Goal: Task Accomplishment & Management: Use online tool/utility

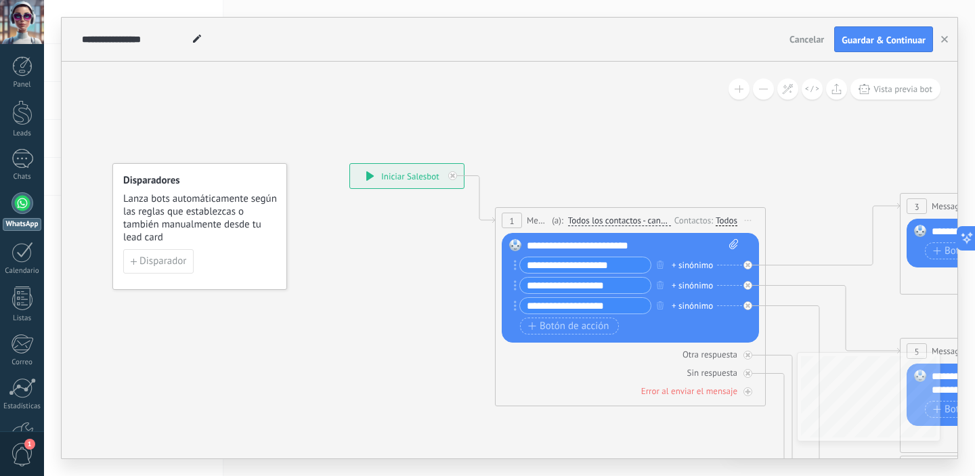
click at [649, 245] on div "**********" at bounding box center [633, 246] width 212 height 14
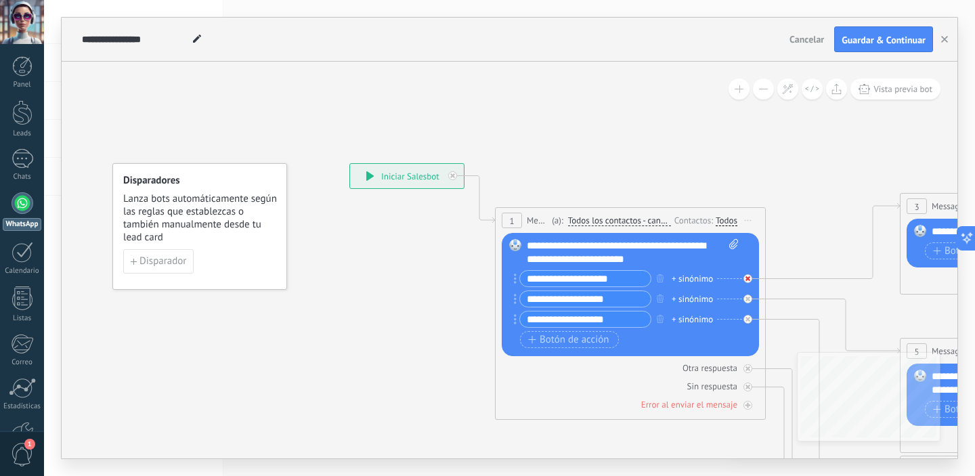
click at [752, 281] on div at bounding box center [752, 275] width 16 height 16
click at [0, 0] on icon at bounding box center [0, 0] width 0 height 0
click at [515, 279] on circle at bounding box center [515, 279] width 3 height 3
click at [664, 281] on button "button" at bounding box center [660, 278] width 15 height 17
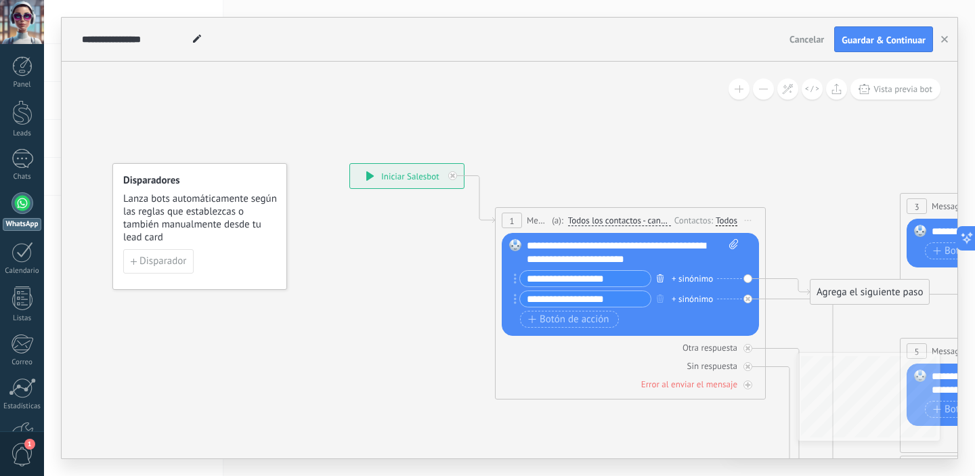
click at [664, 281] on button "button" at bounding box center [660, 278] width 15 height 17
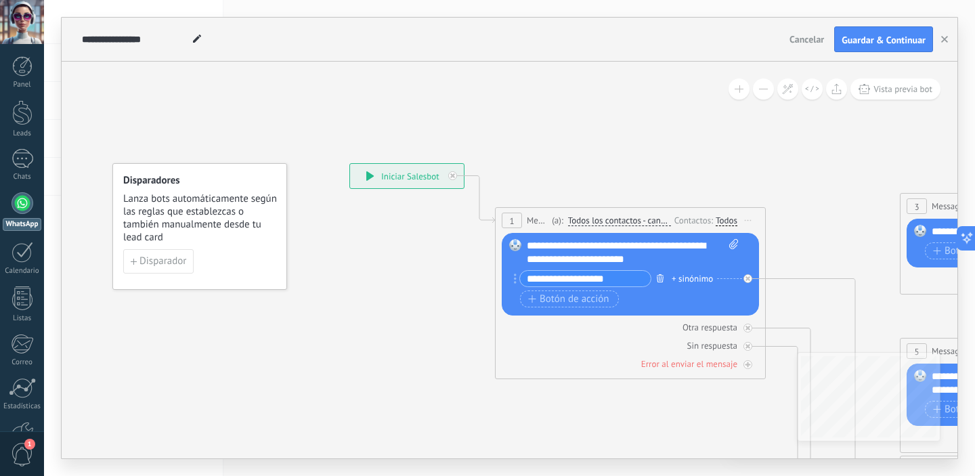
click at [662, 279] on icon "button" at bounding box center [660, 278] width 7 height 8
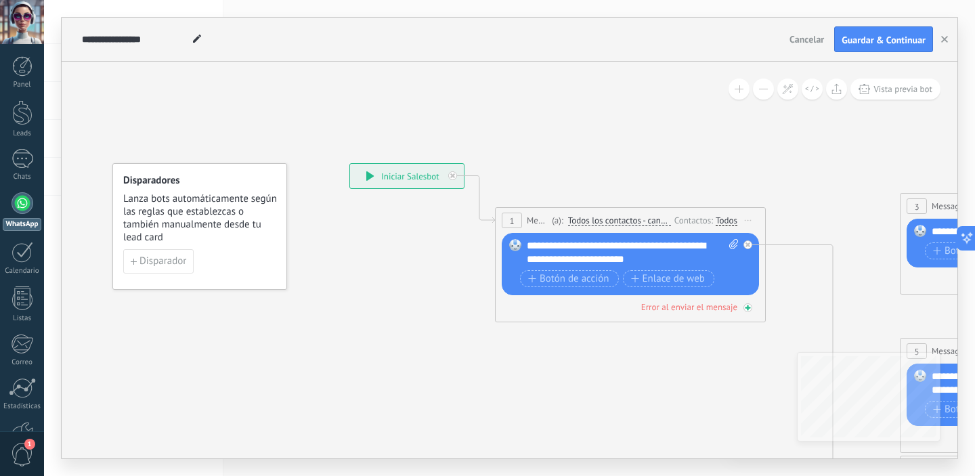
click at [750, 308] on icon at bounding box center [748, 308] width 7 height 7
click at [714, 308] on div "Error al enviar el mensaje" at bounding box center [689, 307] width 96 height 12
click at [598, 284] on button "Botón de acción" at bounding box center [569, 278] width 99 height 17
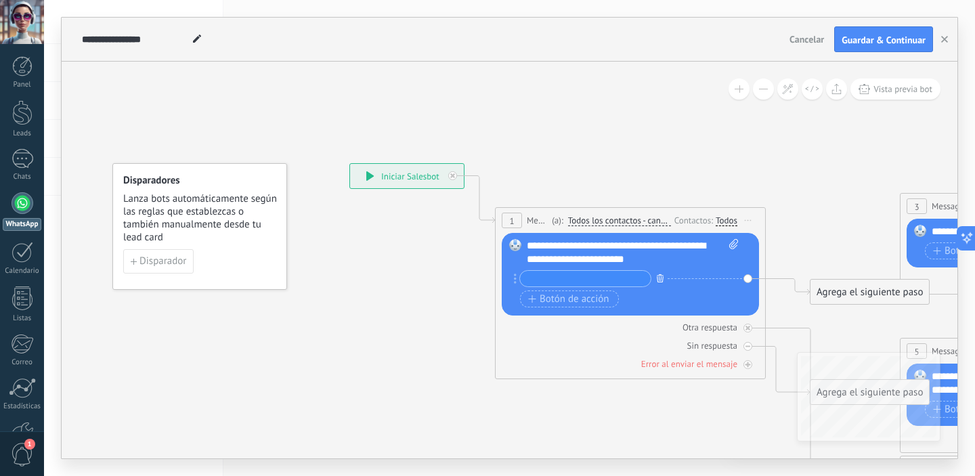
click at [658, 283] on button "button" at bounding box center [660, 278] width 15 height 17
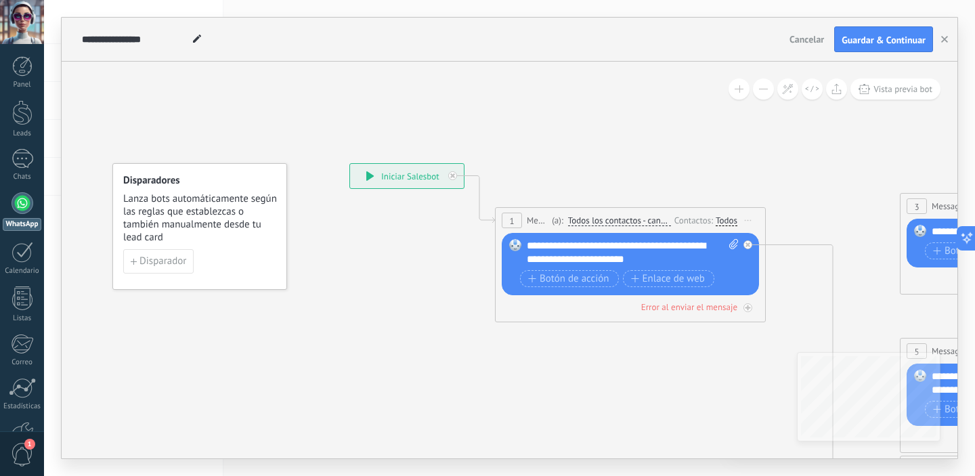
click at [667, 257] on div "**********" at bounding box center [633, 252] width 212 height 27
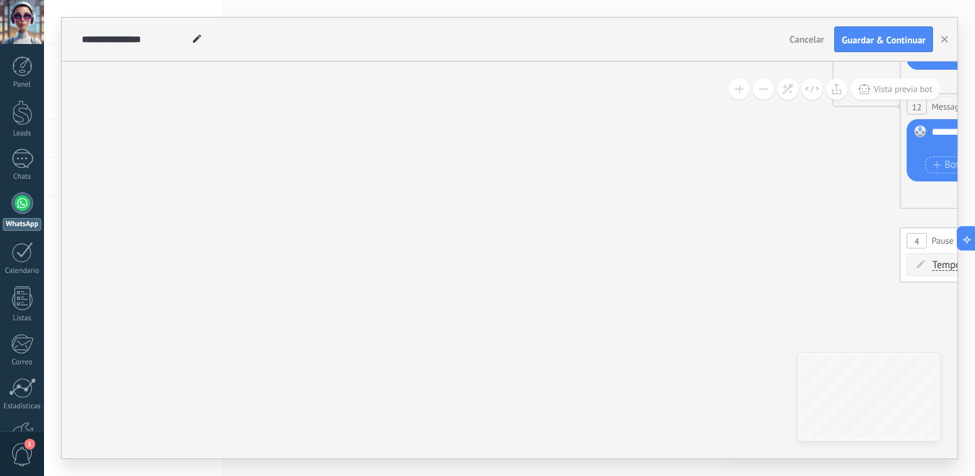
drag, startPoint x: 683, startPoint y: 274, endPoint x: 559, endPoint y: 305, distance: 128.6
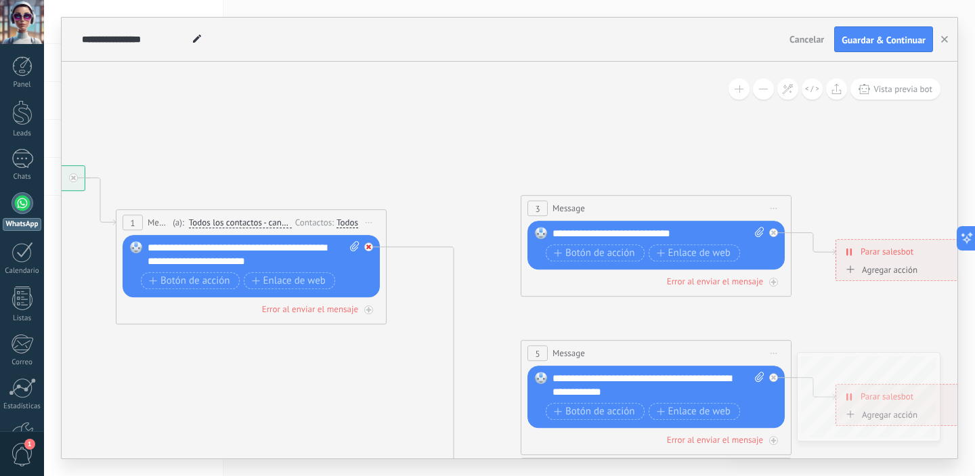
click at [370, 250] on div at bounding box center [368, 246] width 9 height 9
click at [475, 261] on div "Agrega el siguiente paso" at bounding box center [490, 266] width 119 height 22
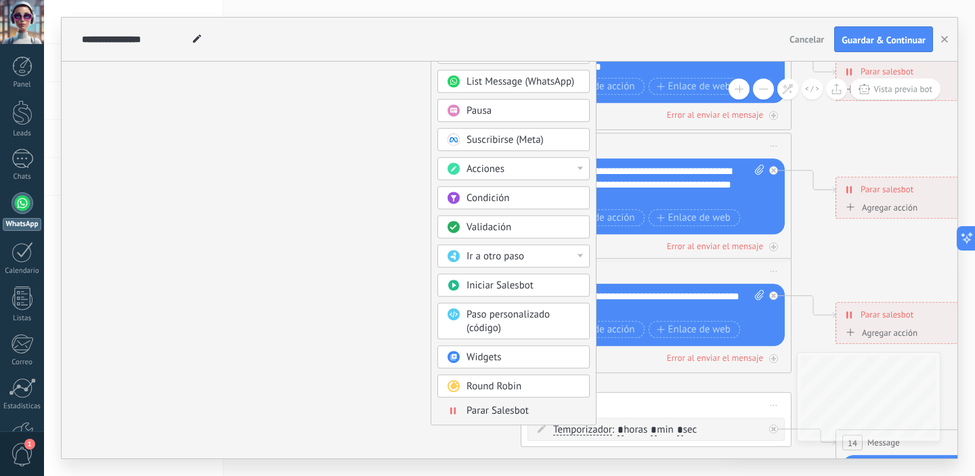
click at [580, 164] on div "Acciones" at bounding box center [524, 170] width 114 height 14
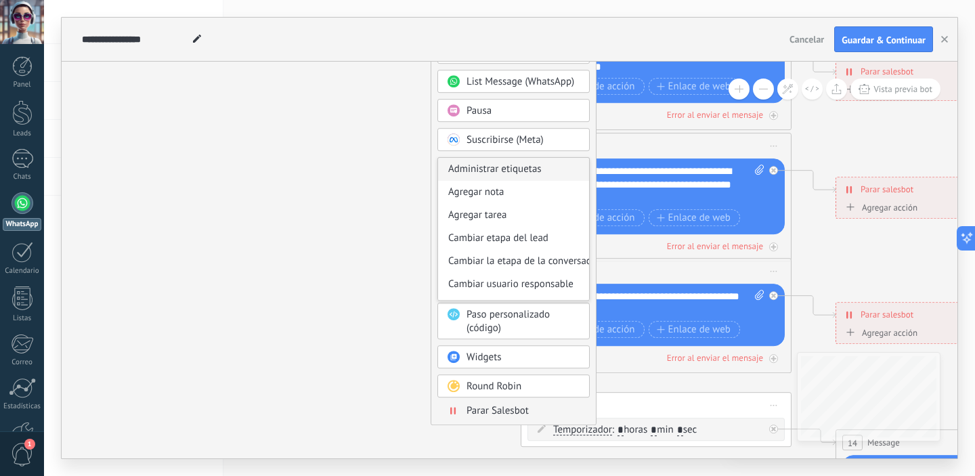
click at [580, 164] on div "Administrar etiquetas" at bounding box center [513, 169] width 151 height 23
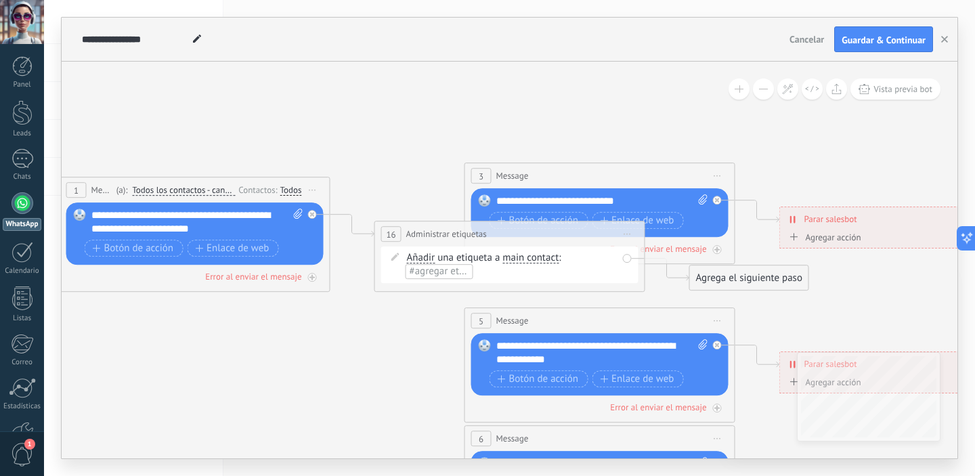
click at [589, 232] on div "**********" at bounding box center [510, 233] width 270 height 25
click at [715, 461] on icon at bounding box center [717, 463] width 5 height 5
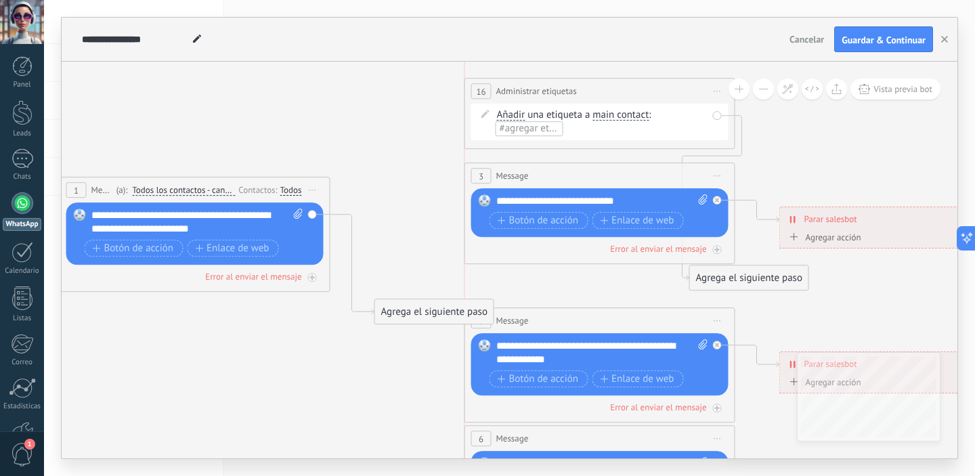
drag, startPoint x: 521, startPoint y: 226, endPoint x: 608, endPoint y: 83, distance: 168.1
click at [608, 83] on div "**********" at bounding box center [600, 91] width 270 height 25
drag, startPoint x: 618, startPoint y: 89, endPoint x: 558, endPoint y: 90, distance: 60.3
click at [558, 90] on div "**********" at bounding box center [539, 91] width 270 height 25
click at [653, 95] on span "Iniciar vista previa aquí Cambiar nombre Duplicar [GEOGRAPHIC_DATA]" at bounding box center [657, 92] width 22 height 20
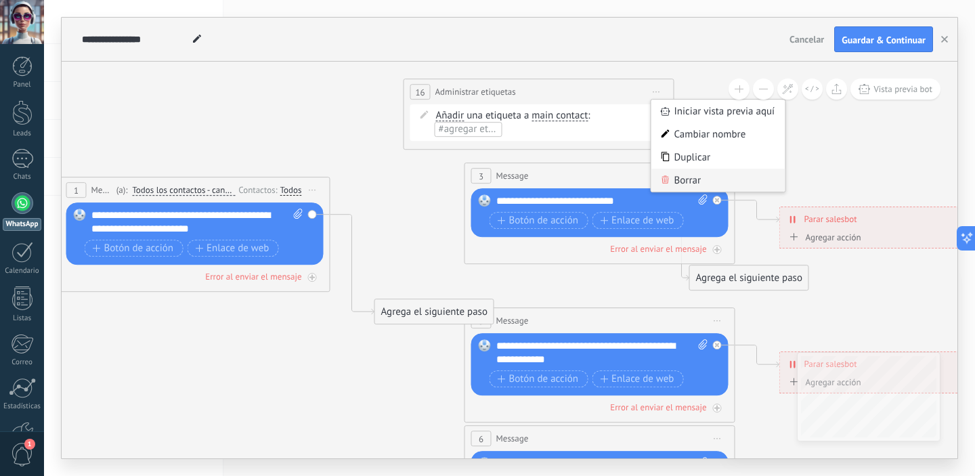
click at [700, 177] on div "Borrar" at bounding box center [718, 180] width 134 height 23
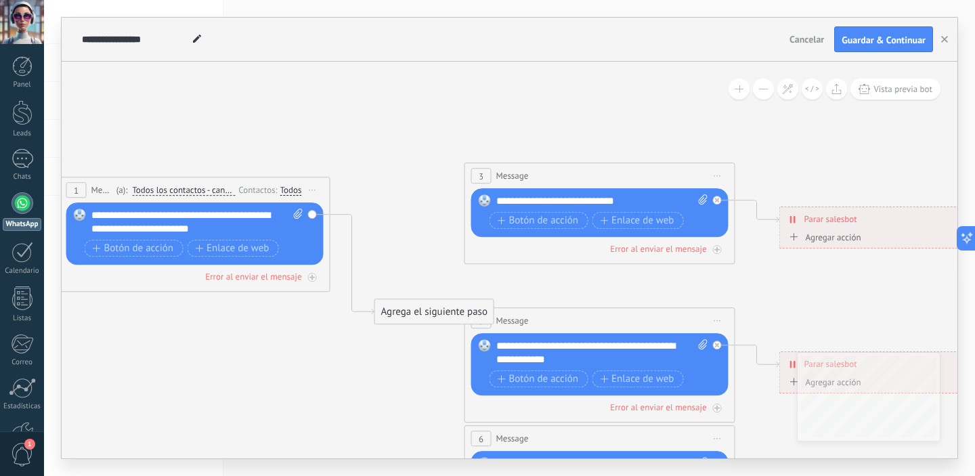
click at [624, 172] on div "3 Message ******* (a): Todos los contactos - canales seleccionados Todos los co…" at bounding box center [600, 175] width 270 height 25
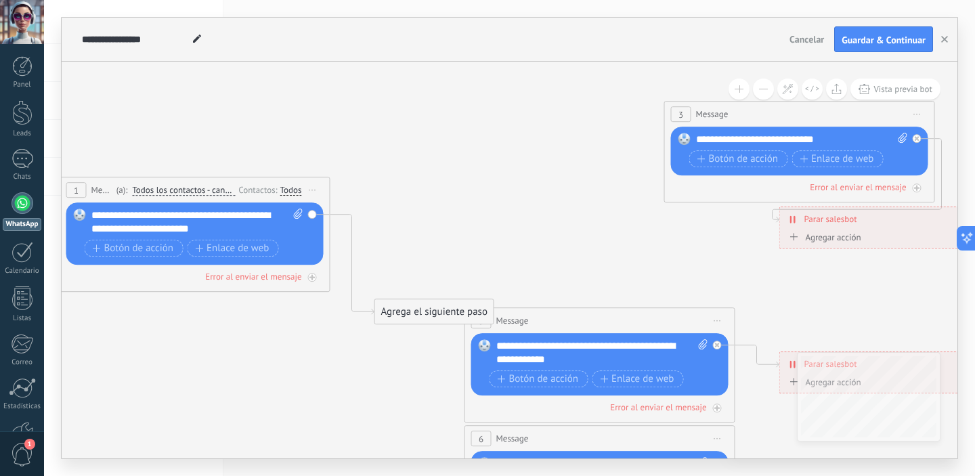
drag, startPoint x: 624, startPoint y: 171, endPoint x: 825, endPoint y: 110, distance: 209.7
click at [825, 110] on div "3 Message ******* (a): Todos los contactos - canales seleccionados Todos los co…" at bounding box center [800, 114] width 270 height 25
click at [444, 309] on div "Agrega el siguiente paso" at bounding box center [434, 312] width 119 height 22
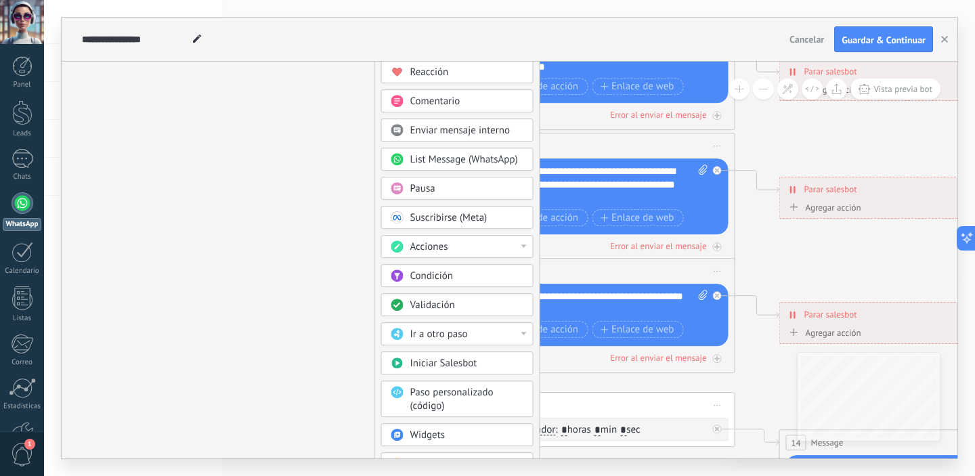
click at [451, 310] on span "Validación" at bounding box center [432, 305] width 45 height 13
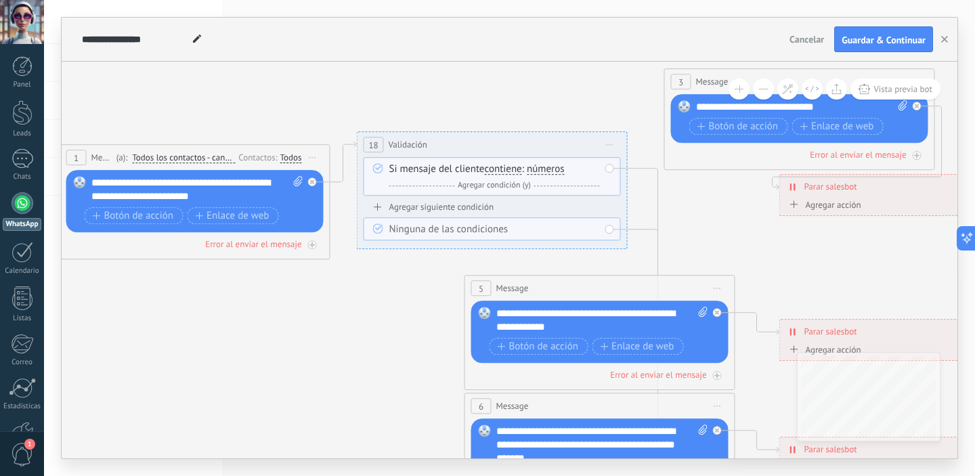
drag, startPoint x: 466, startPoint y: 273, endPoint x: 449, endPoint y: 139, distance: 135.2
click at [449, 139] on div "**********" at bounding box center [493, 144] width 270 height 25
click at [539, 171] on span "números" at bounding box center [546, 169] width 38 height 11
click at [539, 171] on button "números" at bounding box center [604, 169] width 169 height 24
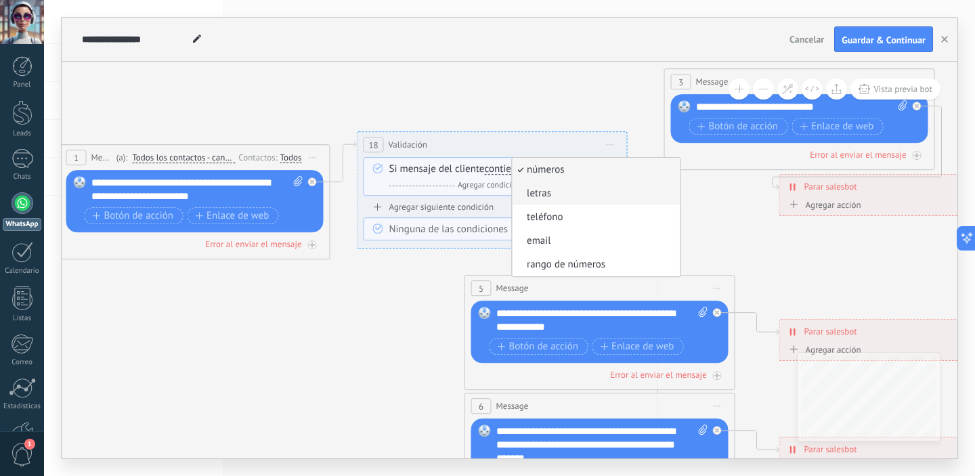
click at [620, 190] on span "letras" at bounding box center [594, 194] width 164 height 14
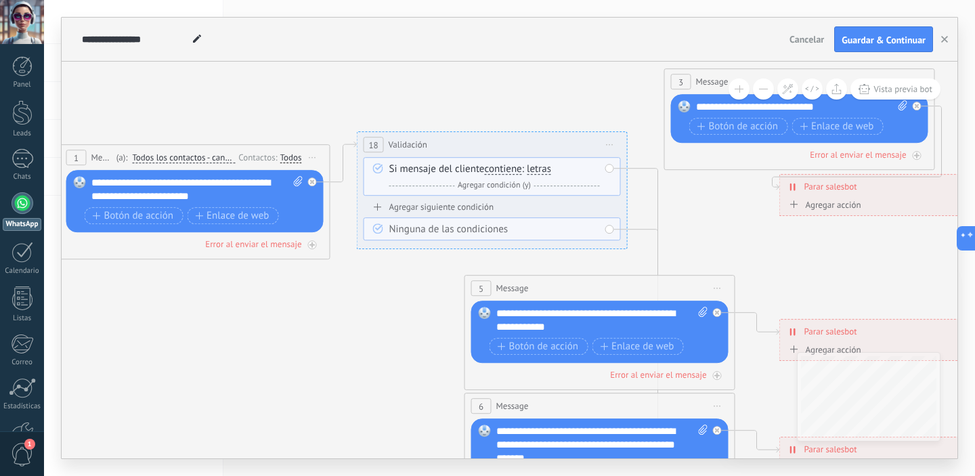
click at [429, 228] on div "Ninguna de las condiciones" at bounding box center [494, 230] width 211 height 14
click at [444, 212] on div "Agregar siguiente condición" at bounding box center [492, 207] width 257 height 12
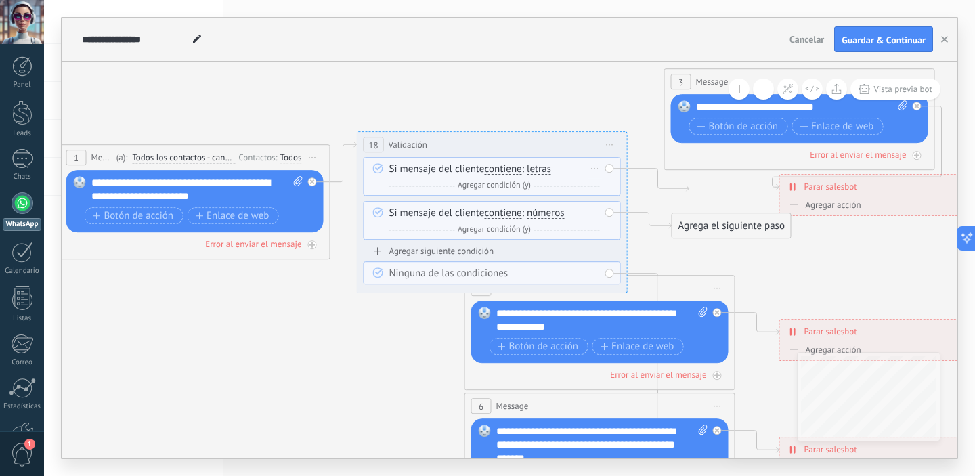
click at [523, 182] on span "Agregar condición (y)" at bounding box center [494, 185] width 80 height 10
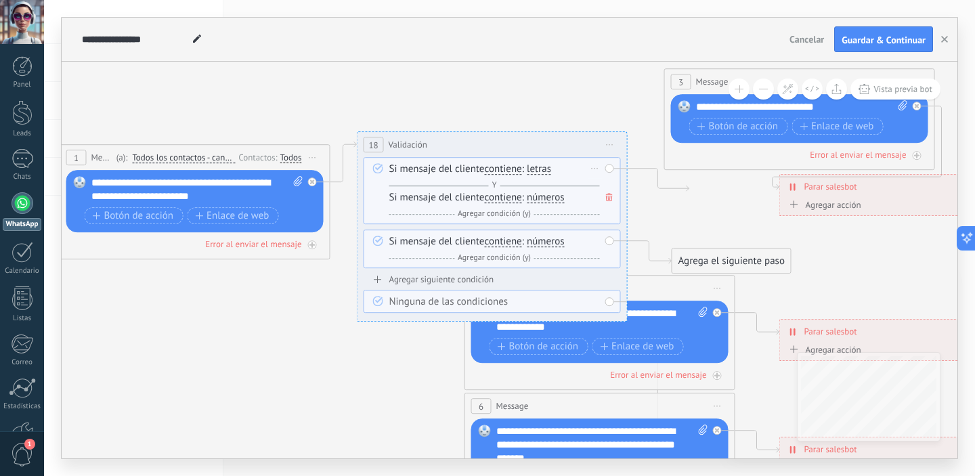
click at [607, 200] on icon at bounding box center [609, 197] width 7 height 8
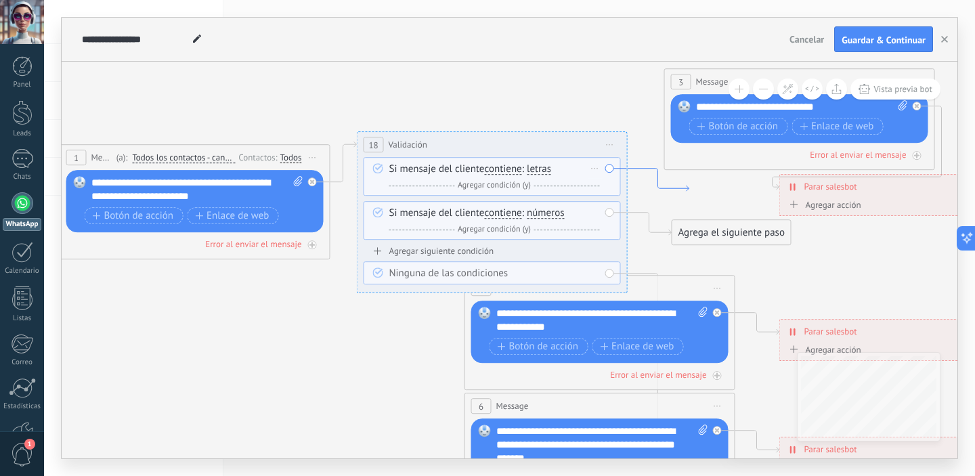
click at [688, 192] on icon at bounding box center [659, 180] width 62 height 23
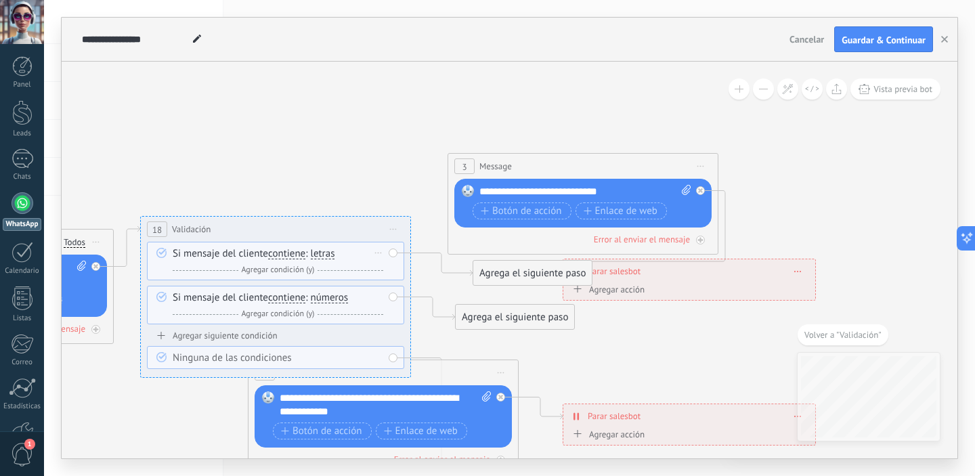
click at [519, 274] on div "Agrega el siguiente paso" at bounding box center [532, 273] width 119 height 22
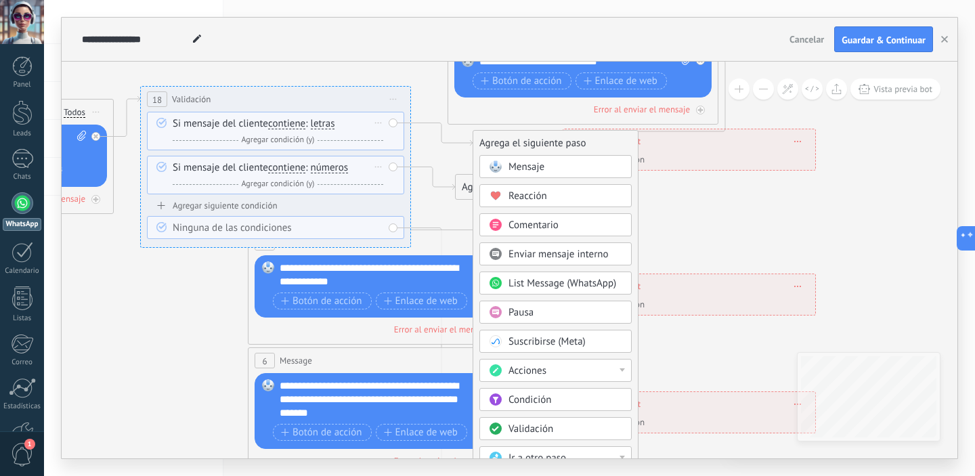
click at [395, 177] on div "Si mensaje del cliente contiene es igual a no es igual contiene no contiene tie…" at bounding box center [275, 175] width 257 height 39
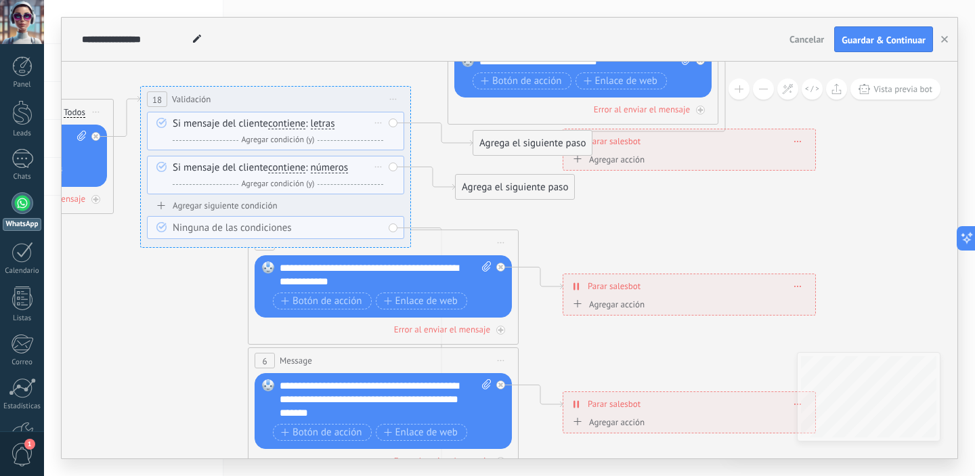
click at [164, 165] on icon at bounding box center [161, 167] width 10 height 10
click at [381, 169] on div "Borrar" at bounding box center [378, 167] width 15 height 20
click at [392, 184] on div "Borrar" at bounding box center [400, 186] width 60 height 23
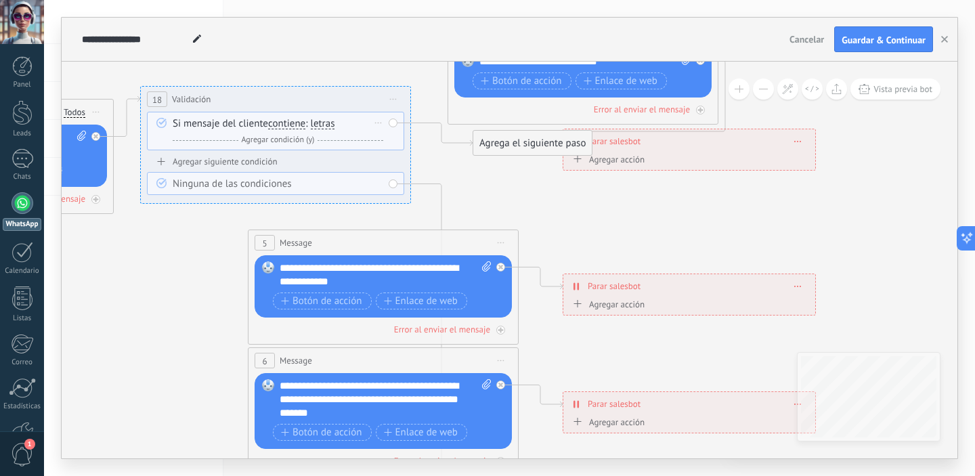
click at [379, 185] on div "Ninguna de las condiciones" at bounding box center [278, 184] width 211 height 14
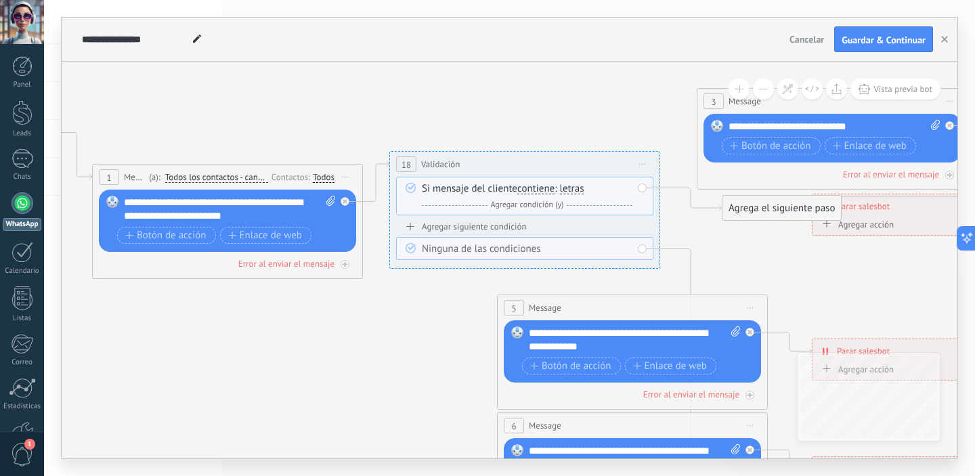
click at [643, 167] on span "Iniciar vista previa aquí Cambiar nombre Duplicar [GEOGRAPHIC_DATA]" at bounding box center [643, 164] width 22 height 20
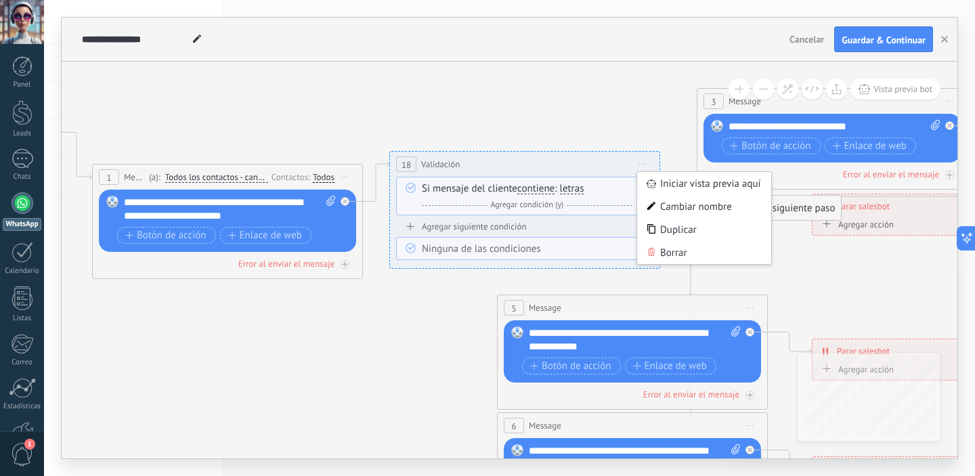
click at [340, 223] on div "Reemplazar Quitar Convertir a mensaje de voz Arrastre la imagen aquí para adjun…" at bounding box center [227, 221] width 257 height 62
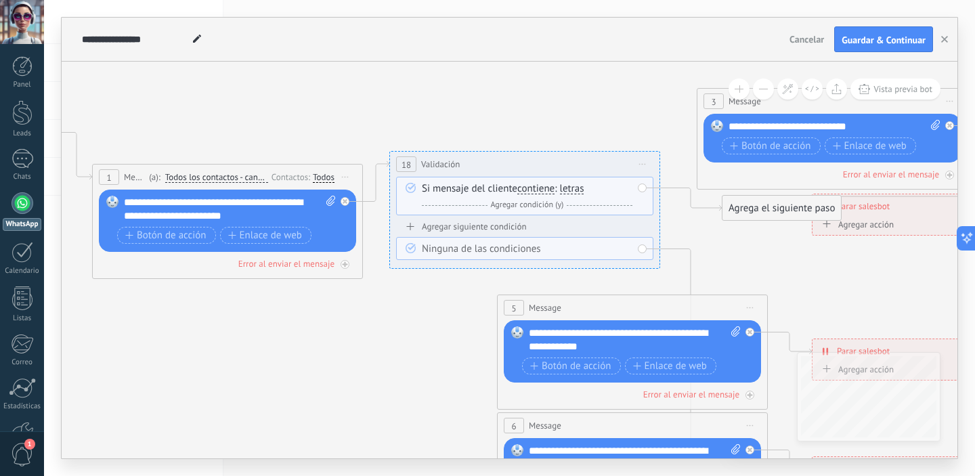
click at [330, 207] on span at bounding box center [328, 209] width 13 height 27
click input "Subir" at bounding box center [0, 0] width 0 height 0
click at [113, 203] on rect at bounding box center [112, 202] width 12 height 12
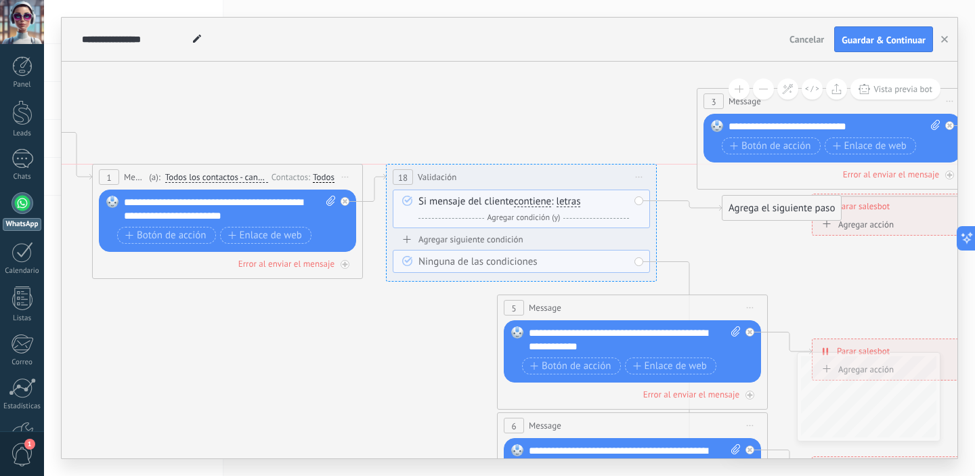
drag, startPoint x: 524, startPoint y: 159, endPoint x: 521, endPoint y: 173, distance: 14.5
click at [521, 173] on div "**********" at bounding box center [522, 177] width 270 height 25
click at [643, 178] on span "Iniciar vista previa aquí Cambiar nombre Duplicar [GEOGRAPHIC_DATA]" at bounding box center [639, 177] width 22 height 20
click at [710, 273] on div "Borrar" at bounding box center [701, 265] width 134 height 23
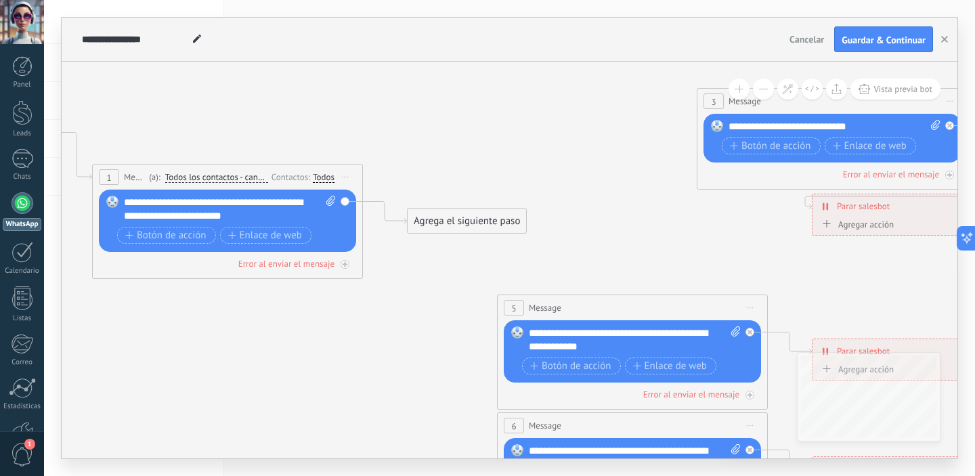
click at [345, 204] on div "Reemplazar Quitar Convertir a mensaje de voz Arrastre la imagen aquí para adjun…" at bounding box center [227, 221] width 257 height 62
click at [163, 249] on div "Reemplazar Quitar Convertir a mensaje de voz Arrastre la imagen aquí para adjun…" at bounding box center [227, 221] width 257 height 62
click at [165, 245] on div "Botón de acción Enlace de web" at bounding box center [226, 237] width 218 height 20
click at [167, 238] on span "Botón de acción" at bounding box center [165, 235] width 81 height 11
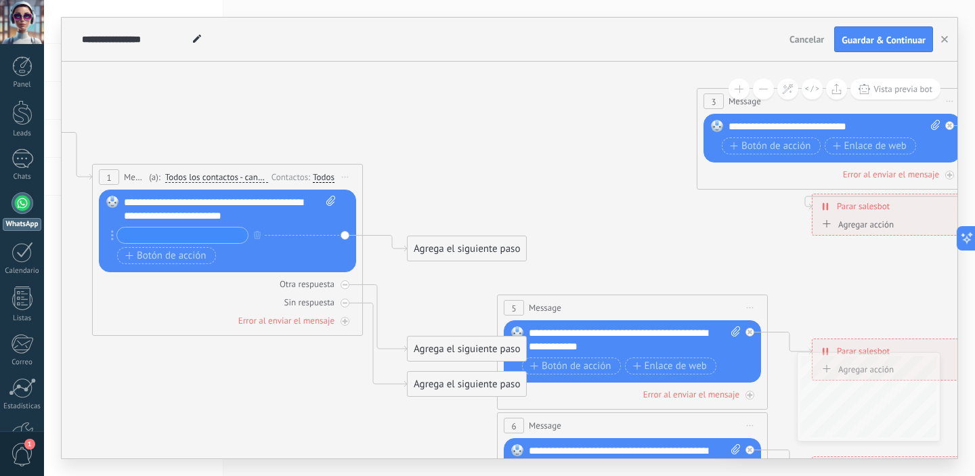
click at [113, 236] on icon at bounding box center [112, 235] width 3 height 10
click at [346, 234] on div "Reemplazar Quitar Convertir a mensaje de voz Arrastre la imagen aquí para adjun…" at bounding box center [227, 231] width 257 height 83
click at [202, 235] on input "text" at bounding box center [182, 236] width 131 height 16
click at [259, 237] on icon "button" at bounding box center [257, 235] width 7 height 8
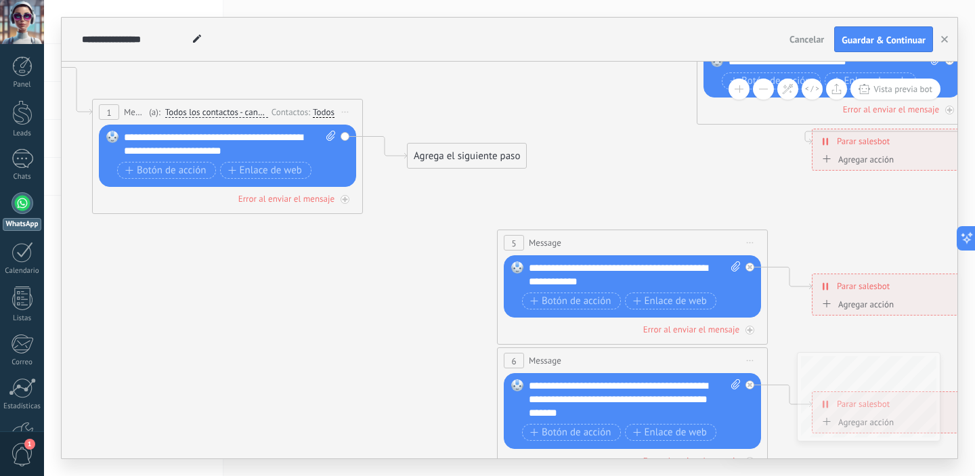
click at [441, 156] on div "Agrega el siguiente paso" at bounding box center [467, 156] width 119 height 22
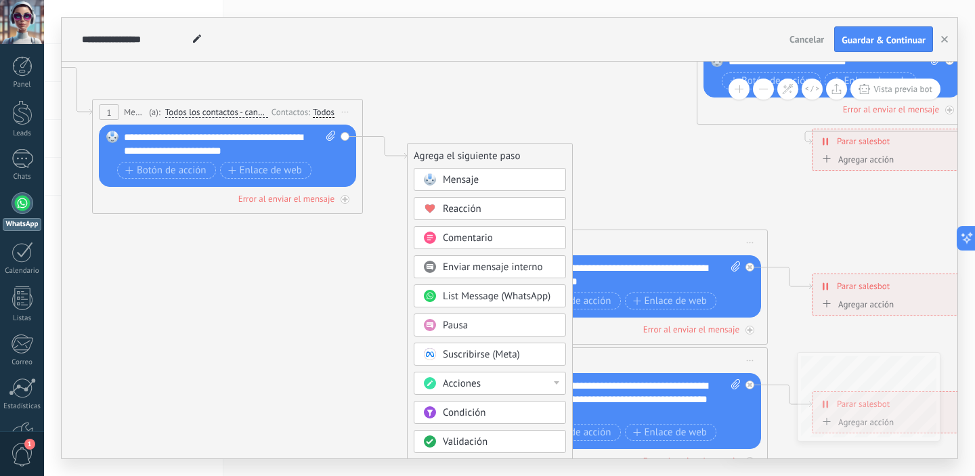
click at [482, 208] on div "Reacción" at bounding box center [500, 209] width 114 height 14
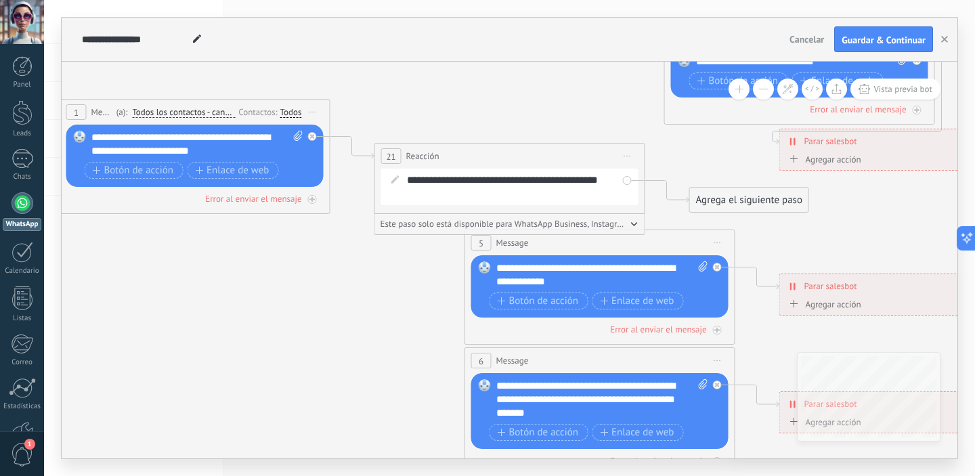
click at [633, 225] on icon "button" at bounding box center [634, 224] width 5 height 3
click at [628, 156] on icon at bounding box center [627, 156] width 7 height 1
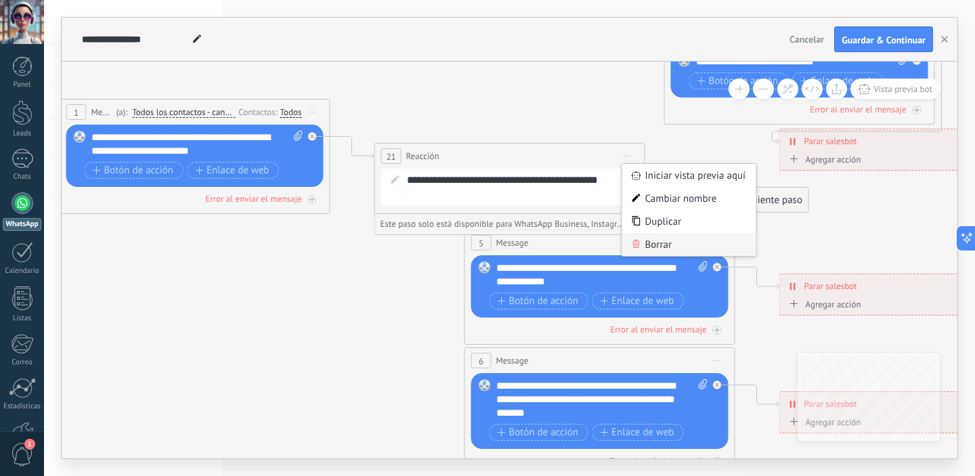
click at [653, 251] on div "Borrar" at bounding box center [689, 244] width 134 height 23
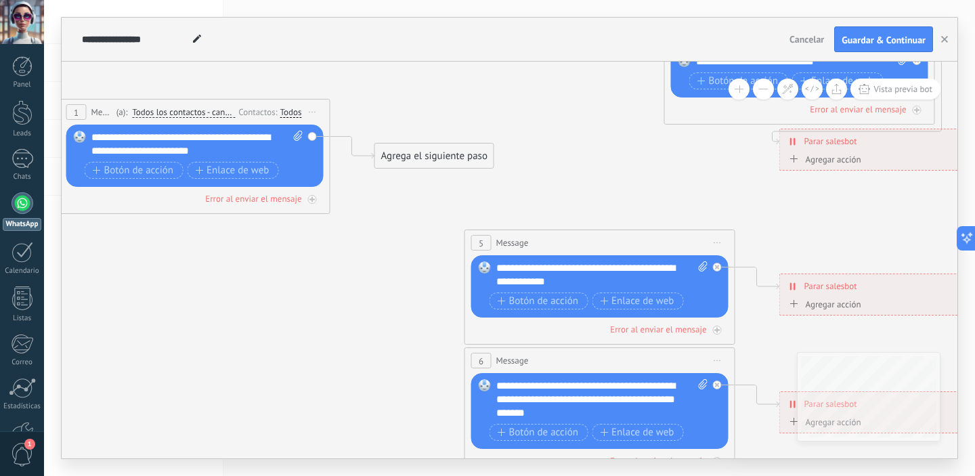
click at [450, 161] on div "Agrega el siguiente paso" at bounding box center [434, 156] width 119 height 22
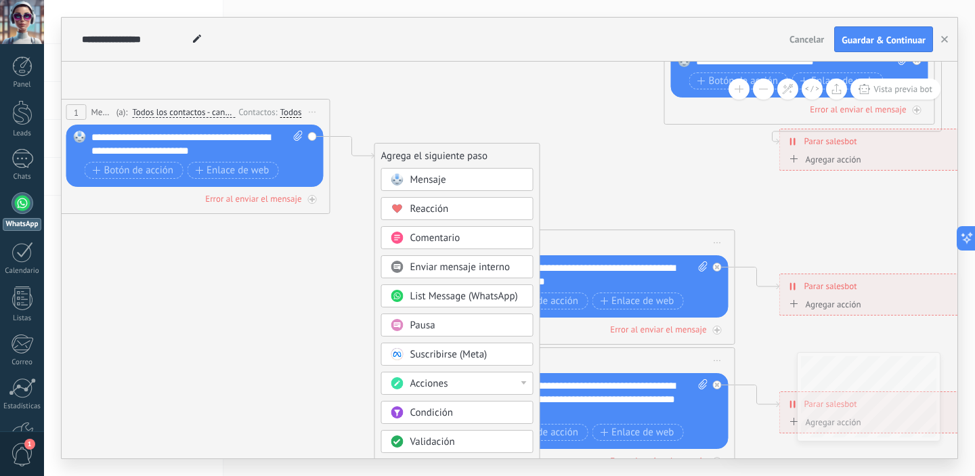
click at [433, 244] on span "Comentario" at bounding box center [435, 238] width 50 height 13
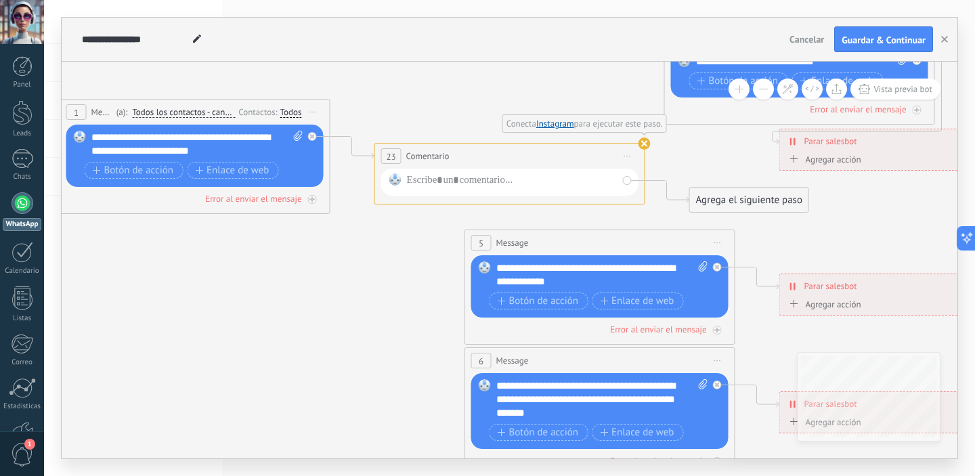
click at [621, 156] on span "Iniciar vista previa aquí Cambiar nombre Duplicar [GEOGRAPHIC_DATA]" at bounding box center [628, 156] width 22 height 20
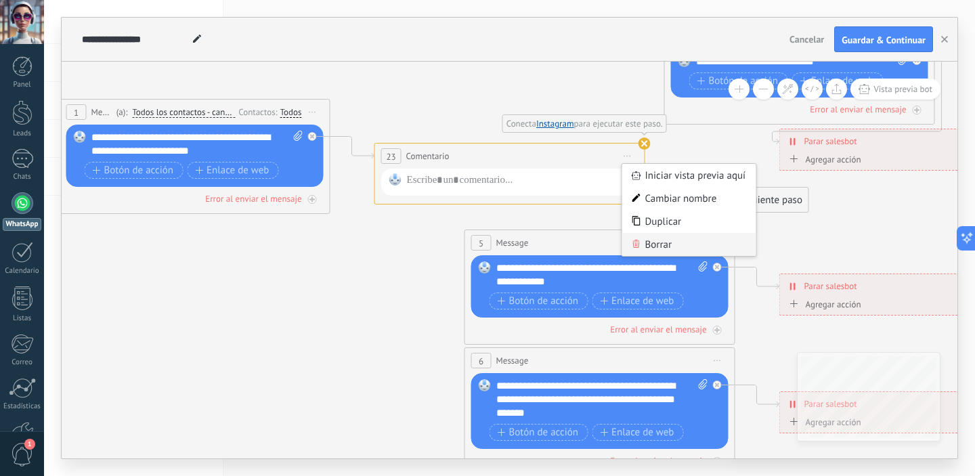
click at [647, 250] on div "Borrar" at bounding box center [689, 244] width 134 height 23
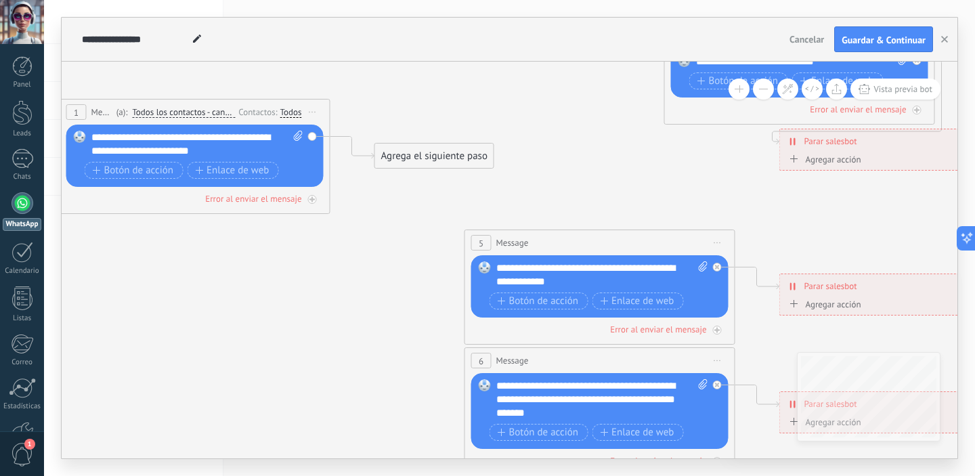
click at [429, 161] on div "Agrega el siguiente paso" at bounding box center [434, 156] width 119 height 22
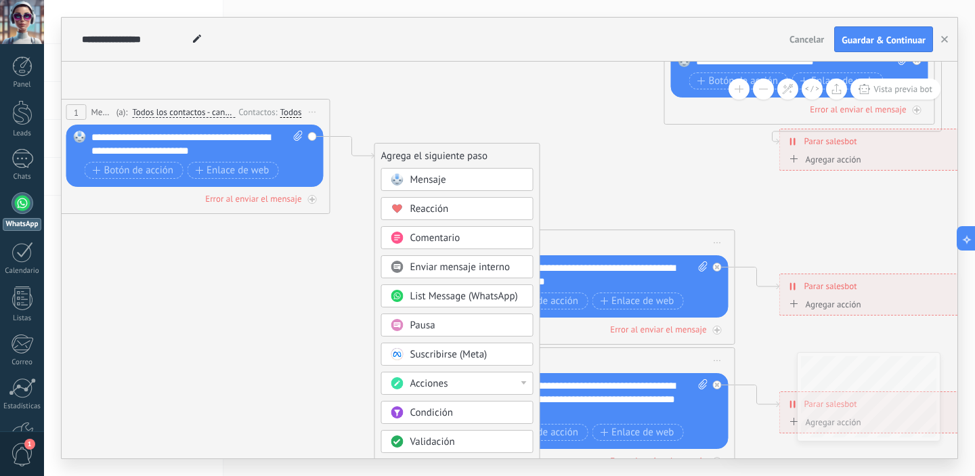
click at [483, 268] on span "Enviar mensaje interno" at bounding box center [460, 267] width 100 height 13
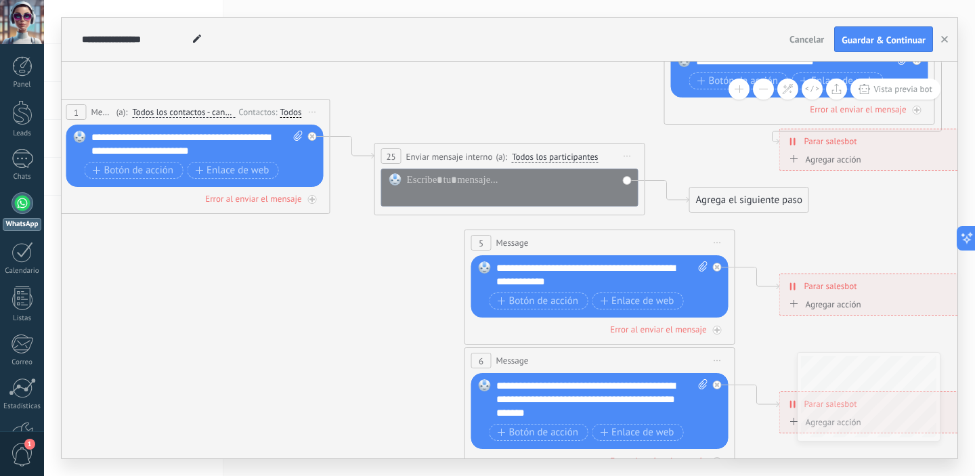
click at [561, 156] on span "Todos los participantes" at bounding box center [555, 157] width 87 height 11
click at [561, 156] on button "Todos los participantes" at bounding box center [589, 157] width 169 height 24
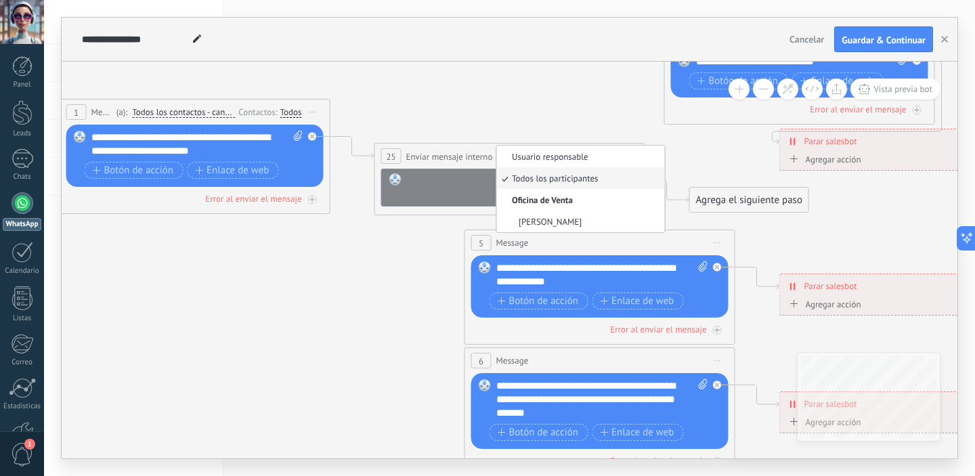
click at [446, 190] on div at bounding box center [519, 186] width 224 height 27
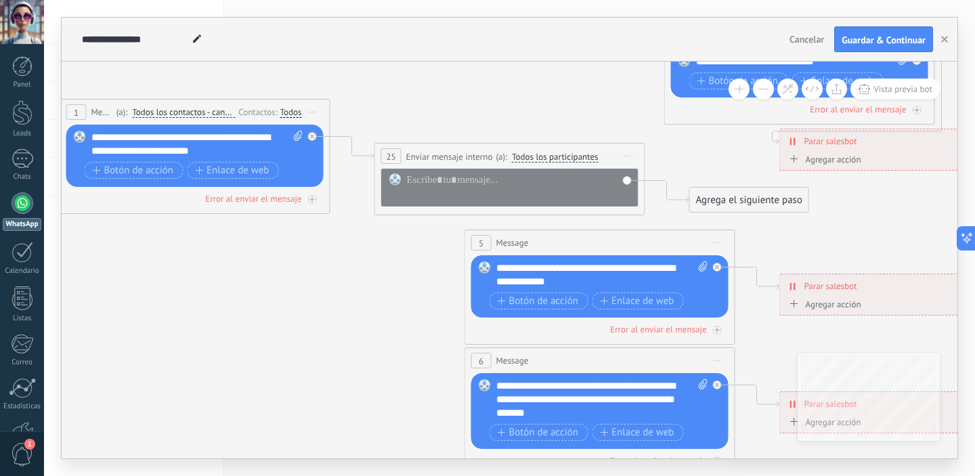
click at [624, 158] on span "Iniciar vista previa aquí Cambiar nombre Duplicar [GEOGRAPHIC_DATA]" at bounding box center [628, 156] width 22 height 20
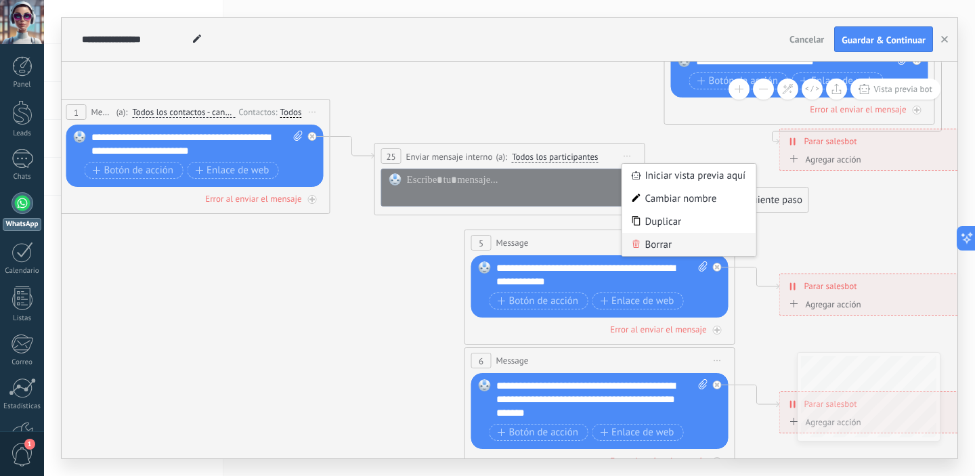
click at [663, 245] on div "Borrar" at bounding box center [689, 244] width 134 height 23
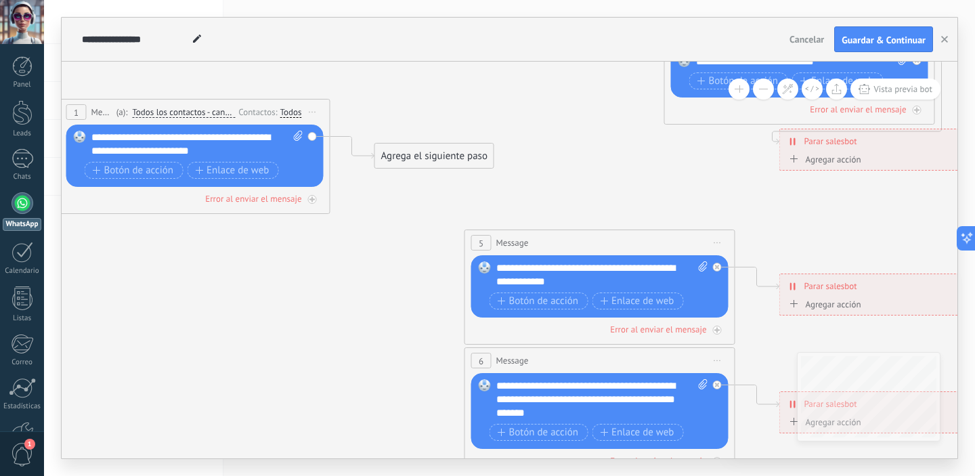
click at [411, 161] on div "Agrega el siguiente paso" at bounding box center [434, 156] width 119 height 22
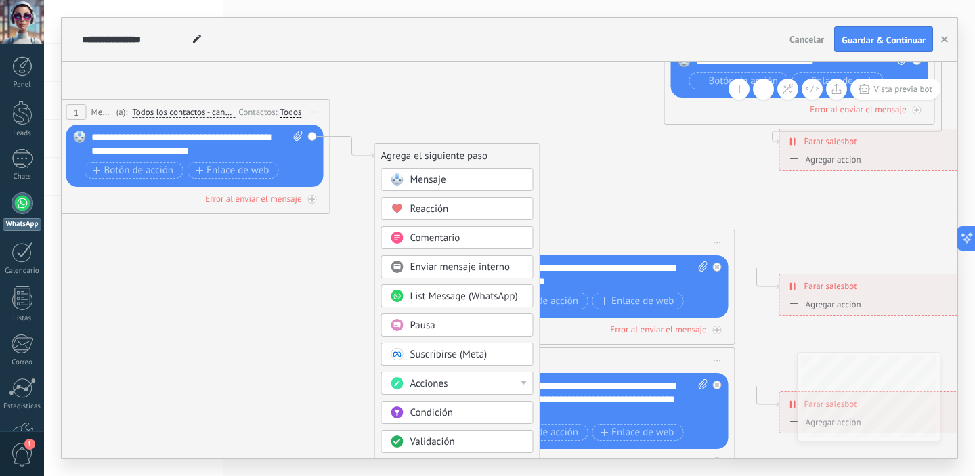
click at [493, 294] on span "List Message (WhatsApp)" at bounding box center [464, 296] width 108 height 13
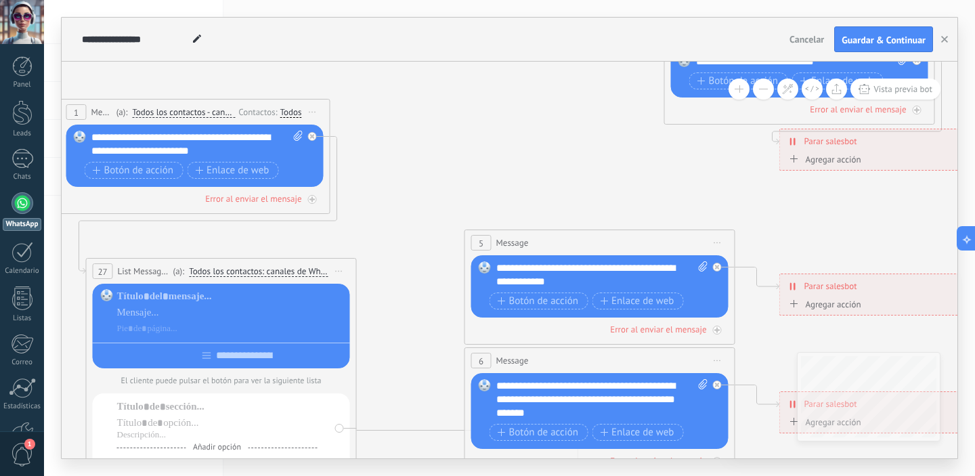
drag, startPoint x: 454, startPoint y: 158, endPoint x: 224, endPoint y: 254, distance: 249.3
click at [167, 272] on span "List Message (WhatsApp)" at bounding box center [144, 271] width 52 height 13
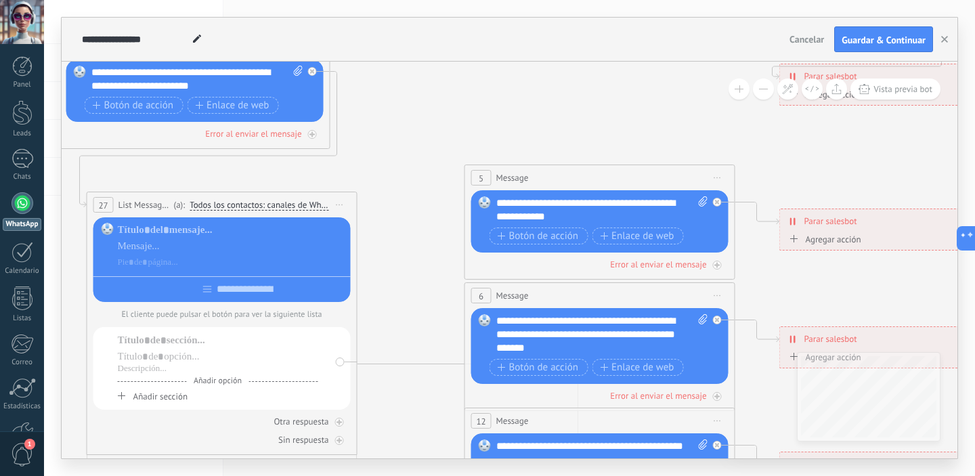
click at [341, 205] on icon at bounding box center [340, 205] width 7 height 1
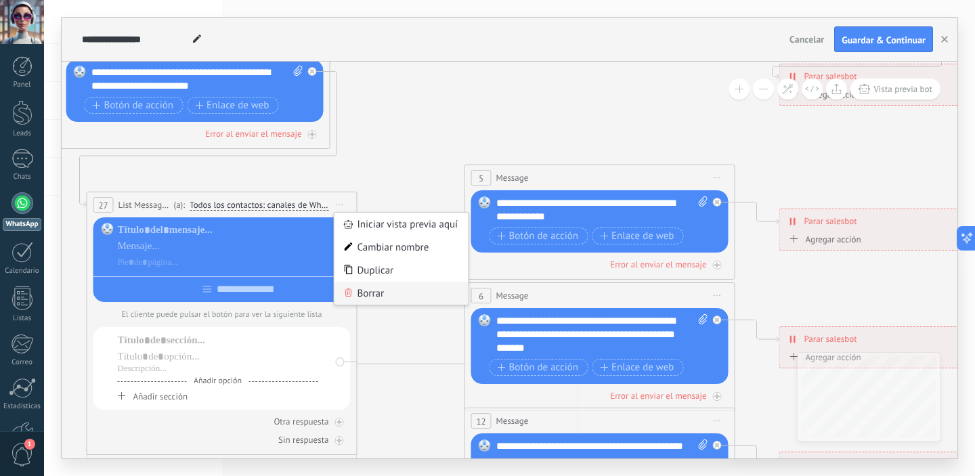
click at [384, 295] on div "Borrar" at bounding box center [402, 293] width 134 height 23
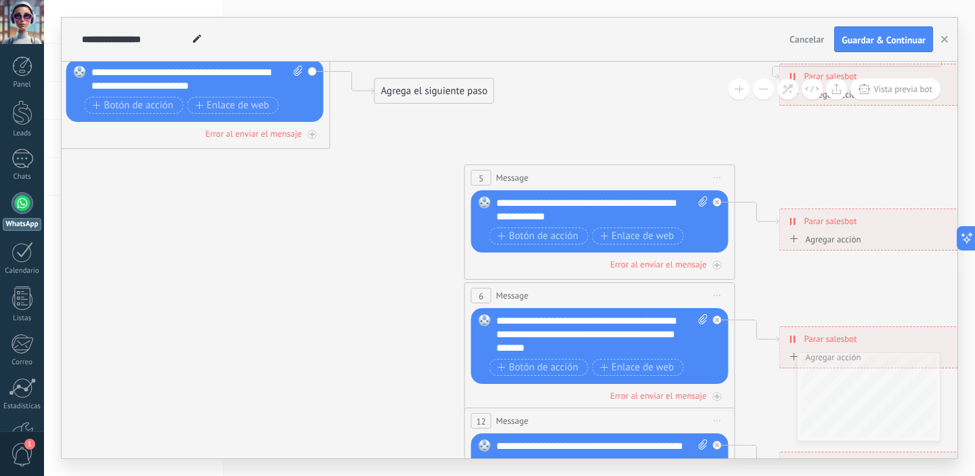
click at [425, 96] on div "Agrega el siguiente paso" at bounding box center [434, 91] width 119 height 22
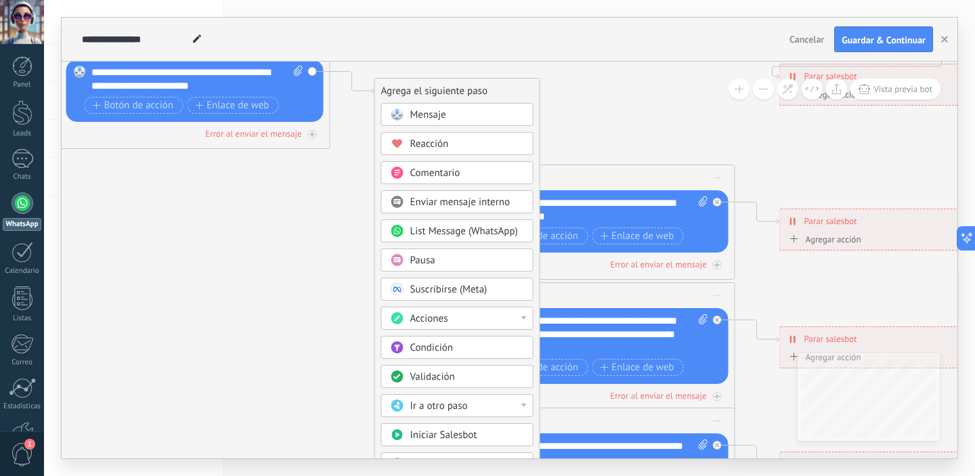
click at [442, 265] on div "Pausa" at bounding box center [467, 261] width 114 height 14
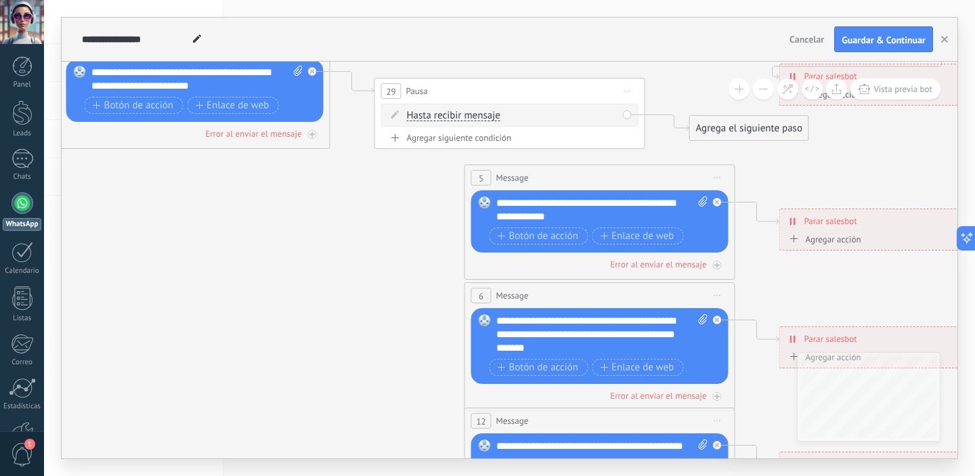
click at [463, 116] on span "Hasta recibir mensaje" at bounding box center [453, 115] width 93 height 11
click at [463, 116] on button "Hasta recibir mensaje" at bounding box center [484, 116] width 169 height 24
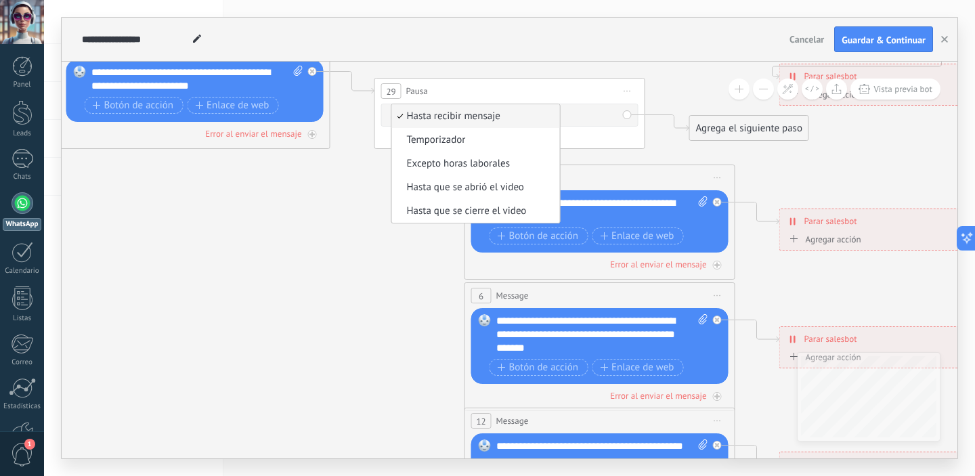
click at [463, 116] on span "Hasta recibir mensaje" at bounding box center [474, 117] width 164 height 14
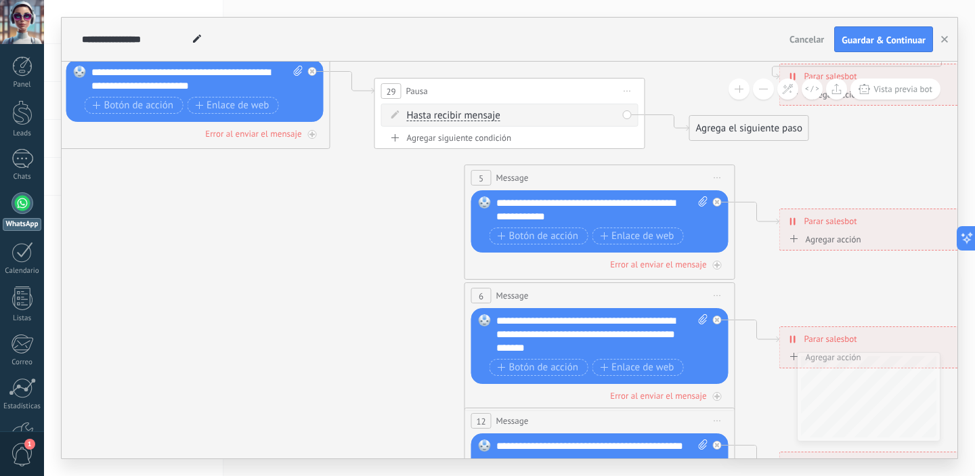
click at [631, 94] on span "Iniciar vista previa aquí Cambiar nombre Duplicar [GEOGRAPHIC_DATA]" at bounding box center [628, 91] width 22 height 20
click at [649, 176] on div "Borrar" at bounding box center [689, 179] width 134 height 23
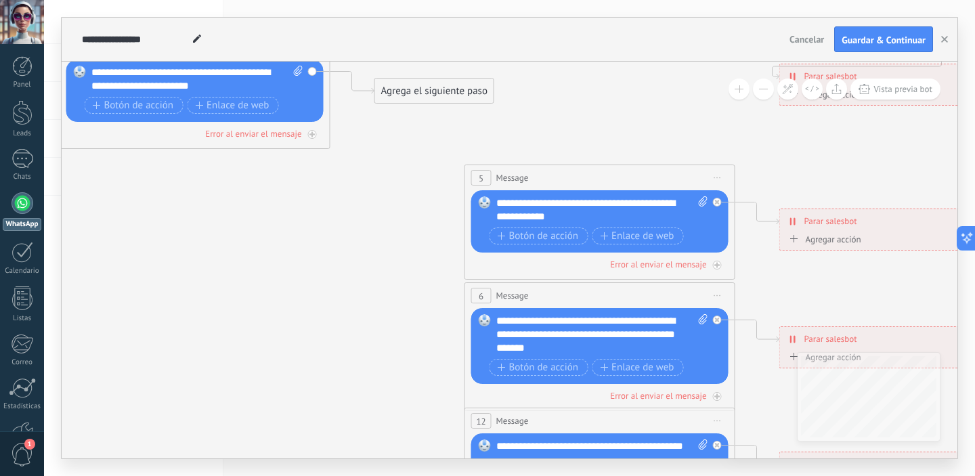
click at [431, 100] on div "Agrega el siguiente paso" at bounding box center [434, 91] width 119 height 22
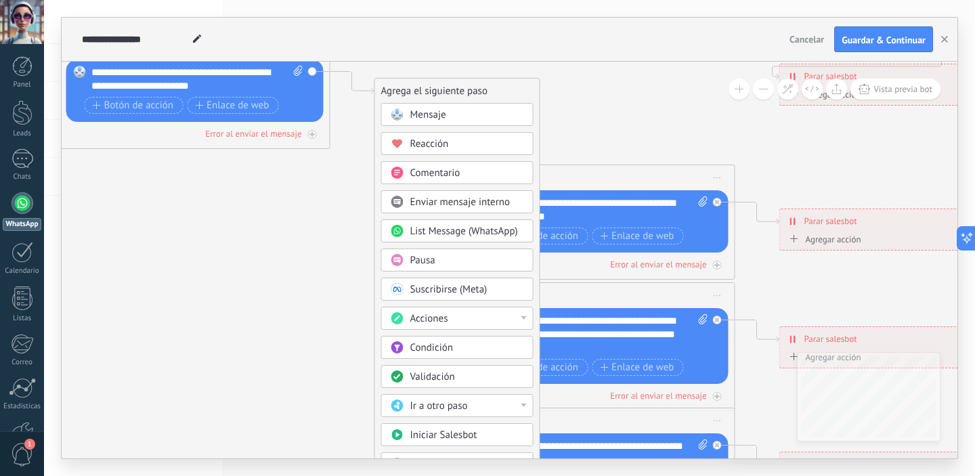
click at [452, 318] on div "Acciones" at bounding box center [467, 319] width 114 height 14
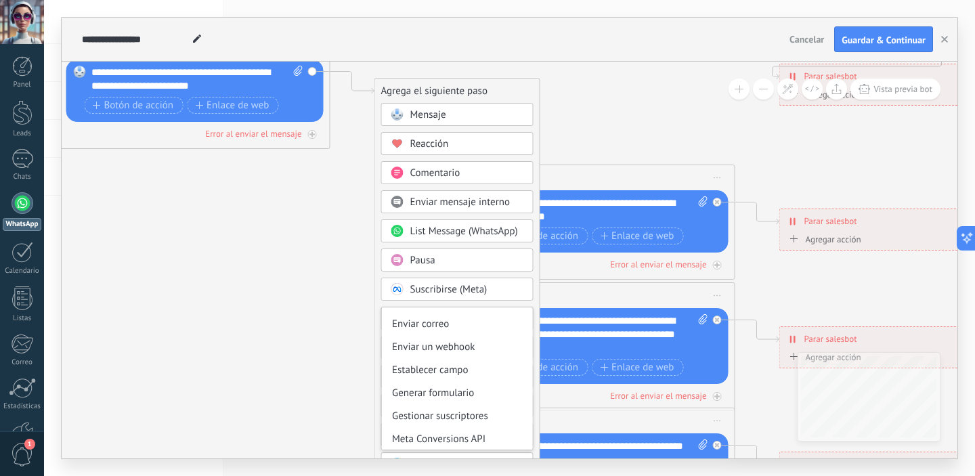
scroll to position [180, 0]
click at [482, 365] on div "Establecer campo" at bounding box center [457, 369] width 151 height 23
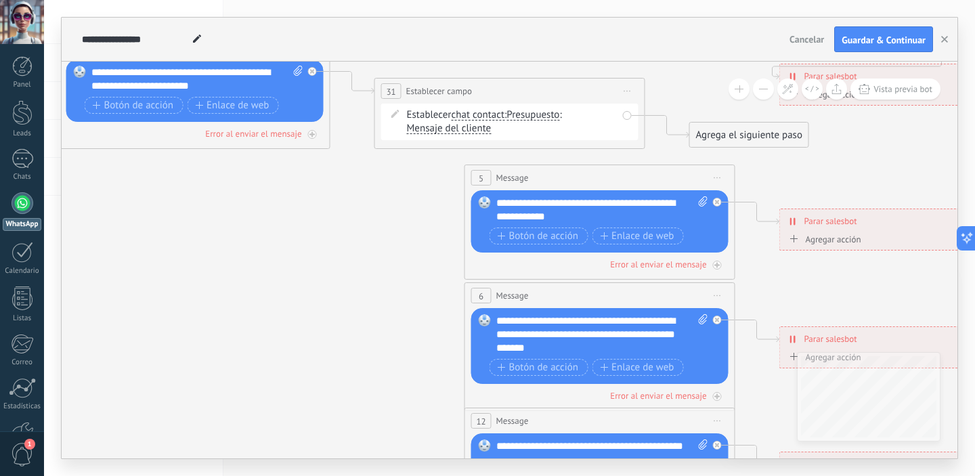
click at [547, 114] on span "Presupuesto" at bounding box center [533, 115] width 53 height 11
click at [547, 114] on button "Presupuesto" at bounding box center [584, 115] width 169 height 24
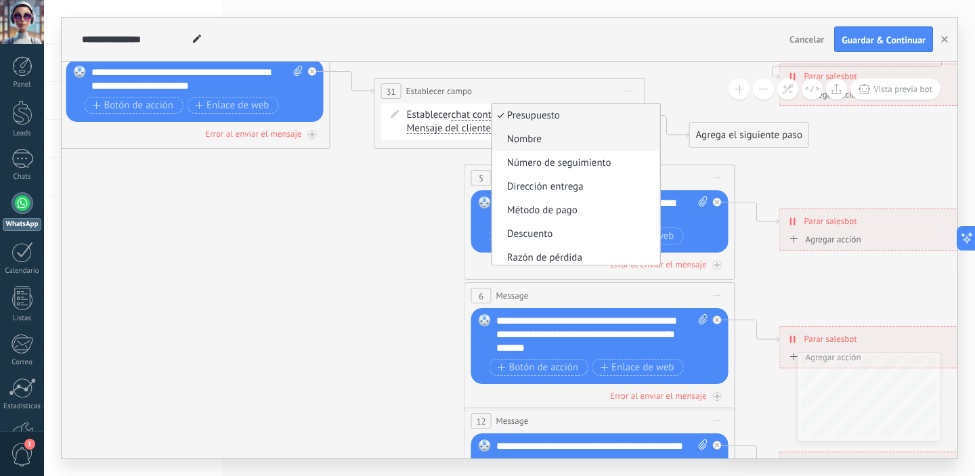
click at [563, 141] on span "Nombre" at bounding box center [574, 140] width 164 height 14
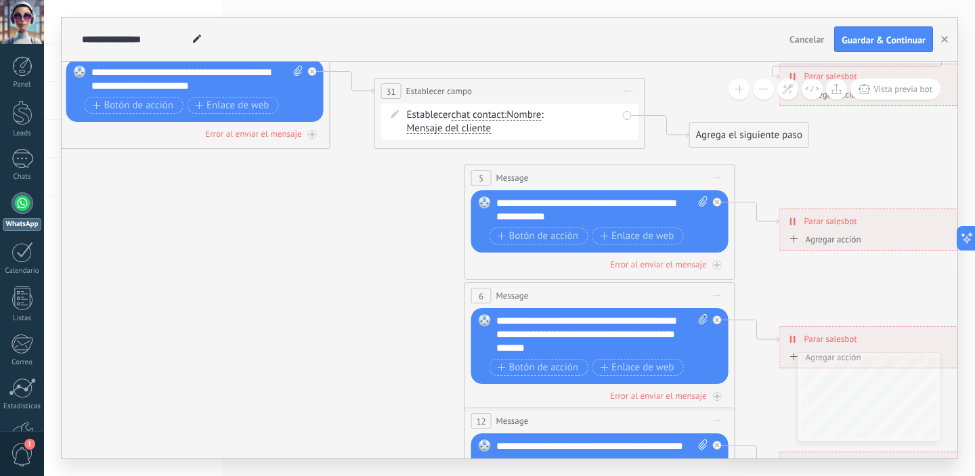
click at [455, 128] on span "Mensaje del cliente" at bounding box center [449, 128] width 85 height 11
click at [455, 128] on button "Mensaje del cliente" at bounding box center [484, 128] width 169 height 24
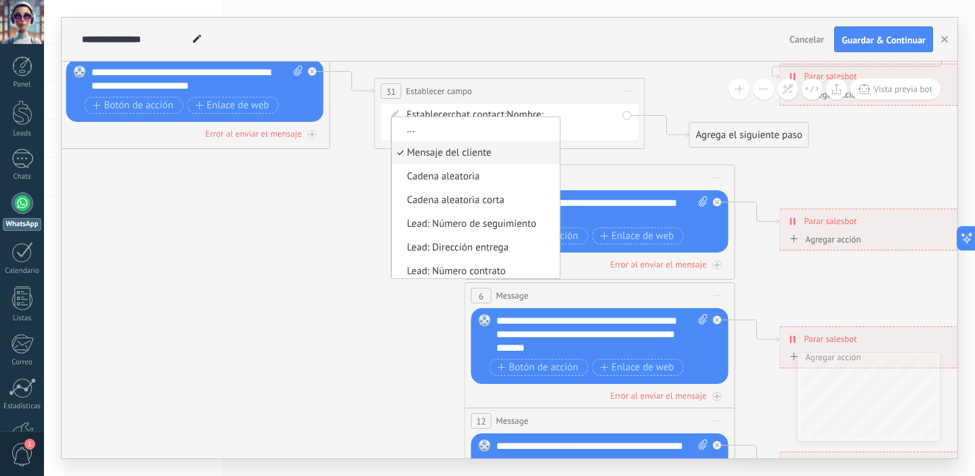
click at [488, 157] on span "Mensaje del cliente" at bounding box center [474, 153] width 164 height 14
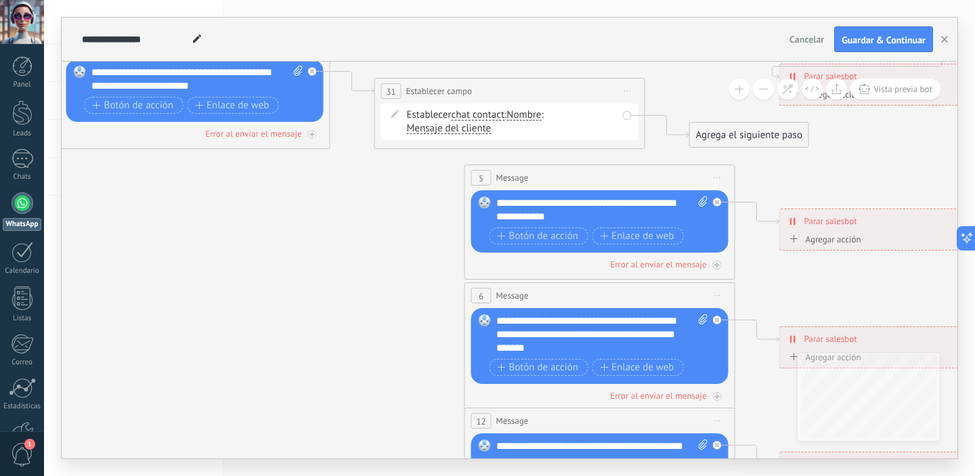
click at [495, 116] on span "chat contact" at bounding box center [478, 115] width 54 height 11
click at [495, 116] on button "chat contact" at bounding box center [528, 115] width 169 height 24
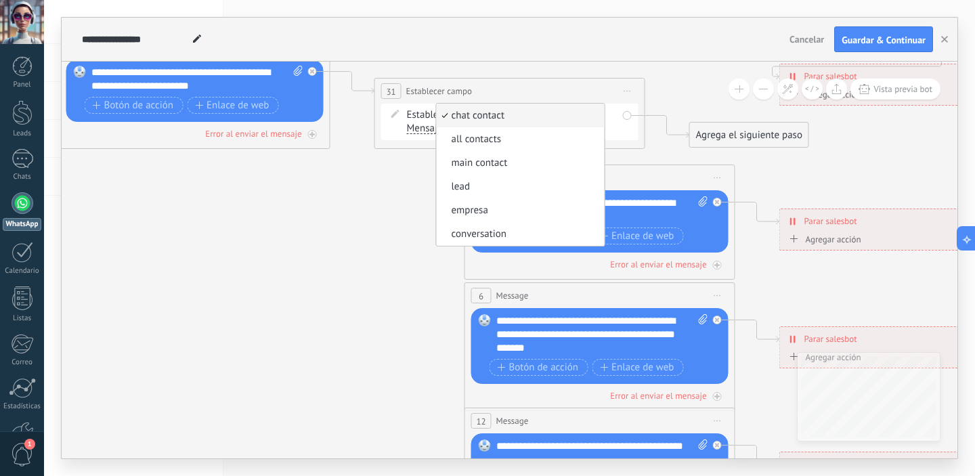
click at [521, 118] on span "chat contact" at bounding box center [518, 116] width 164 height 14
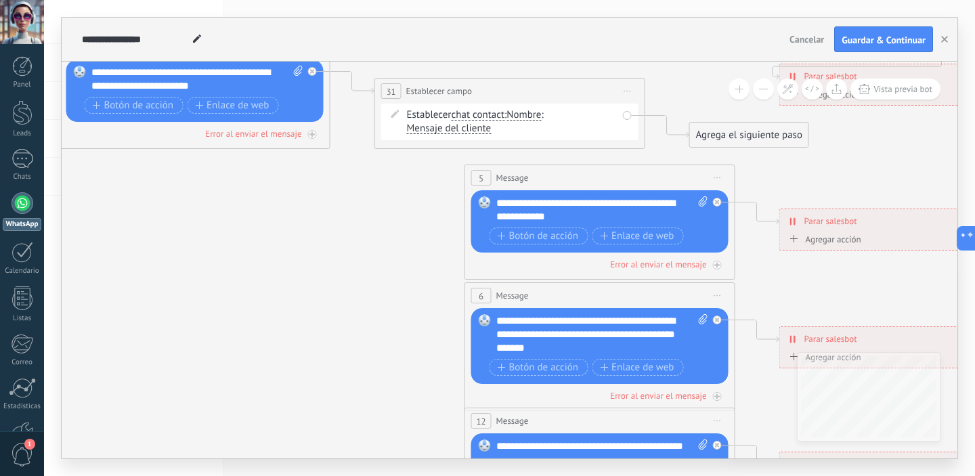
click at [521, 118] on span "Nombre" at bounding box center [524, 115] width 35 height 11
click at [521, 118] on button "Nombre" at bounding box center [584, 115] width 169 height 24
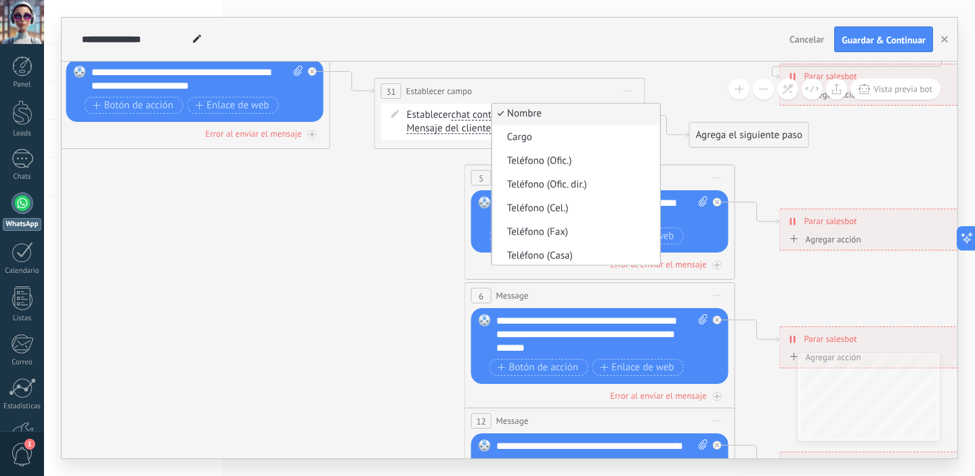
scroll to position [0, 0]
click at [521, 118] on span "Nombre" at bounding box center [574, 116] width 164 height 14
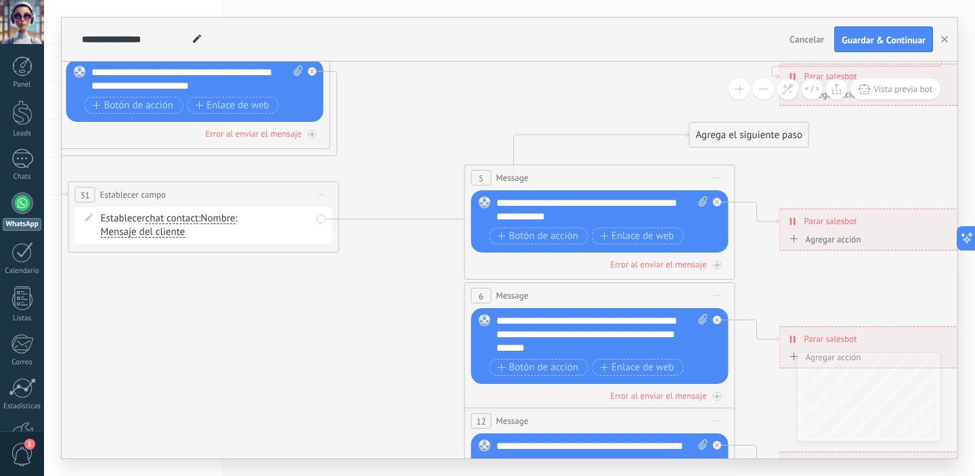
drag, startPoint x: 556, startPoint y: 91, endPoint x: 250, endPoint y: 195, distance: 323.2
click at [250, 195] on div "**********" at bounding box center [204, 194] width 270 height 25
drag, startPoint x: 729, startPoint y: 137, endPoint x: 147, endPoint y: 324, distance: 611.9
click at [147, 324] on div "Agrega el siguiente paso" at bounding box center [166, 322] width 119 height 22
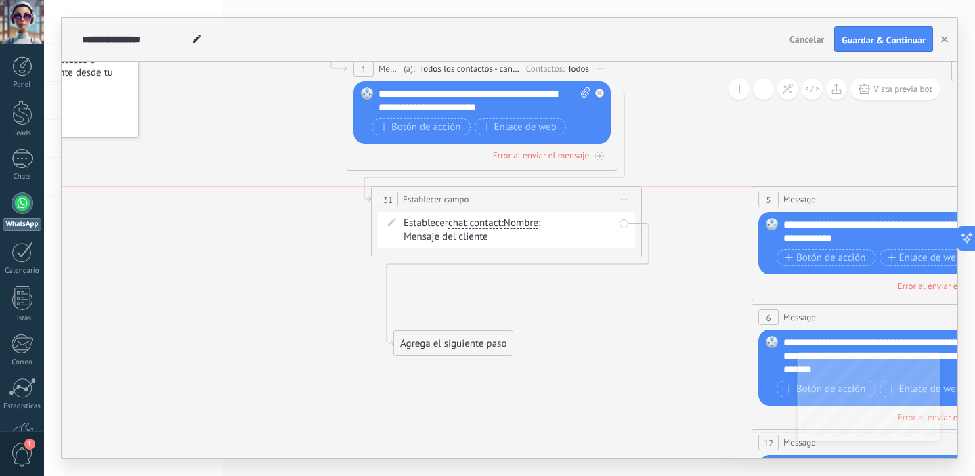
drag, startPoint x: 525, startPoint y: 213, endPoint x: 541, endPoint y: 198, distance: 22.0
click at [541, 198] on div "**********" at bounding box center [507, 199] width 270 height 25
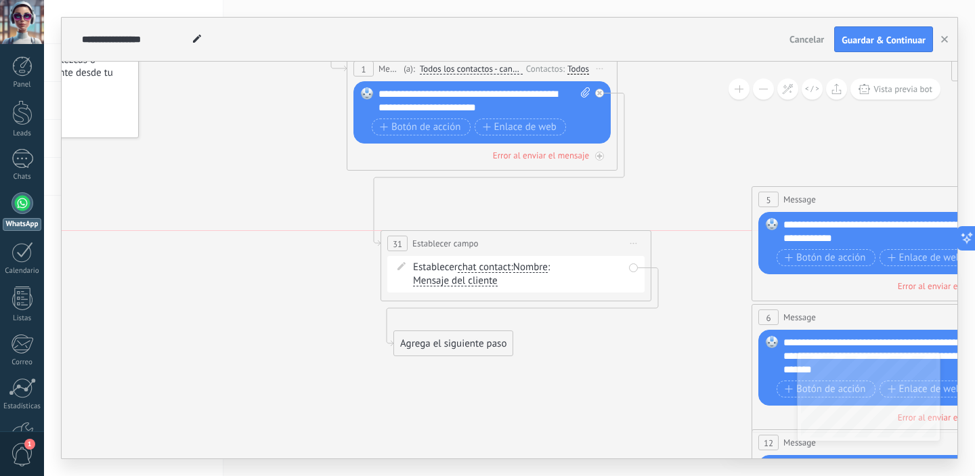
drag, startPoint x: 541, startPoint y: 198, endPoint x: 551, endPoint y: 241, distance: 43.9
click at [551, 241] on div "**********" at bounding box center [516, 243] width 270 height 25
click at [624, 135] on icon at bounding box center [499, 169] width 251 height 153
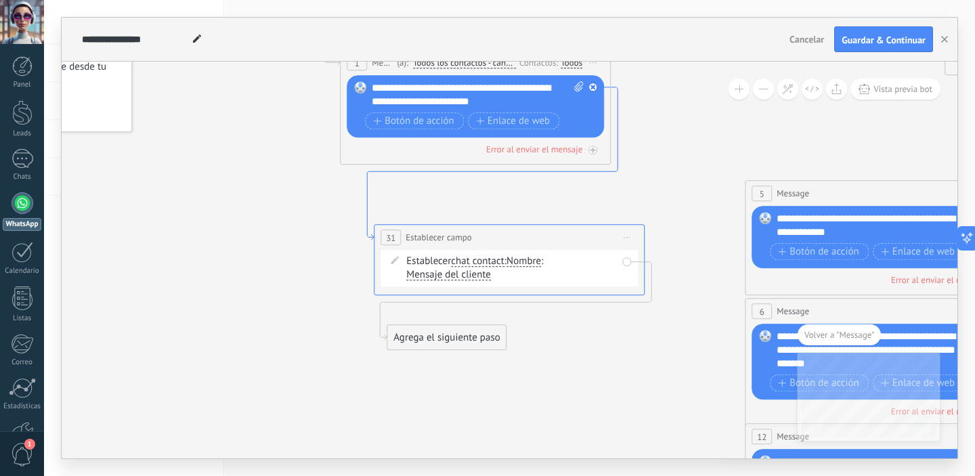
click at [367, 204] on icon at bounding box center [492, 163] width 251 height 153
click at [492, 341] on div "Agrega el siguiente paso" at bounding box center [447, 338] width 119 height 22
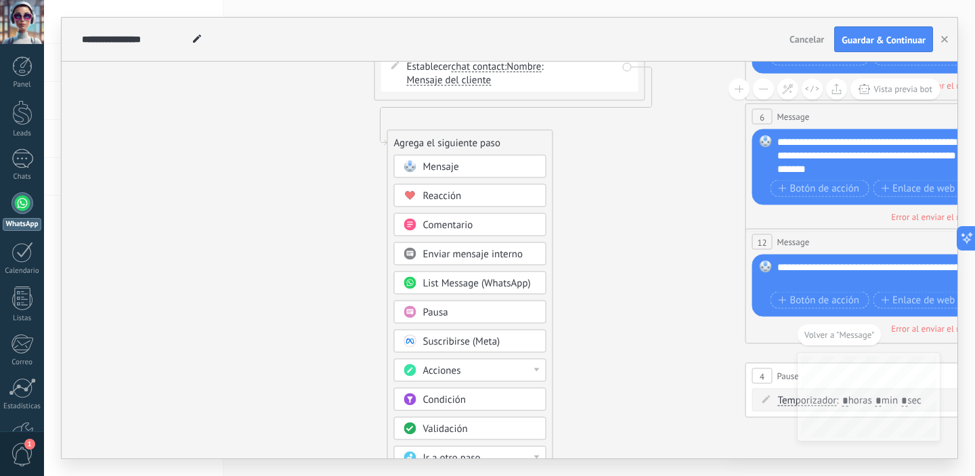
click at [505, 369] on div "Acciones" at bounding box center [480, 371] width 114 height 14
click at [490, 377] on div "Crear lead" at bounding box center [470, 375] width 151 height 23
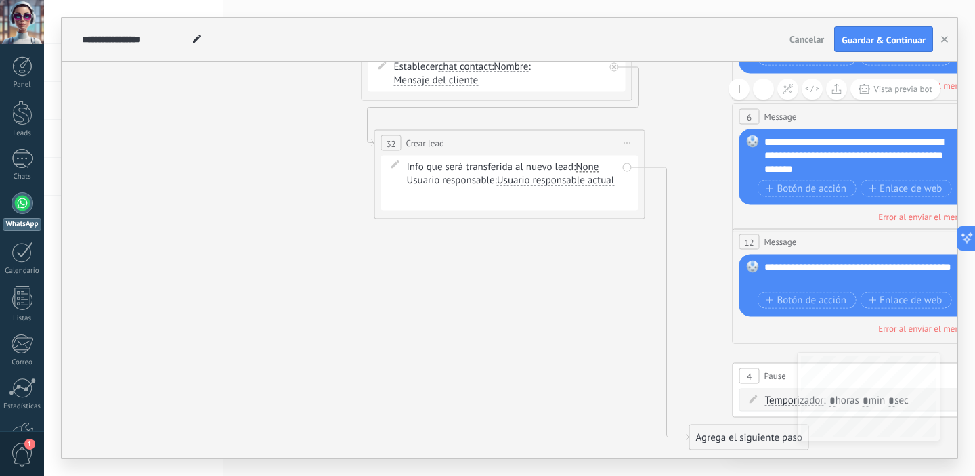
click at [587, 168] on div "None" at bounding box center [587, 167] width 23 height 11
click at [646, 252] on label "Contactos" at bounding box center [626, 248] width 100 height 24
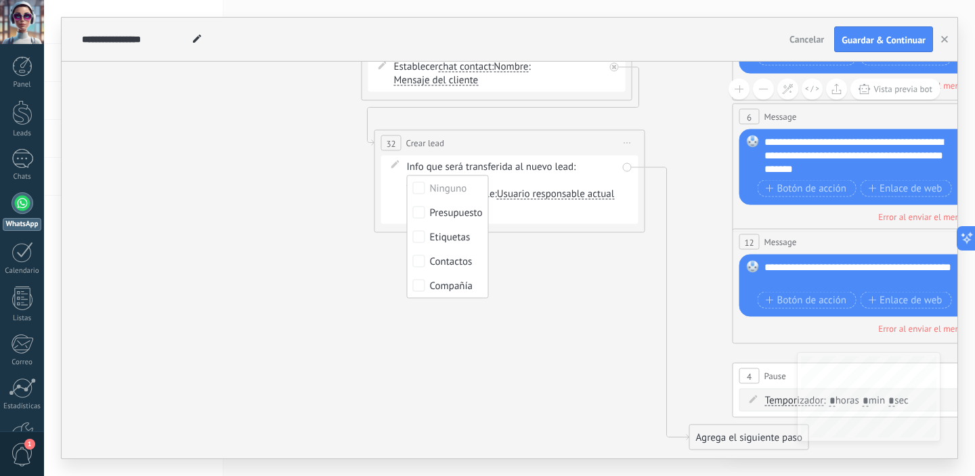
click at [591, 219] on div "Info que será transferida al nuevo lead: Ninguno Presupuesto Etiquetas Contacto…" at bounding box center [509, 190] width 257 height 68
click at [522, 192] on span "Usuario responsable actual" at bounding box center [555, 194] width 117 height 11
click at [522, 192] on button "Usuario responsable actual" at bounding box center [574, 194] width 169 height 24
click at [537, 198] on span "Usuario responsable actual" at bounding box center [564, 195] width 164 height 14
click at [0, 0] on div "Nueva consulta Cualificado Cotización enviada Pedido creado [PERSON_NAME] compl…" at bounding box center [0, 0] width 0 height 0
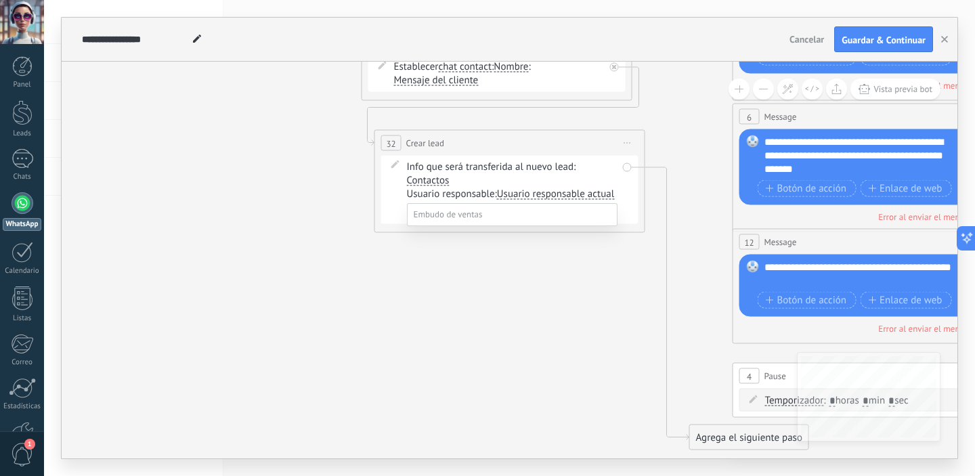
click at [0, 0] on label "Nueva consulta" at bounding box center [0, 0] width 0 height 0
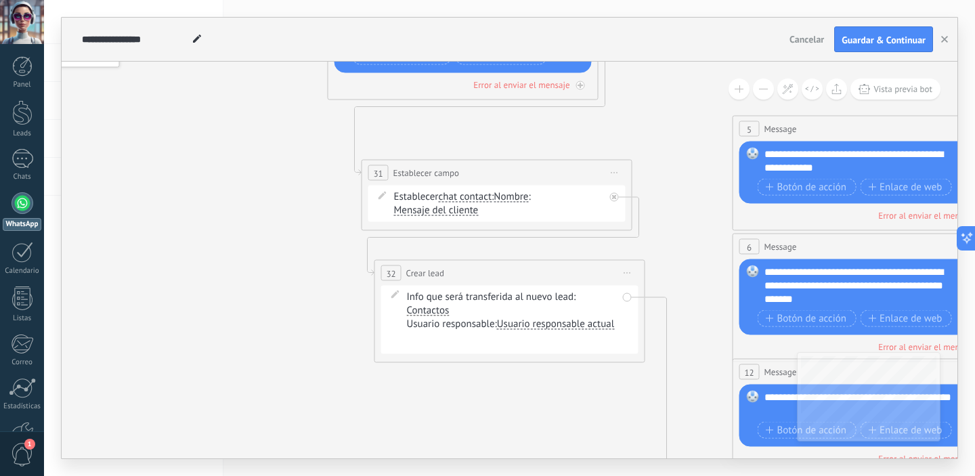
click at [635, 272] on span "Iniciar vista previa aquí Cambiar nombre Duplicar [GEOGRAPHIC_DATA]" at bounding box center [628, 273] width 22 height 20
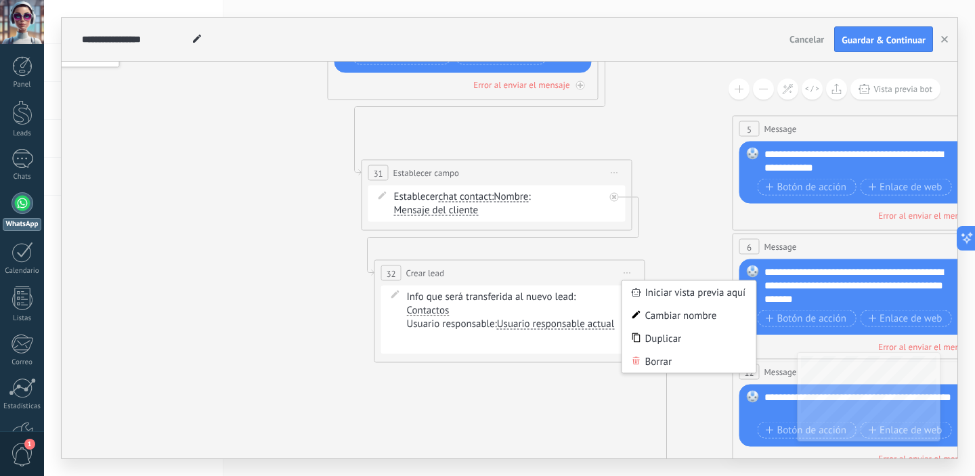
click at [635, 272] on span "Iniciar vista previa aquí Cambiar nombre Duplicar [GEOGRAPHIC_DATA]" at bounding box center [628, 273] width 22 height 20
click at [500, 273] on div "**********" at bounding box center [510, 273] width 270 height 25
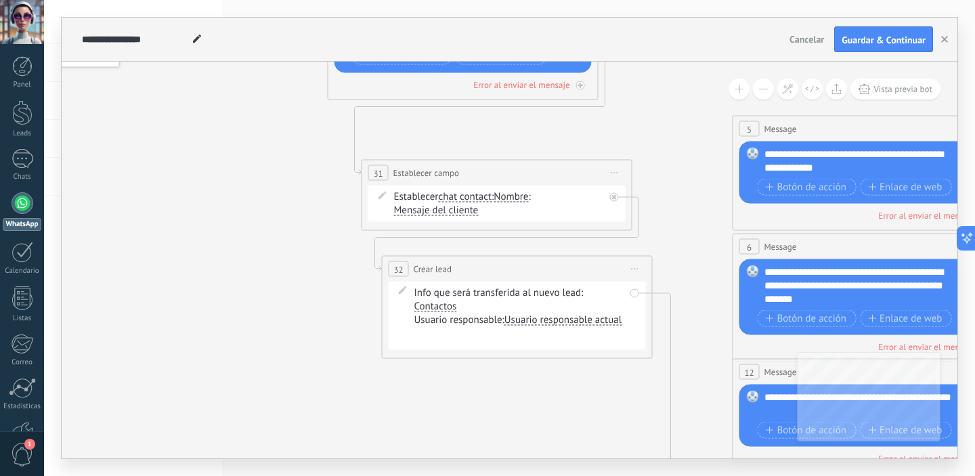
drag, startPoint x: 482, startPoint y: 273, endPoint x: 490, endPoint y: 269, distance: 8.5
click at [490, 269] on div "**********" at bounding box center [518, 269] width 270 height 25
click at [620, 173] on span "Iniciar vista previa aquí Cambiar nombre Duplicar [GEOGRAPHIC_DATA]" at bounding box center [615, 173] width 22 height 20
click at [639, 264] on div "Borrar" at bounding box center [677, 261] width 134 height 23
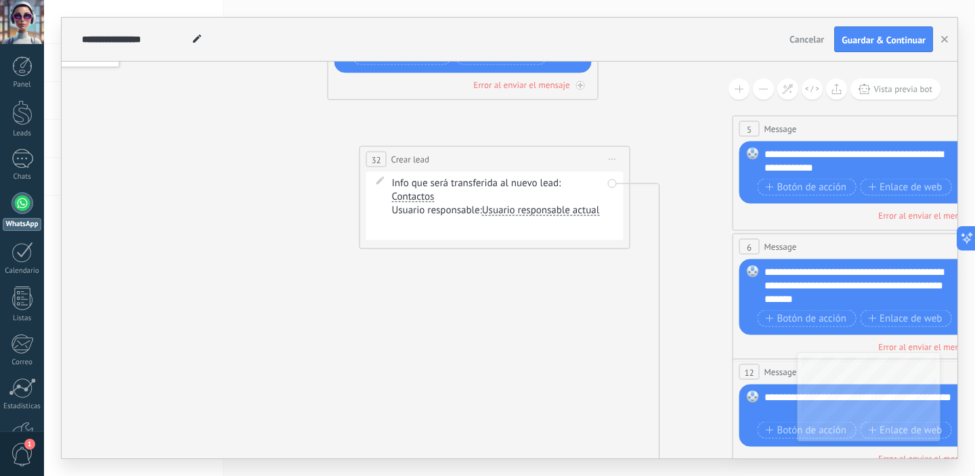
drag, startPoint x: 582, startPoint y: 265, endPoint x: 559, endPoint y: 156, distance: 111.3
click at [559, 156] on div "**********" at bounding box center [495, 159] width 270 height 25
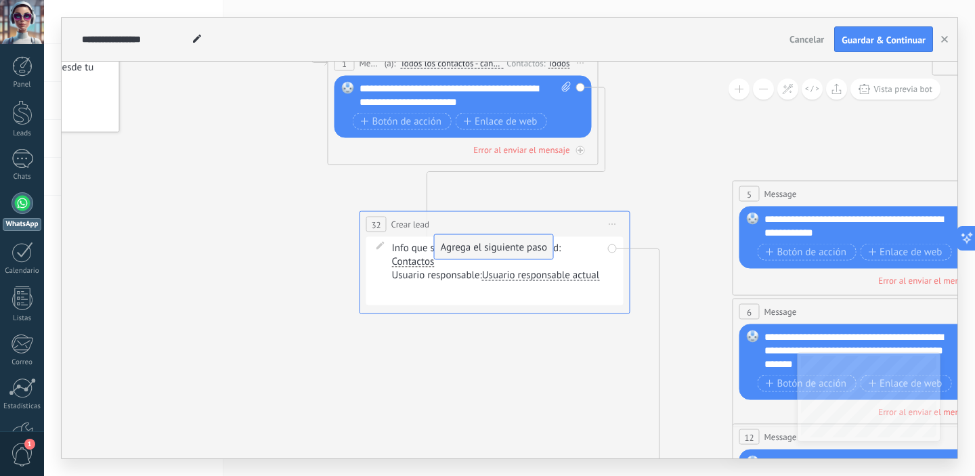
drag, startPoint x: 651, startPoint y: 110, endPoint x: 442, endPoint y: 251, distance: 251.7
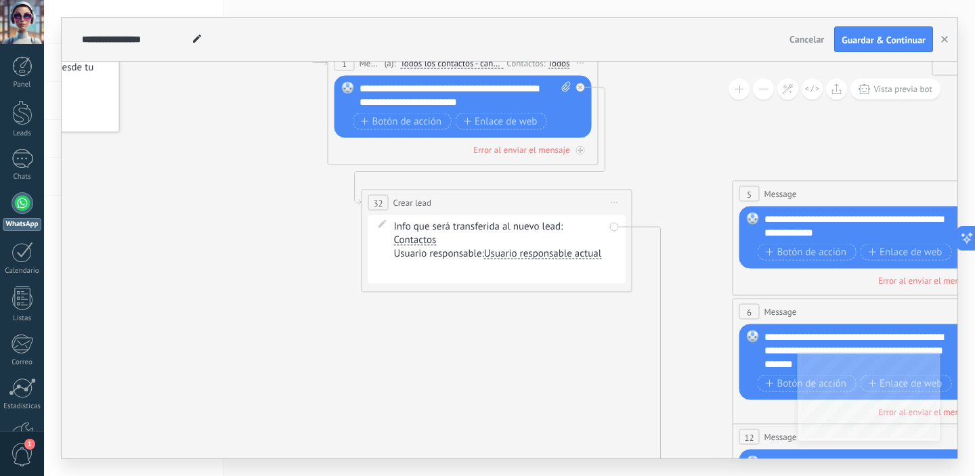
drag, startPoint x: 535, startPoint y: 226, endPoint x: 538, endPoint y: 205, distance: 21.8
click at [538, 205] on div "**********" at bounding box center [497, 202] width 270 height 25
click at [586, 207] on div "**********" at bounding box center [497, 202] width 270 height 25
click at [614, 202] on icon at bounding box center [615, 202] width 7 height 1
click at [647, 294] on div "Borrar" at bounding box center [677, 291] width 134 height 23
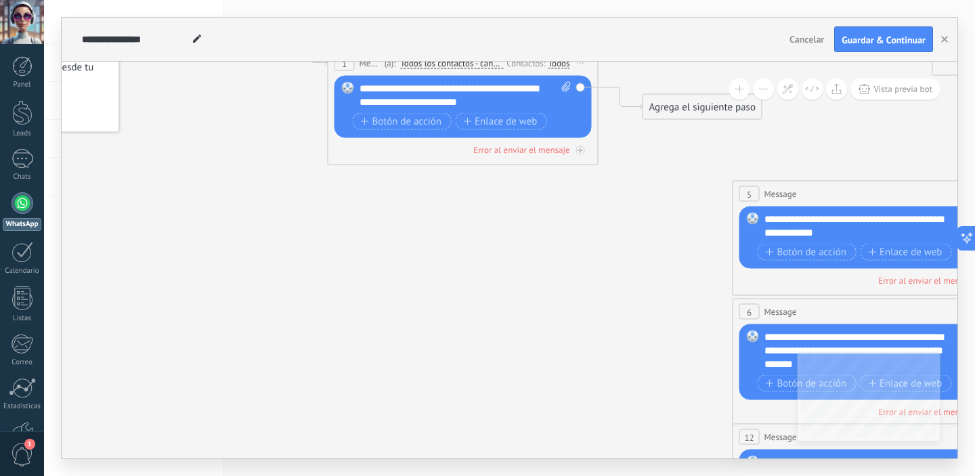
click at [685, 115] on div "Agrega el siguiente paso" at bounding box center [702, 107] width 119 height 22
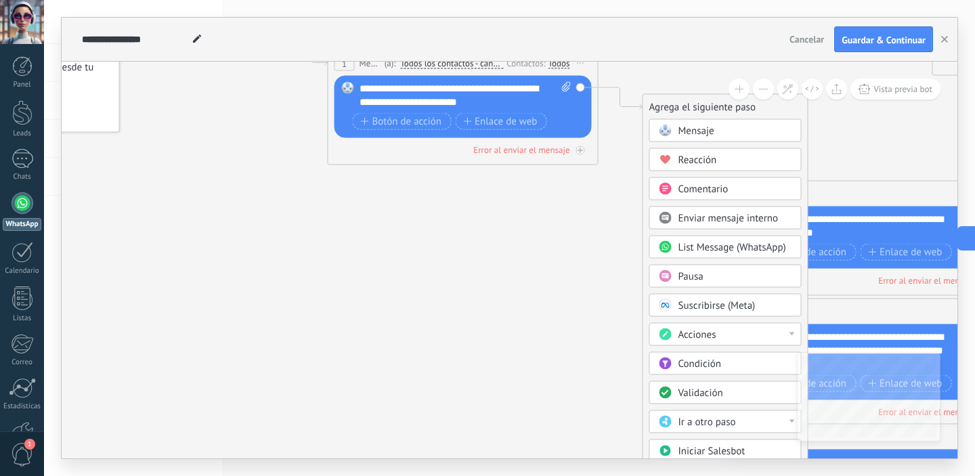
click at [728, 332] on div "Acciones" at bounding box center [736, 335] width 114 height 14
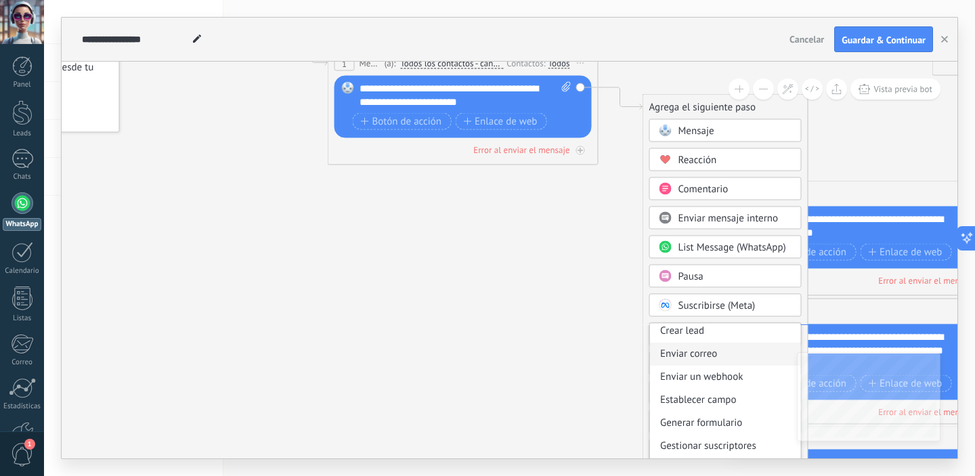
scroll to position [167, 0]
click at [749, 396] on div "Establecer campo" at bounding box center [725, 398] width 151 height 23
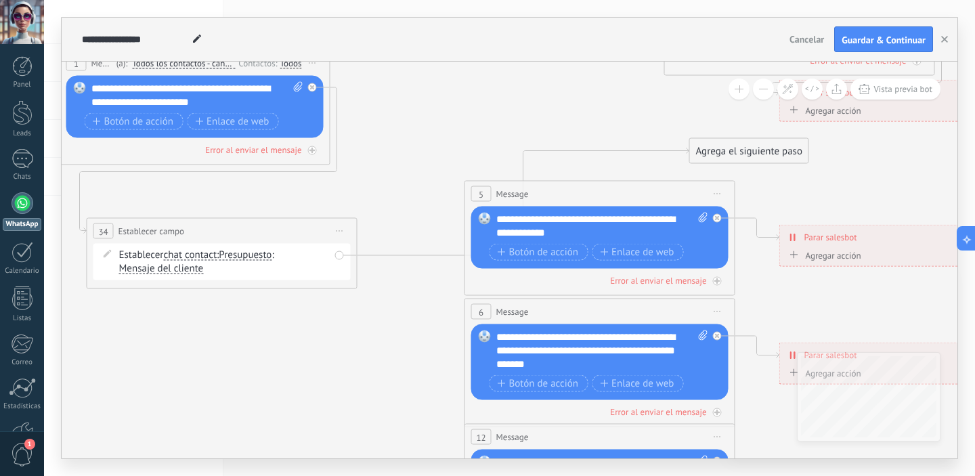
drag, startPoint x: 559, startPoint y: 101, endPoint x: 259, endPoint y: 216, distance: 320.7
click at [259, 219] on div "**********" at bounding box center [222, 231] width 270 height 25
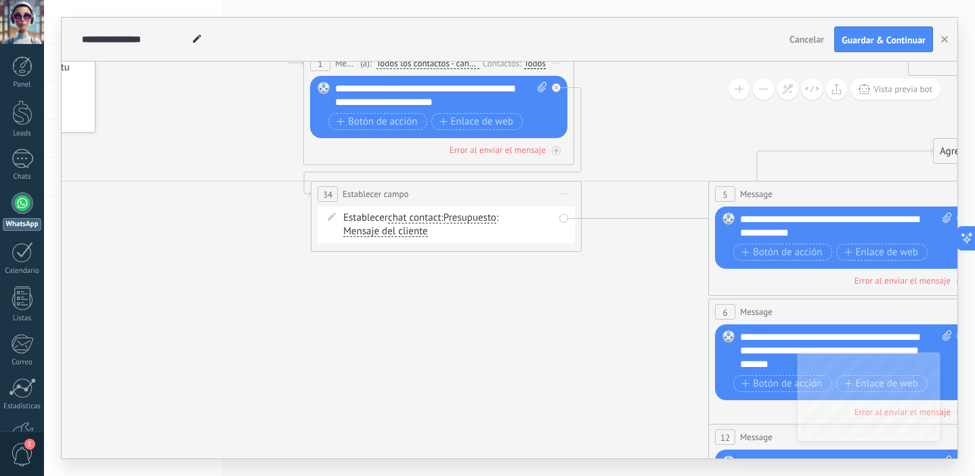
drag, startPoint x: 482, startPoint y: 224, endPoint x: 475, endPoint y: 199, distance: 26.1
click at [475, 199] on div "**********" at bounding box center [447, 193] width 270 height 25
click at [477, 215] on span "Presupuesto" at bounding box center [470, 218] width 53 height 11
click at [477, 215] on button "Presupuesto" at bounding box center [521, 218] width 169 height 24
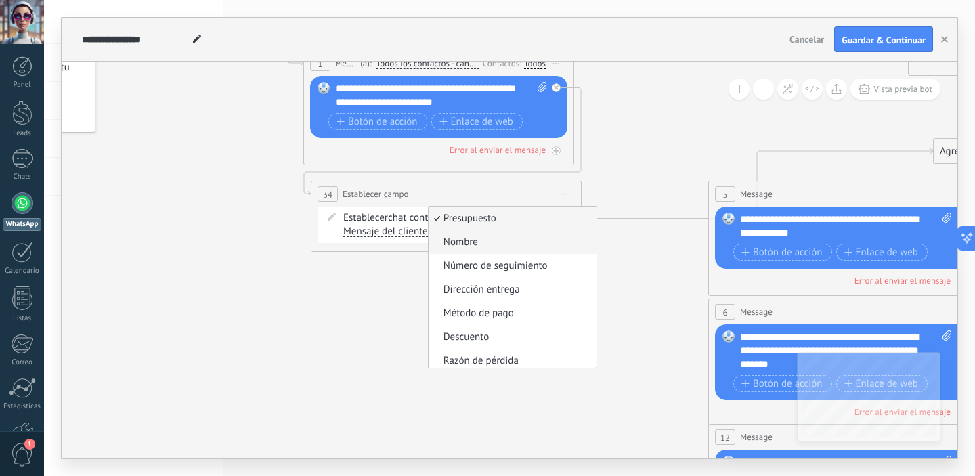
click at [491, 240] on span "Nombre" at bounding box center [511, 243] width 164 height 14
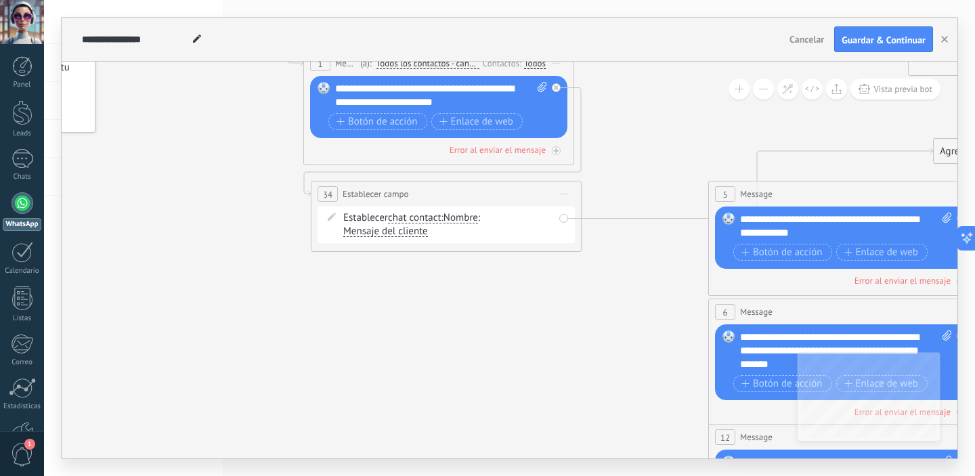
click at [408, 230] on span "Mensaje del cliente" at bounding box center [385, 231] width 85 height 11
click at [408, 230] on button "Mensaje del cliente" at bounding box center [421, 231] width 169 height 24
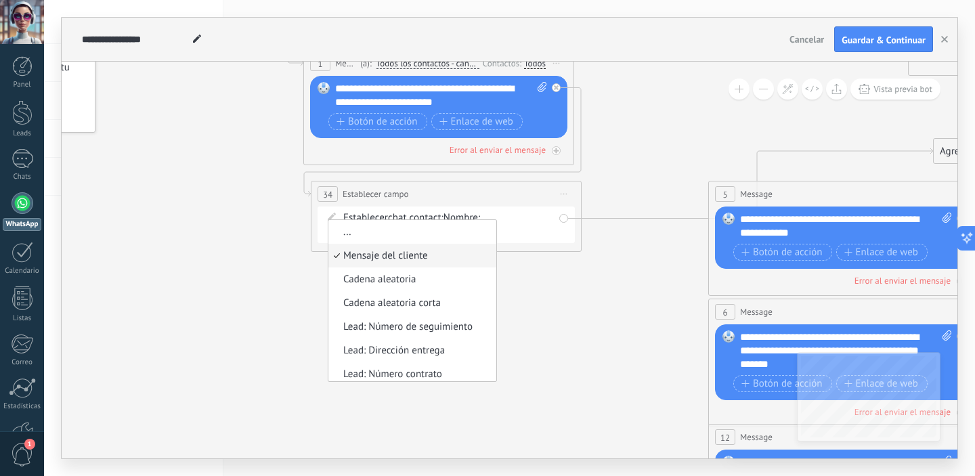
click at [441, 259] on span "Mensaje del cliente" at bounding box center [410, 256] width 164 height 14
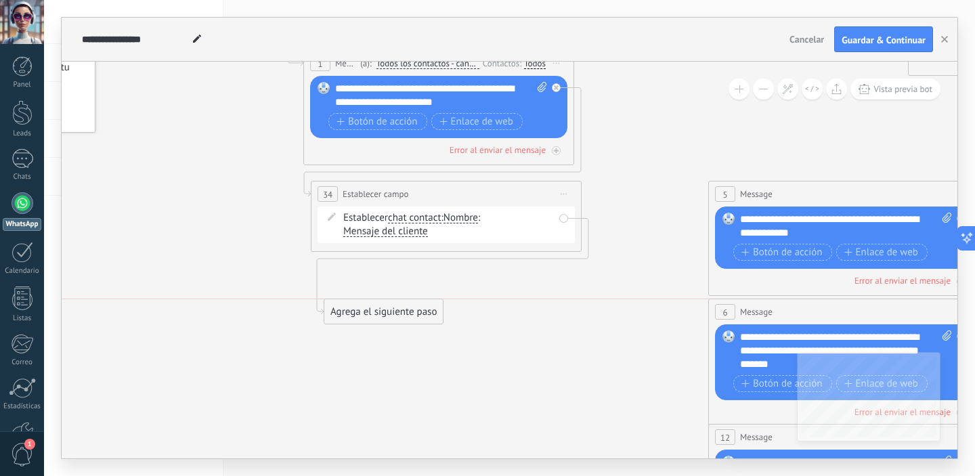
drag, startPoint x: 949, startPoint y: 154, endPoint x: 339, endPoint y: 315, distance: 631.1
click at [339, 315] on div "Agrega el siguiente paso" at bounding box center [383, 312] width 119 height 22
click at [360, 315] on div "Agrega el siguiente paso" at bounding box center [383, 312] width 119 height 22
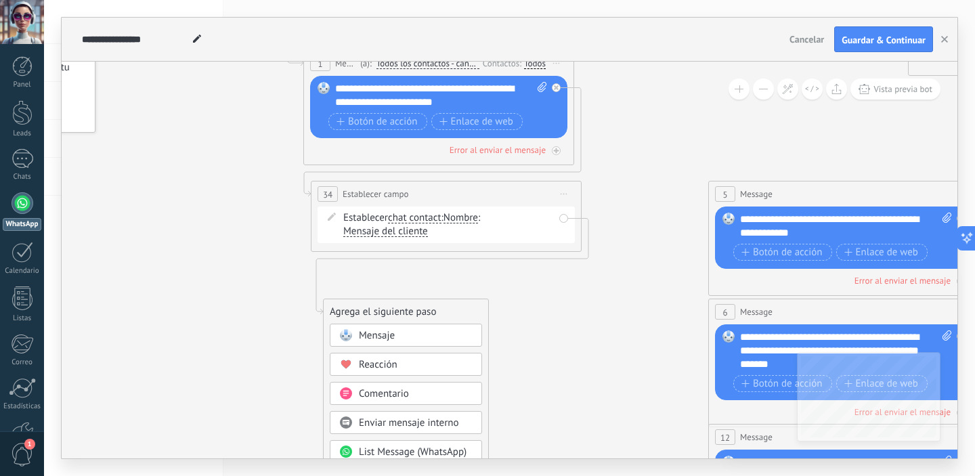
click at [412, 341] on div "Mensaje" at bounding box center [416, 336] width 114 height 14
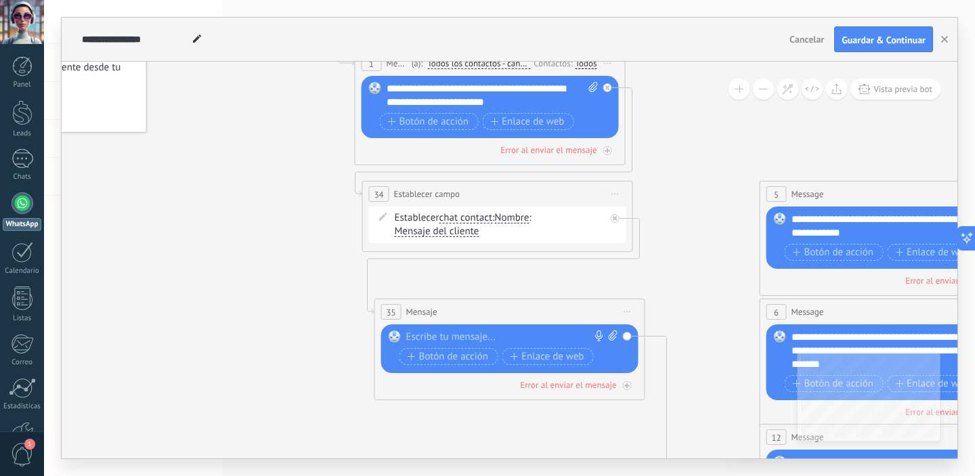
drag, startPoint x: 522, startPoint y: 339, endPoint x: 511, endPoint y: 297, distance: 42.7
click at [209, 6] on div "**********" at bounding box center [209, 6] width 0 height 0
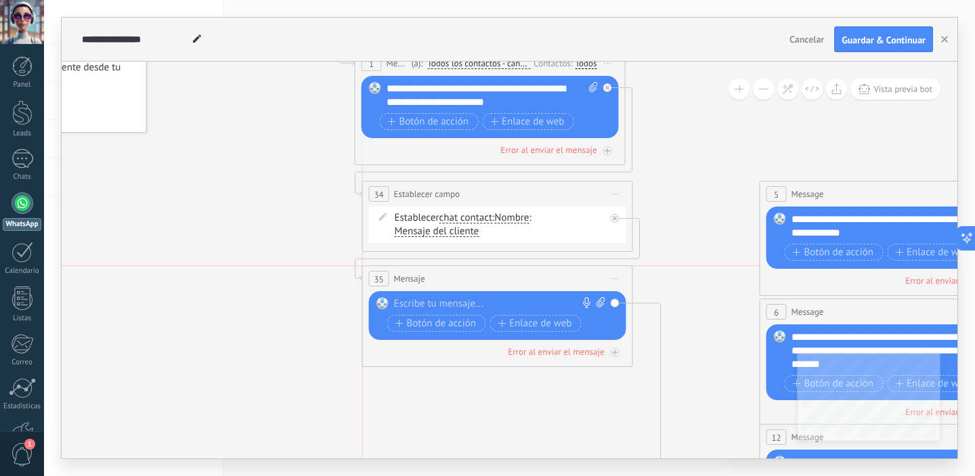
drag, startPoint x: 518, startPoint y: 310, endPoint x: 511, endPoint y: 280, distance: 31.4
click at [511, 280] on div "35 Mensaje ******* (a): Todos los contactos - canales seleccionados Todos los c…" at bounding box center [498, 278] width 270 height 25
click at [458, 306] on div at bounding box center [494, 304] width 201 height 14
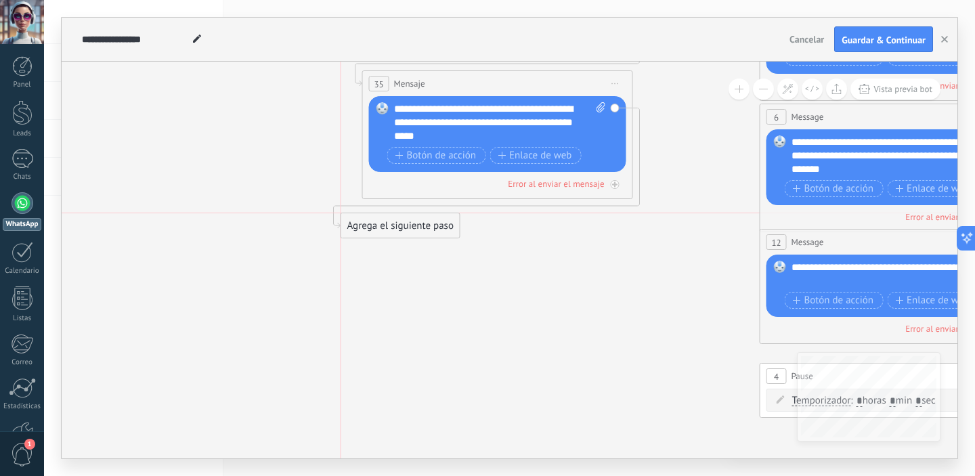
drag, startPoint x: 719, startPoint y: 437, endPoint x: 368, endPoint y: 222, distance: 411.6
click at [368, 222] on div "Agrega el siguiente paso" at bounding box center [400, 226] width 119 height 22
drag, startPoint x: 403, startPoint y: 230, endPoint x: 425, endPoint y: 234, distance: 21.9
click at [425, 234] on div "Agrega el siguiente paso" at bounding box center [422, 226] width 119 height 22
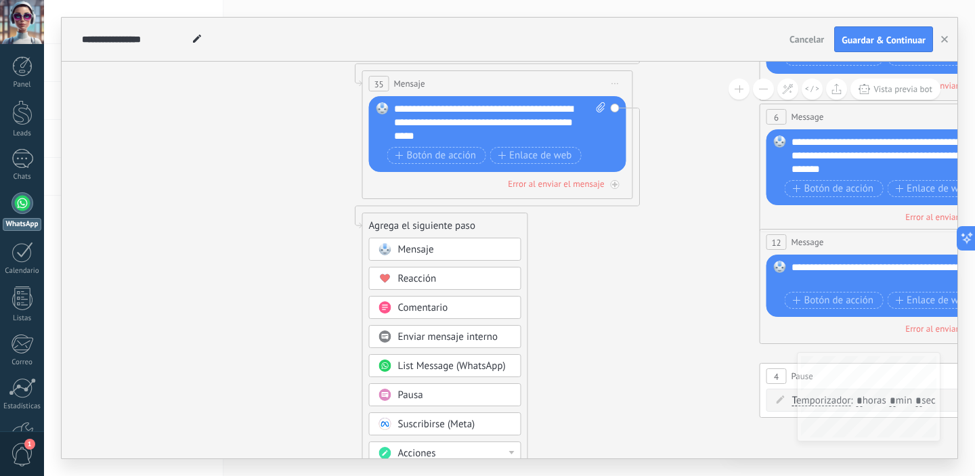
click at [492, 454] on div "Acciones" at bounding box center [455, 454] width 114 height 14
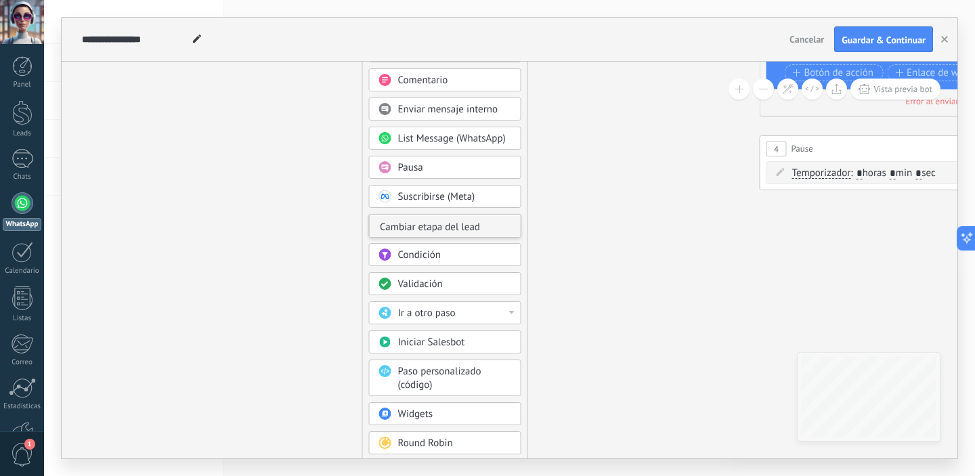
scroll to position [79, 0]
click at [521, 214] on div "Administrar etiquetas Agregar nota Agregar tarea Cambiar etapa del lead Cambiar…" at bounding box center [445, 226] width 152 height 24
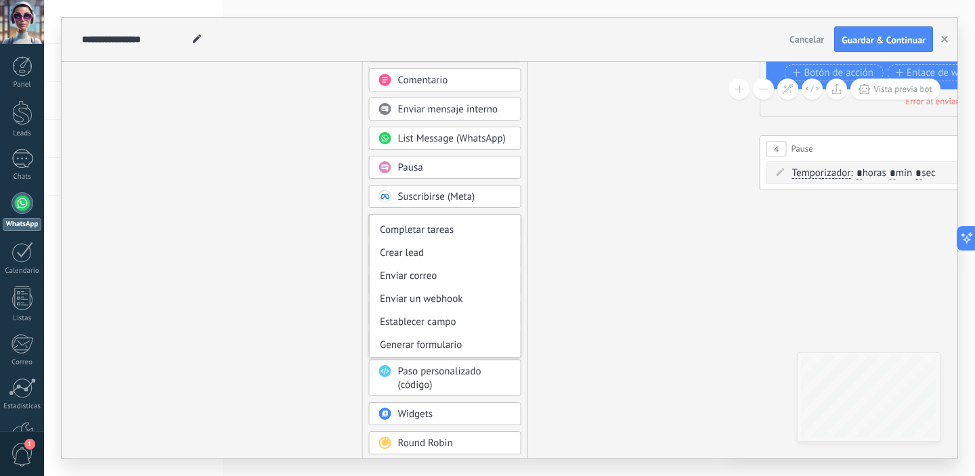
scroll to position [180, 0]
click at [478, 278] on div "Establecer campo" at bounding box center [445, 276] width 151 height 23
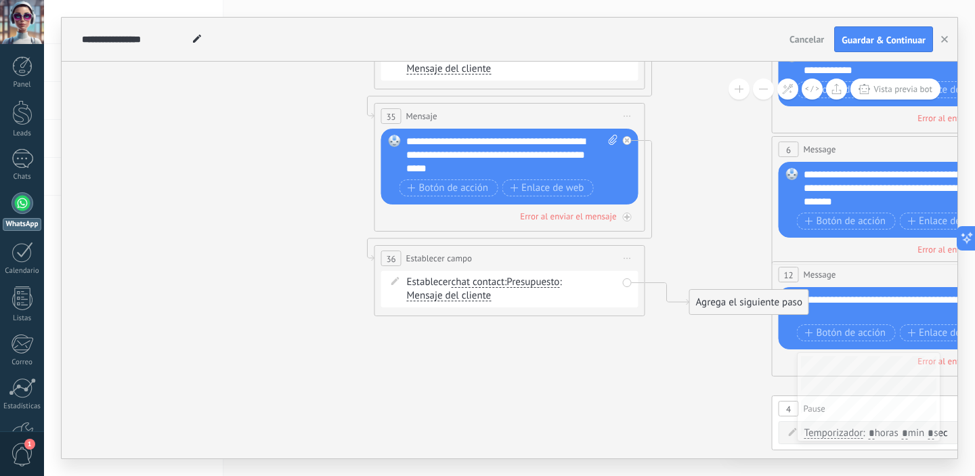
click at [534, 284] on span "Presupuesto" at bounding box center [533, 282] width 53 height 11
click at [534, 284] on button "Presupuesto" at bounding box center [584, 282] width 169 height 24
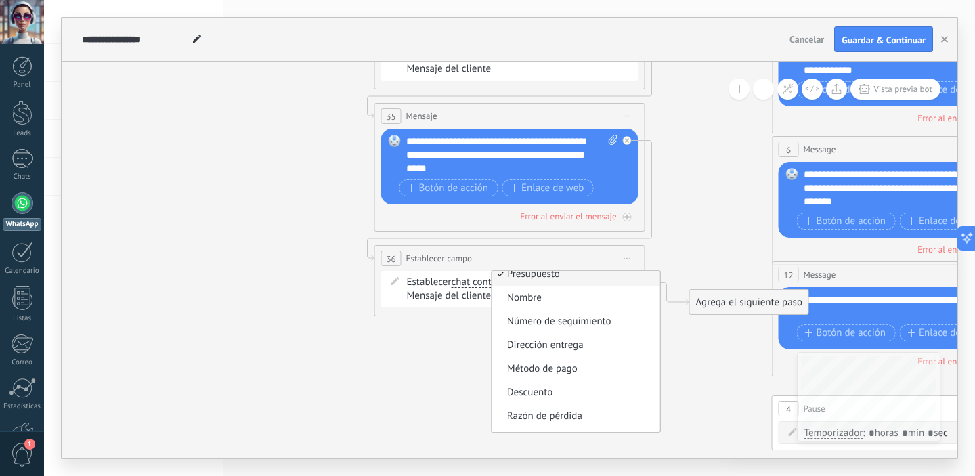
scroll to position [0, 0]
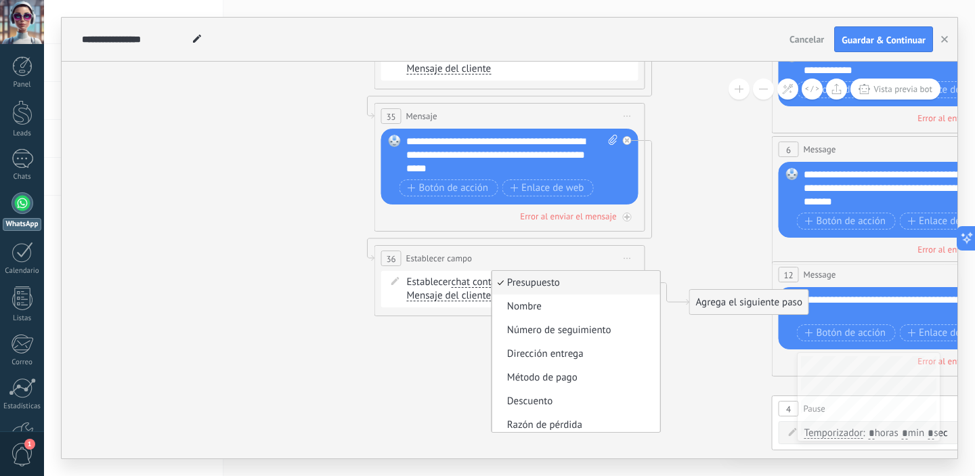
click at [564, 263] on div "**********" at bounding box center [510, 258] width 270 height 25
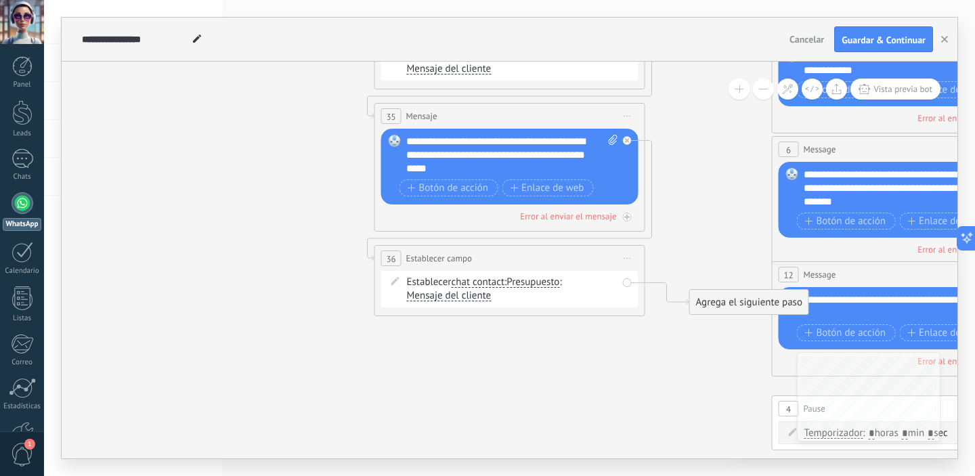
click at [481, 284] on span "chat contact" at bounding box center [478, 282] width 54 height 11
click at [481, 284] on button "chat contact" at bounding box center [528, 282] width 169 height 24
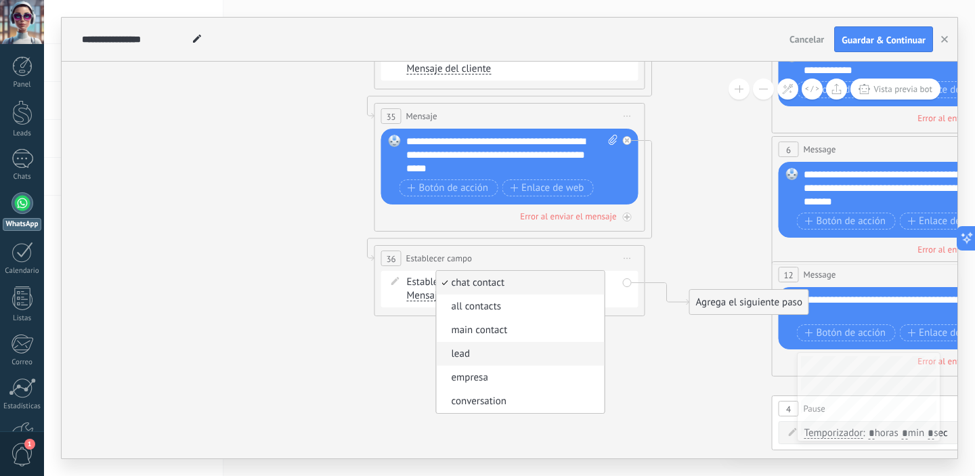
click at [525, 350] on span "lead" at bounding box center [518, 354] width 164 height 14
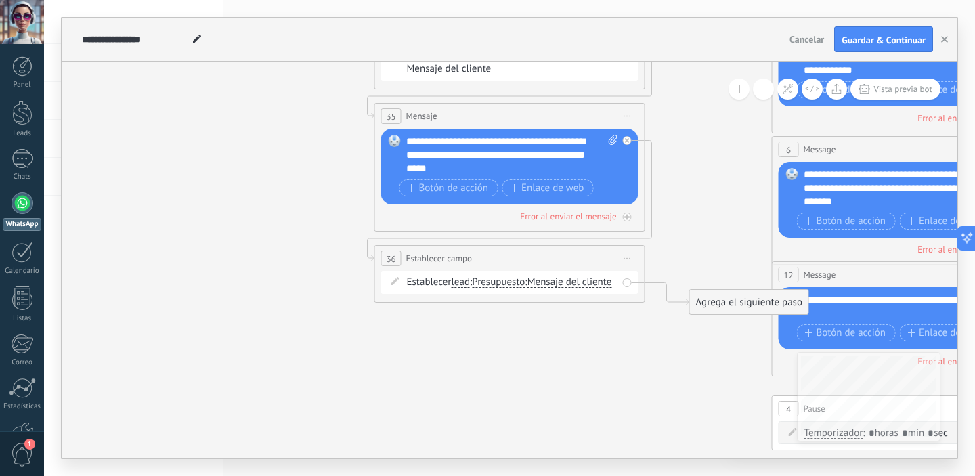
click at [519, 285] on span "Presupuesto" at bounding box center [498, 282] width 53 height 11
click at [519, 285] on button "Presupuesto" at bounding box center [549, 282] width 169 height 24
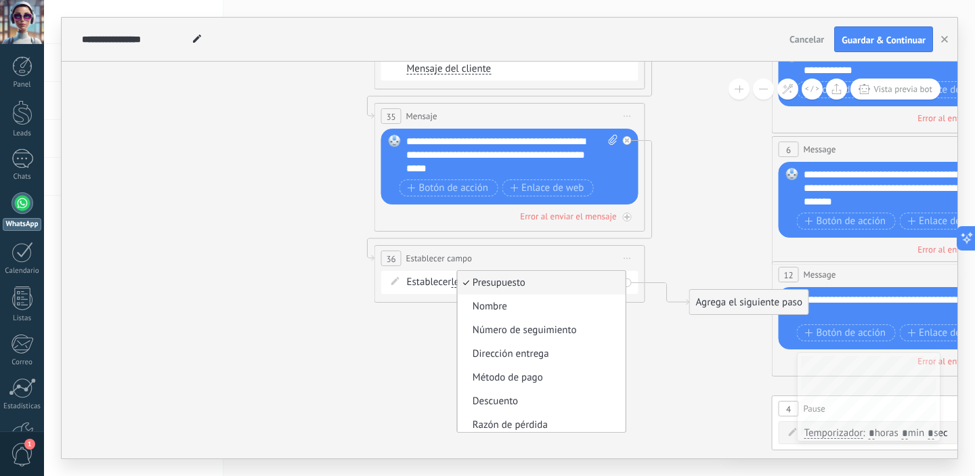
click at [522, 262] on div "**********" at bounding box center [510, 258] width 270 height 25
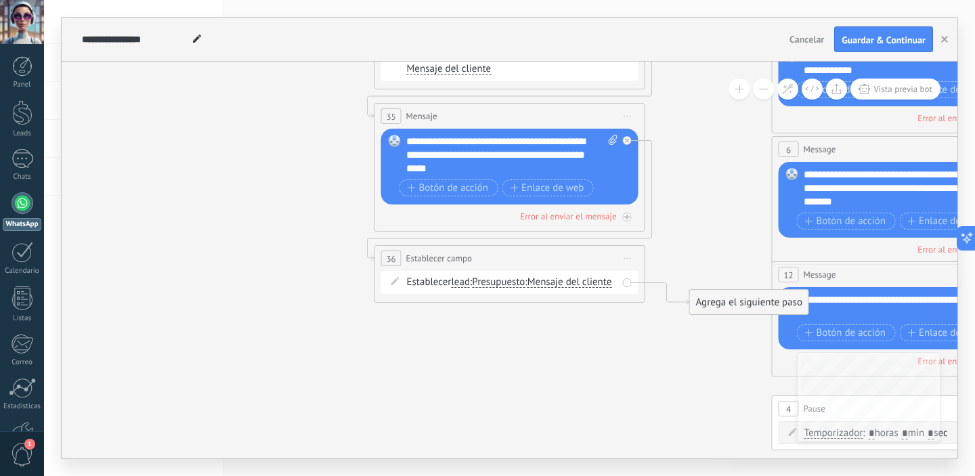
click at [458, 282] on span "lead" at bounding box center [460, 282] width 19 height 11
click at [458, 282] on button "lead" at bounding box center [528, 282] width 169 height 24
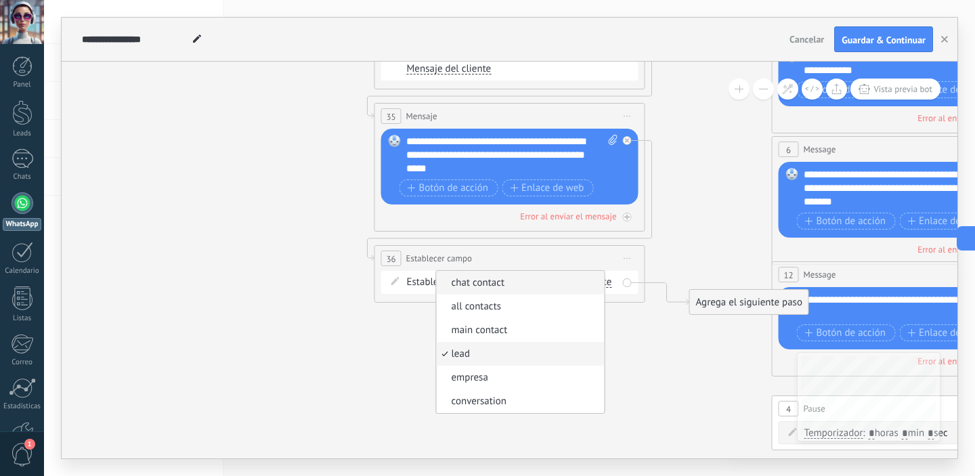
click at [545, 281] on span "chat contact" at bounding box center [518, 283] width 164 height 14
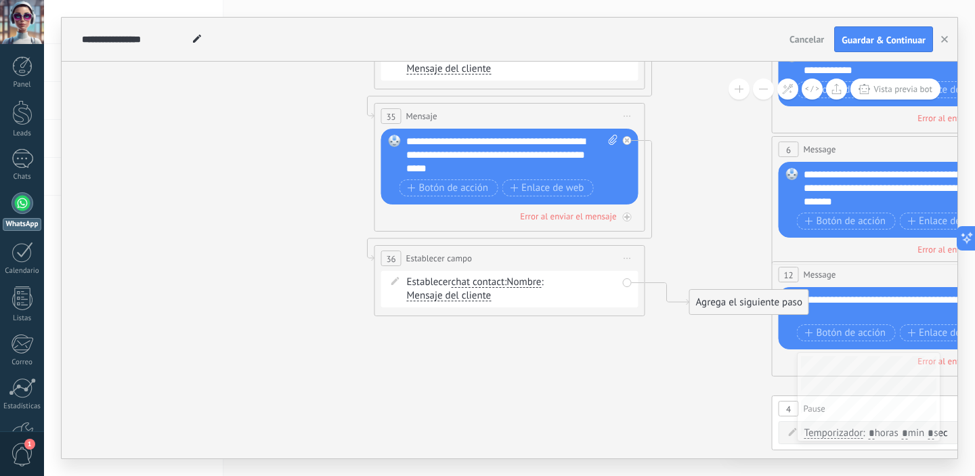
click at [526, 286] on span "Nombre" at bounding box center [524, 282] width 35 height 11
click at [526, 286] on button "Nombre" at bounding box center [584, 282] width 169 height 24
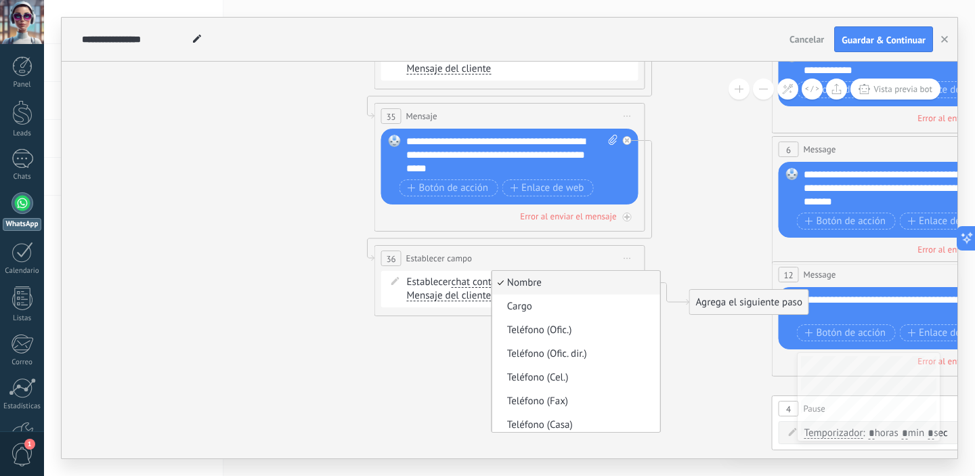
click at [565, 261] on div "**********" at bounding box center [510, 258] width 270 height 25
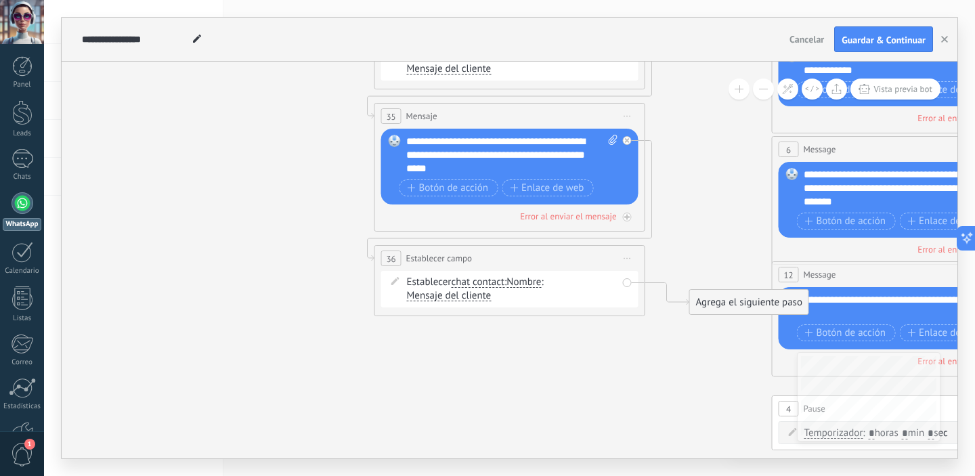
click at [479, 280] on span "chat contact" at bounding box center [478, 282] width 54 height 11
click at [479, 280] on button "chat contact" at bounding box center [528, 282] width 169 height 24
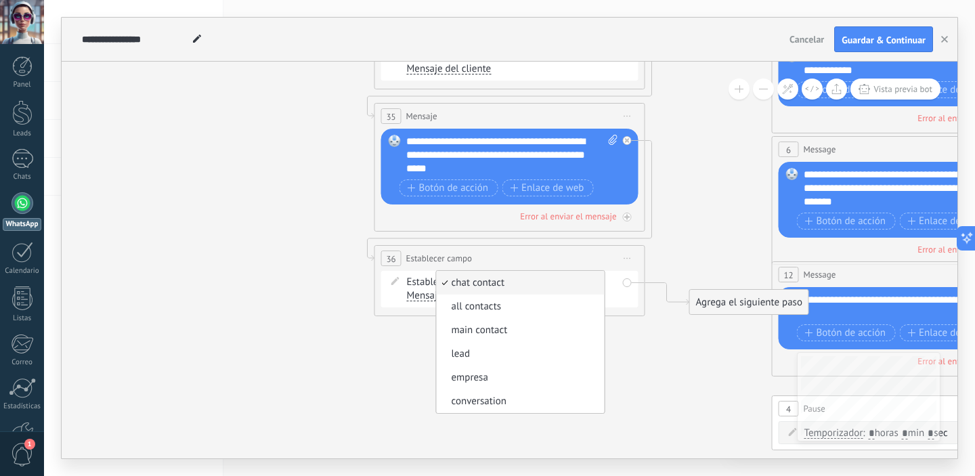
click at [479, 280] on span "chat contact" at bounding box center [518, 283] width 164 height 14
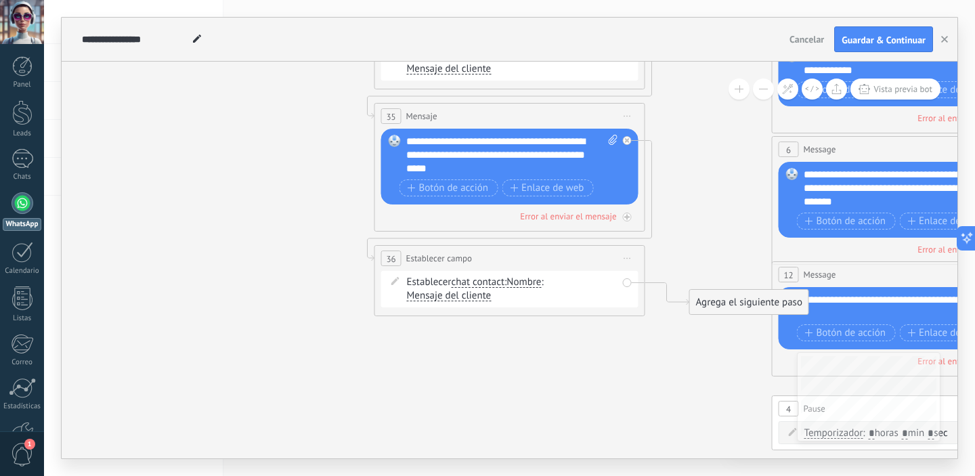
click at [513, 284] on span "Nombre" at bounding box center [524, 282] width 35 height 11
click at [513, 284] on button "Nombre" at bounding box center [584, 282] width 169 height 24
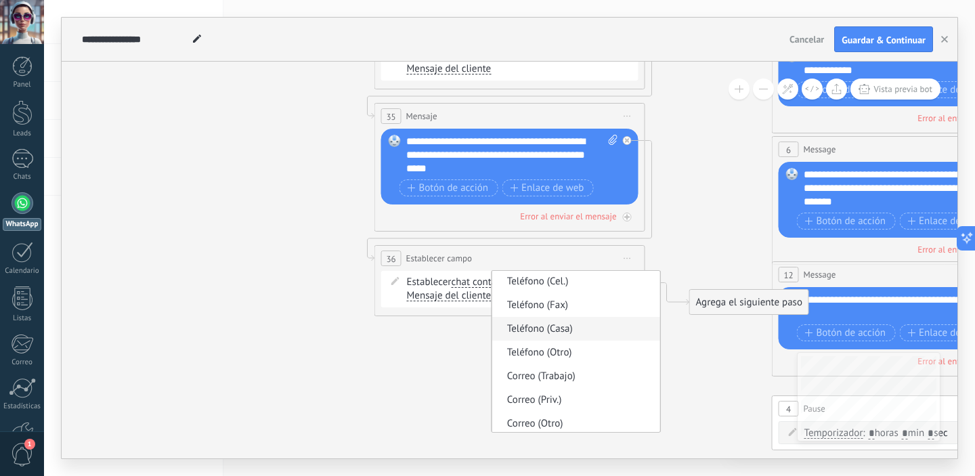
scroll to position [100, 0]
click at [616, 371] on span "Correo (Trabajo)" at bounding box center [574, 373] width 164 height 14
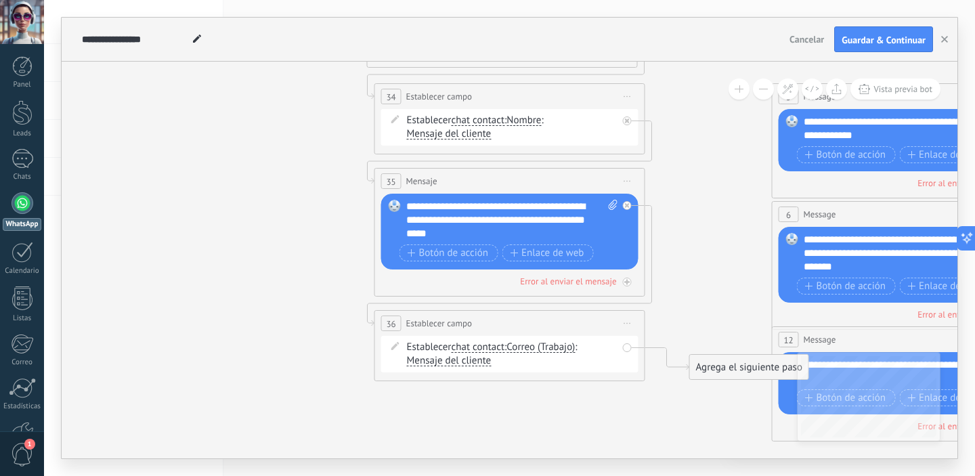
click at [501, 117] on span "chat contact" at bounding box center [478, 120] width 54 height 11
click at [501, 117] on button "chat contact" at bounding box center [528, 120] width 169 height 24
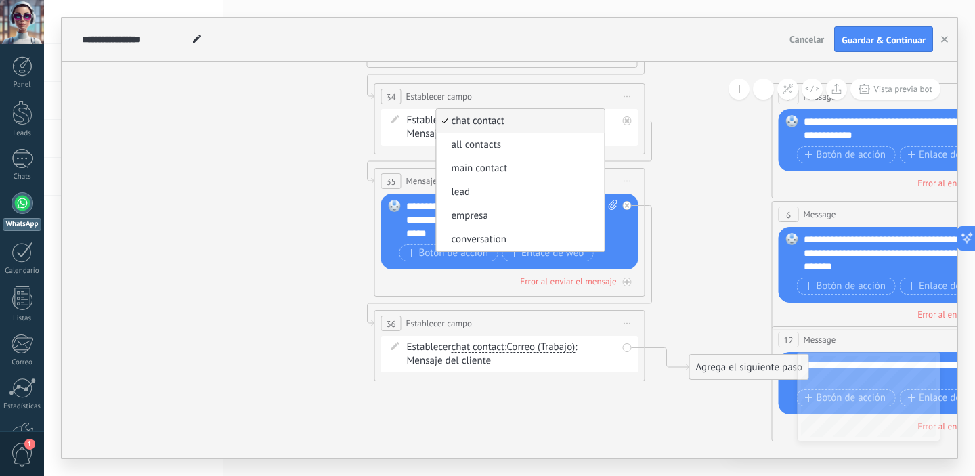
click at [501, 120] on span "chat contact" at bounding box center [518, 121] width 164 height 14
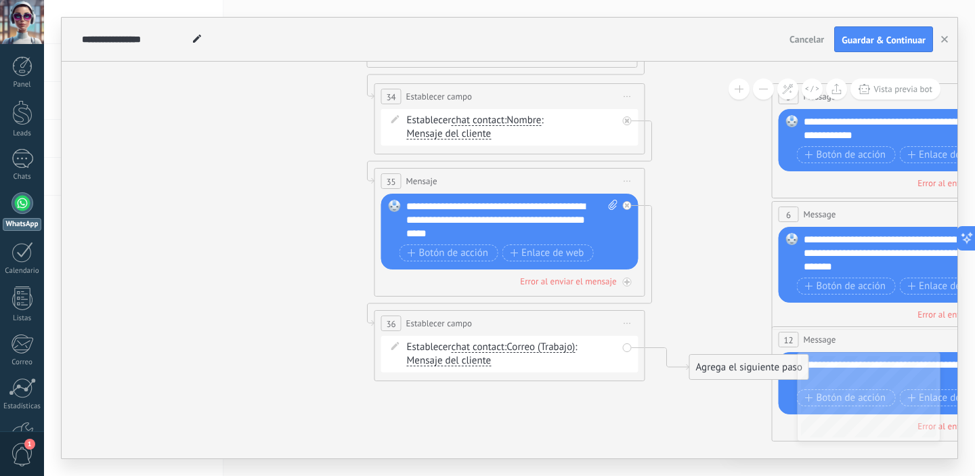
click at [524, 124] on span "Nombre" at bounding box center [524, 120] width 35 height 11
click at [524, 124] on button "Nombre" at bounding box center [584, 120] width 169 height 24
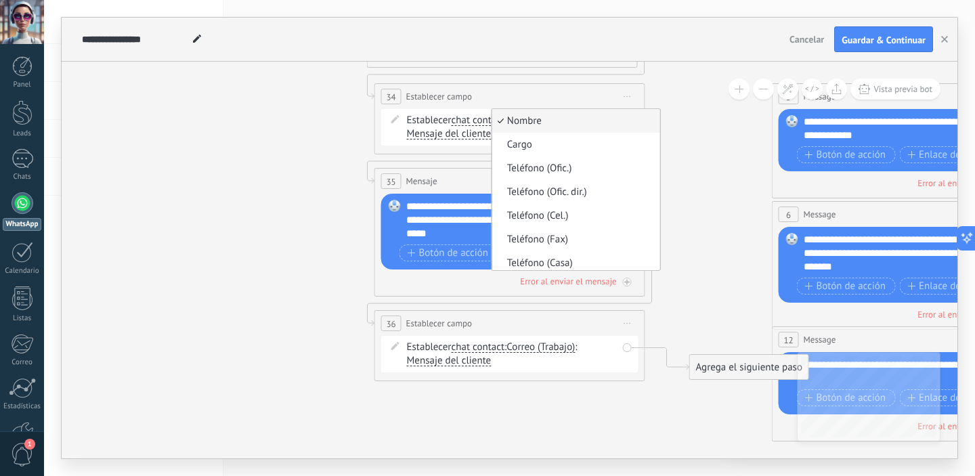
click at [524, 124] on span "Nombre" at bounding box center [574, 121] width 164 height 14
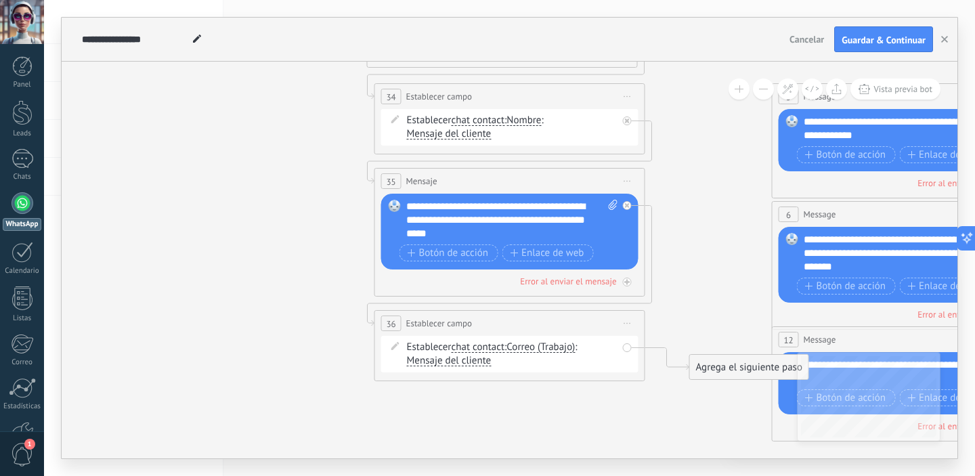
click at [683, 231] on icon at bounding box center [938, 238] width 2111 height 1400
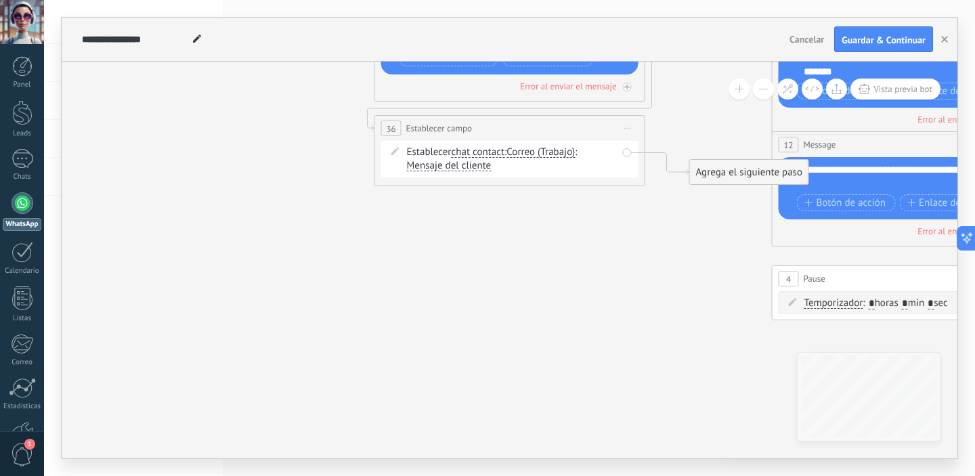
click at [482, 170] on span "Mensaje del cliente" at bounding box center [449, 166] width 85 height 11
click at [482, 170] on button "Mensaje del cliente" at bounding box center [484, 166] width 169 height 24
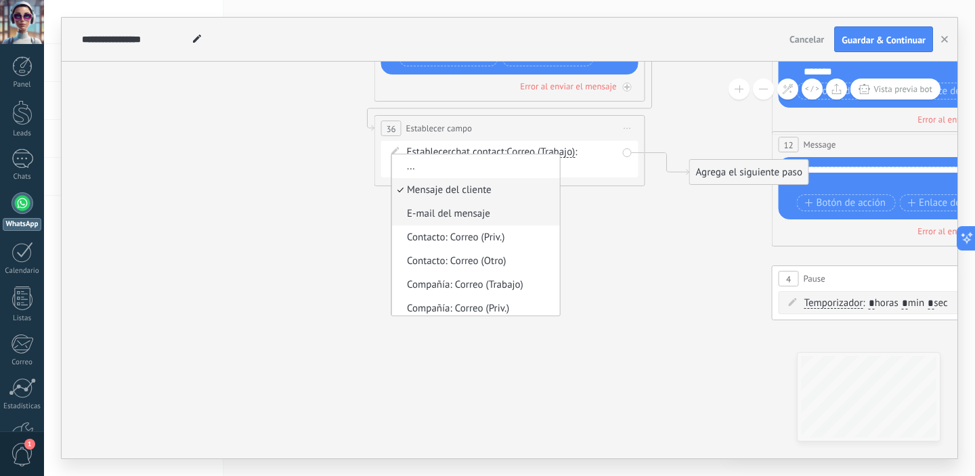
click at [512, 214] on span "E-mail del mensaje" at bounding box center [474, 214] width 164 height 14
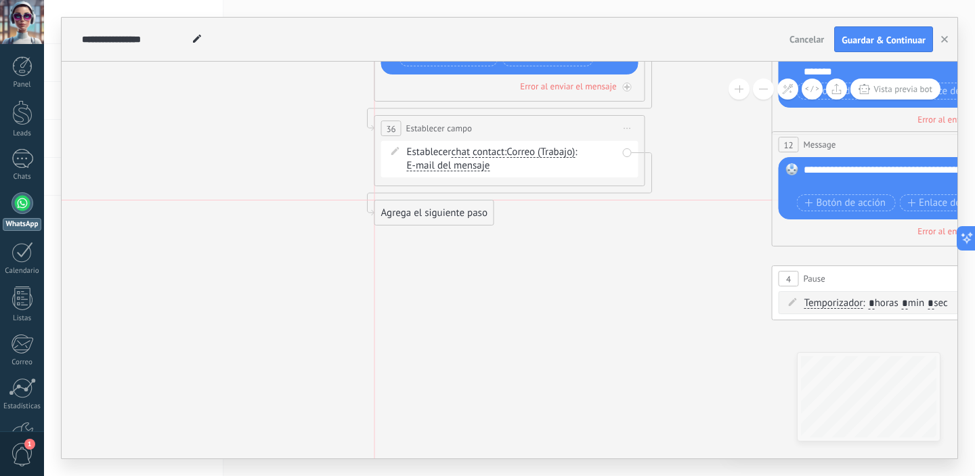
drag, startPoint x: 739, startPoint y: 172, endPoint x: 424, endPoint y: 210, distance: 317.2
click at [424, 210] on div "Agrega el siguiente paso" at bounding box center [434, 213] width 119 height 22
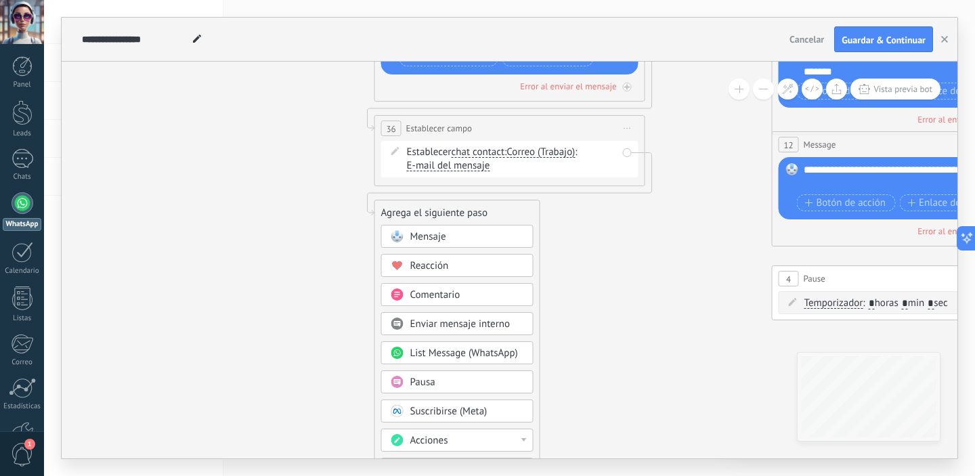
click at [491, 240] on div "Mensaje" at bounding box center [467, 237] width 114 height 14
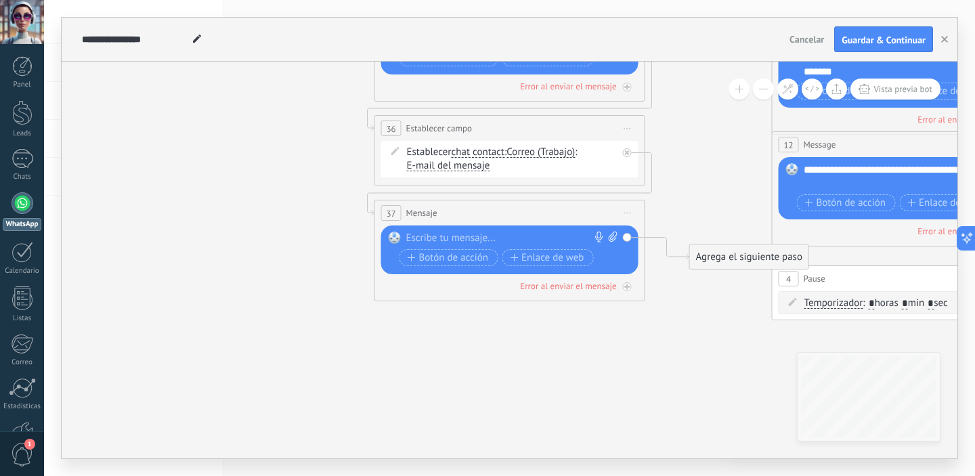
click at [530, 243] on div at bounding box center [506, 239] width 201 height 14
click at [473, 242] on div at bounding box center [506, 239] width 201 height 14
drag, startPoint x: 728, startPoint y: 255, endPoint x: 402, endPoint y: 326, distance: 334.1
click at [402, 326] on div "Agrega el siguiente paso" at bounding box center [427, 328] width 119 height 22
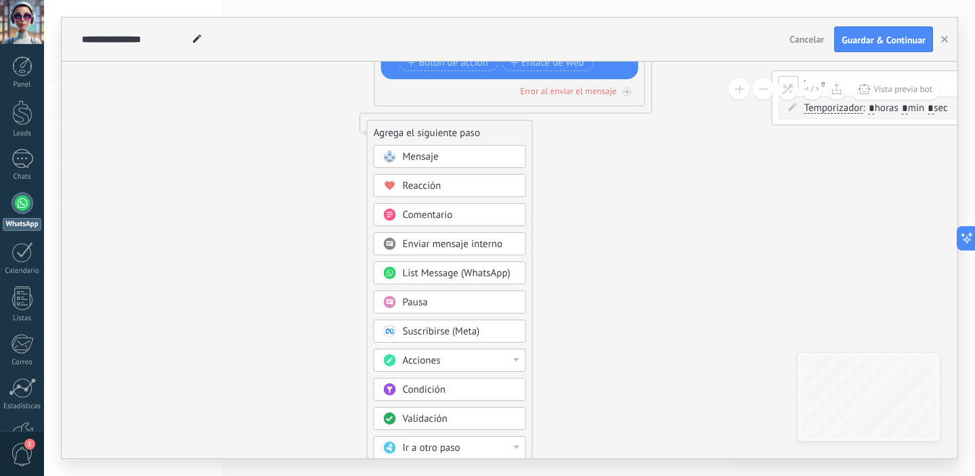
click at [501, 363] on div "Acciones" at bounding box center [460, 361] width 114 height 14
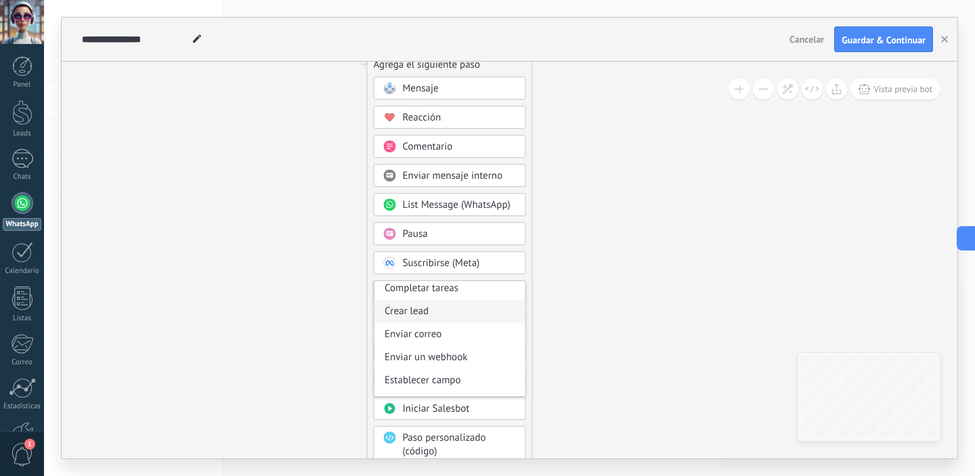
scroll to position [144, 0]
click at [484, 383] on div "Establecer campo" at bounding box center [450, 379] width 151 height 23
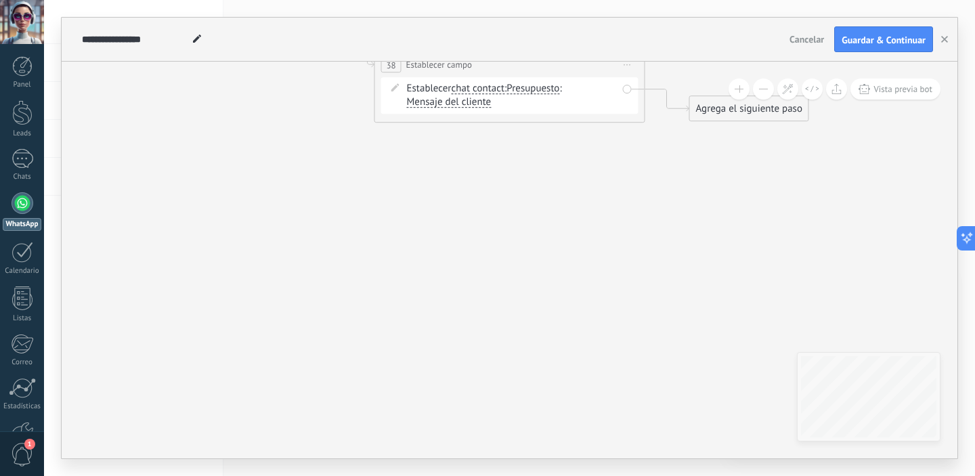
click at [547, 92] on span "Presupuesto" at bounding box center [533, 88] width 53 height 11
click at [547, 92] on button "Presupuesto" at bounding box center [584, 89] width 169 height 24
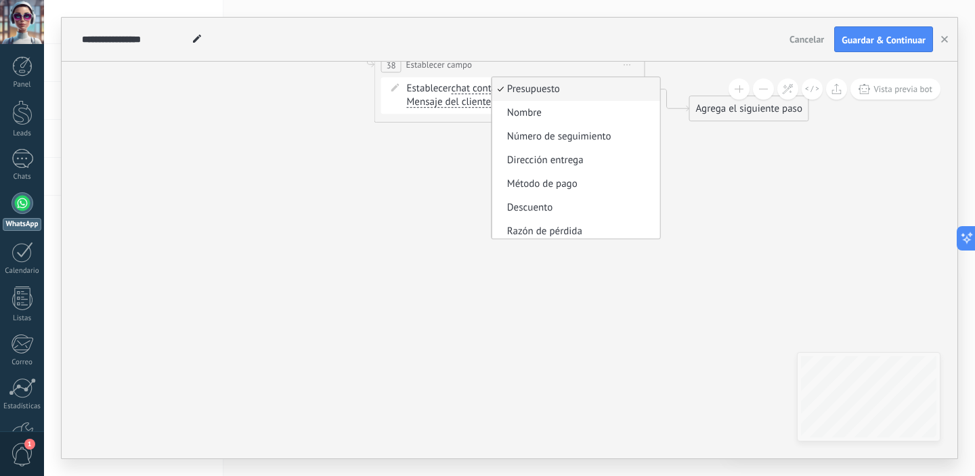
click at [477, 91] on span "chat contact" at bounding box center [478, 88] width 54 height 11
click at [477, 91] on button "chat contact" at bounding box center [528, 89] width 169 height 24
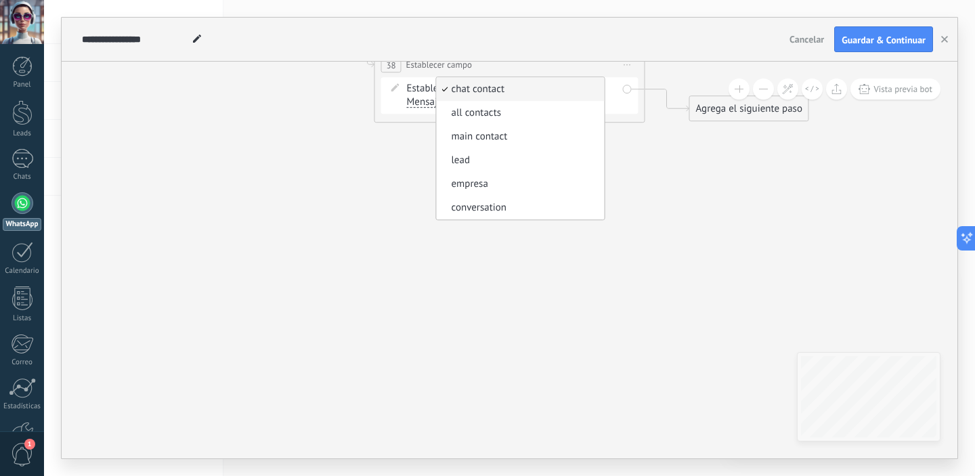
click at [477, 91] on span "chat contact" at bounding box center [518, 90] width 164 height 14
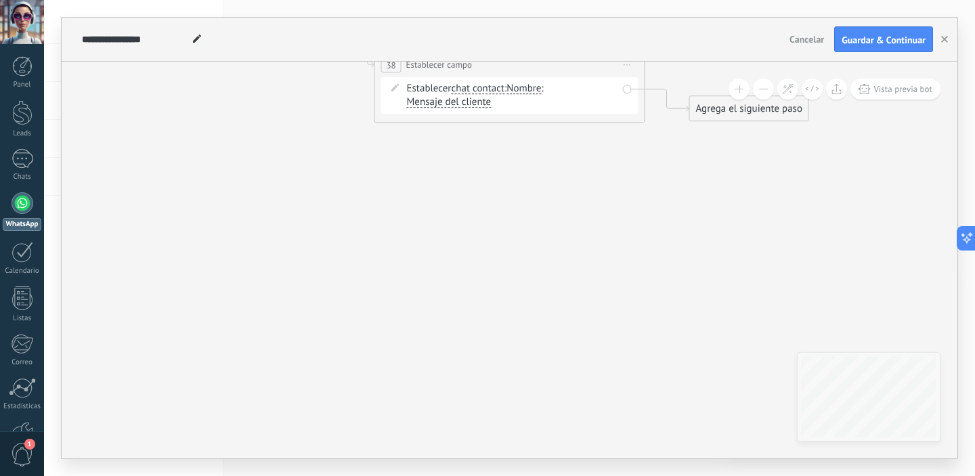
click at [529, 87] on span "Nombre" at bounding box center [524, 88] width 35 height 11
click at [529, 87] on button "Nombre" at bounding box center [584, 89] width 169 height 24
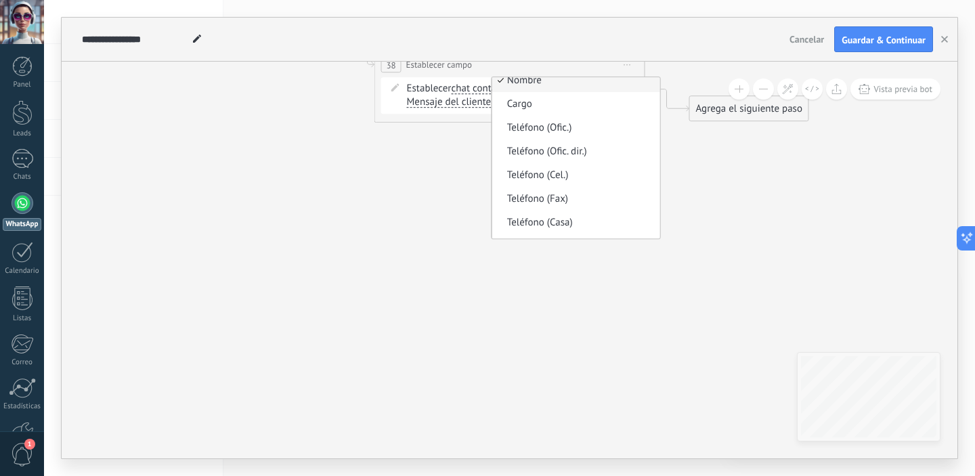
scroll to position [6, 0]
click at [618, 178] on span "Teléfono (Cel.)" at bounding box center [574, 178] width 164 height 14
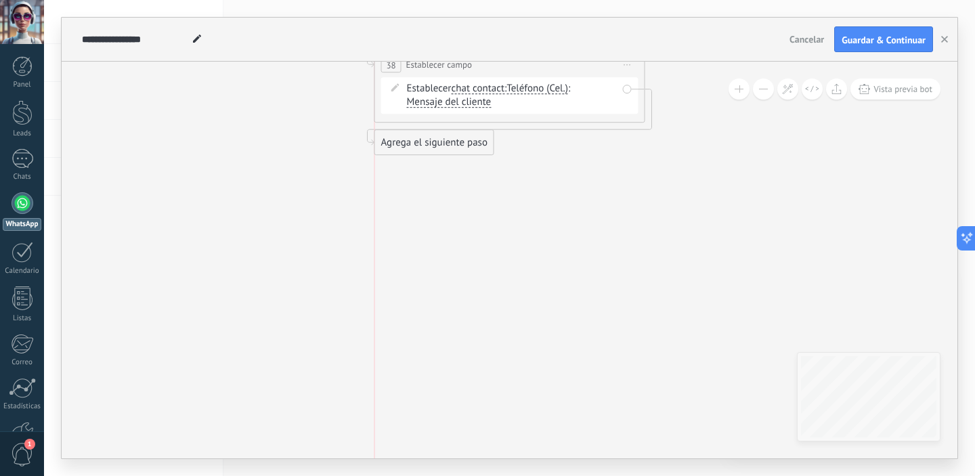
drag, startPoint x: 741, startPoint y: 110, endPoint x: 422, endPoint y: 144, distance: 320.8
click at [422, 144] on div "Agrega el siguiente paso" at bounding box center [434, 142] width 119 height 22
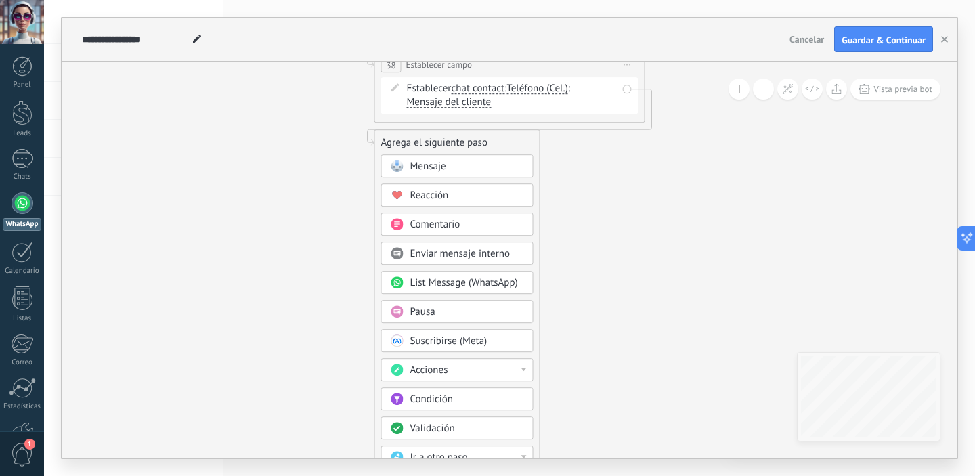
click at [511, 370] on div "Acciones" at bounding box center [467, 371] width 114 height 14
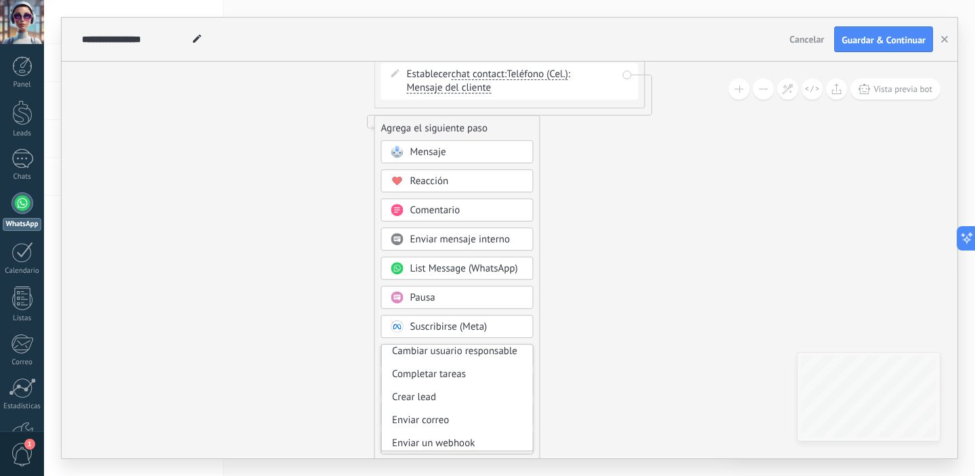
scroll to position [127, 0]
click at [496, 393] on div "Crear lead" at bounding box center [457, 390] width 151 height 23
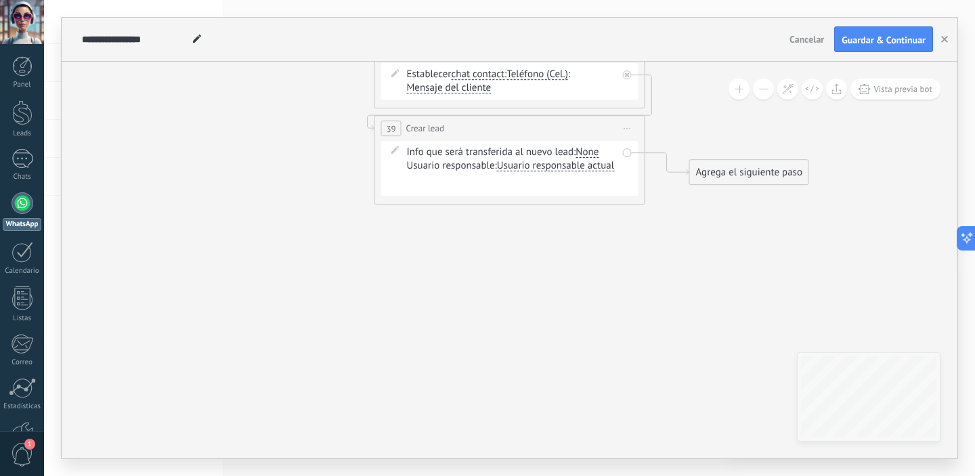
click at [632, 131] on span "Iniciar vista previa aquí Cambiar nombre Duplicar [GEOGRAPHIC_DATA]" at bounding box center [628, 129] width 22 height 20
click at [660, 222] on div "Borrar" at bounding box center [689, 216] width 134 height 23
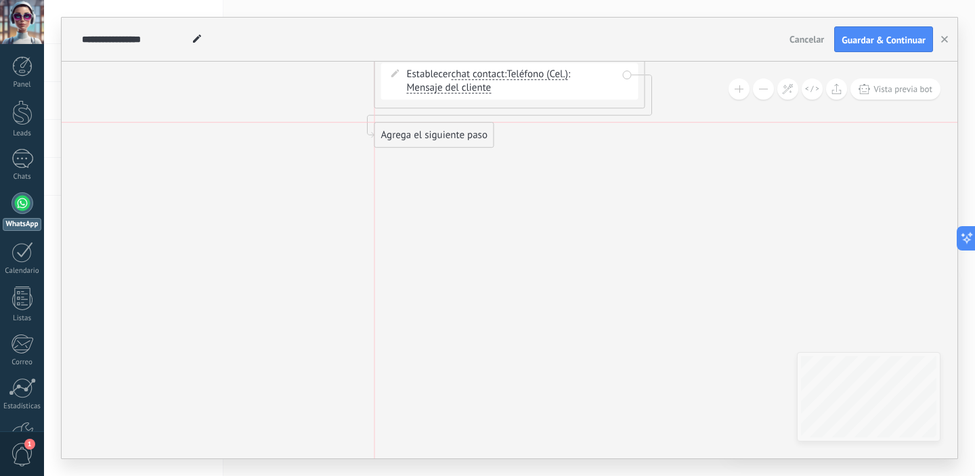
drag, startPoint x: 700, startPoint y: 100, endPoint x: 387, endPoint y: 139, distance: 315.3
click at [387, 139] on div "Agrega el siguiente paso" at bounding box center [434, 135] width 119 height 22
click at [425, 135] on div "Agrega el siguiente paso" at bounding box center [434, 135] width 119 height 22
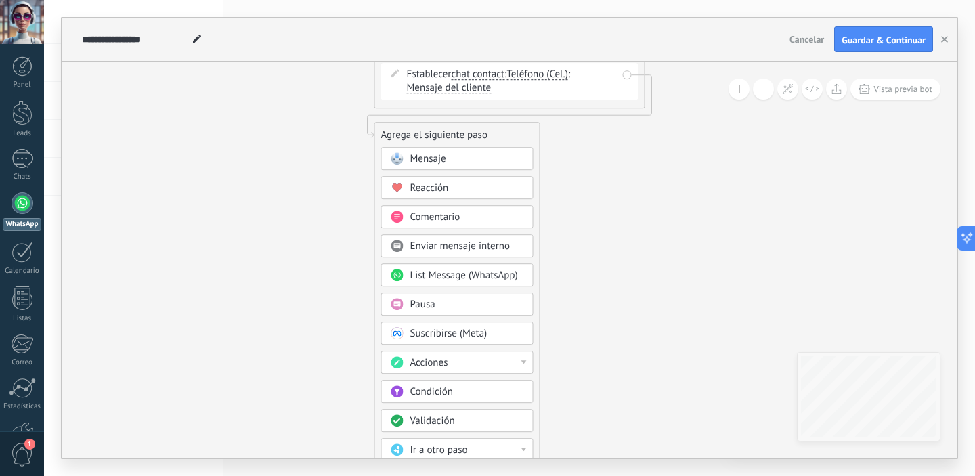
click at [504, 359] on div "Acciones" at bounding box center [467, 363] width 114 height 14
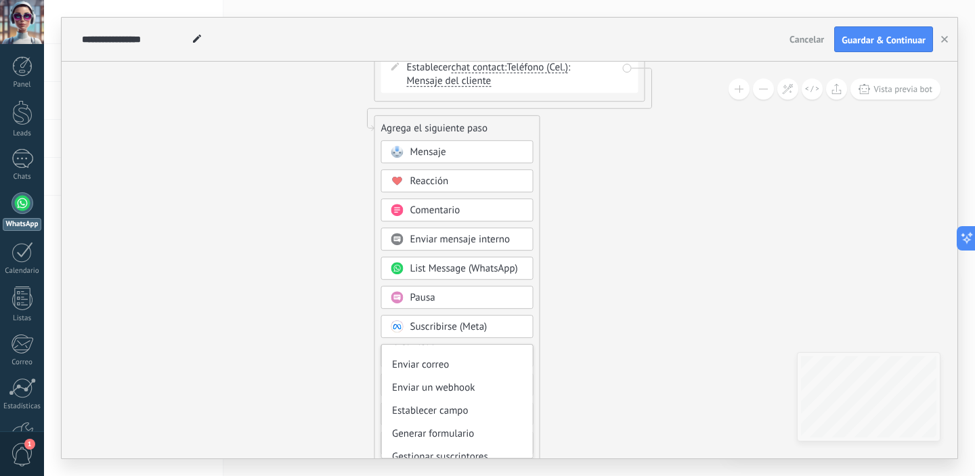
scroll to position [187, 0]
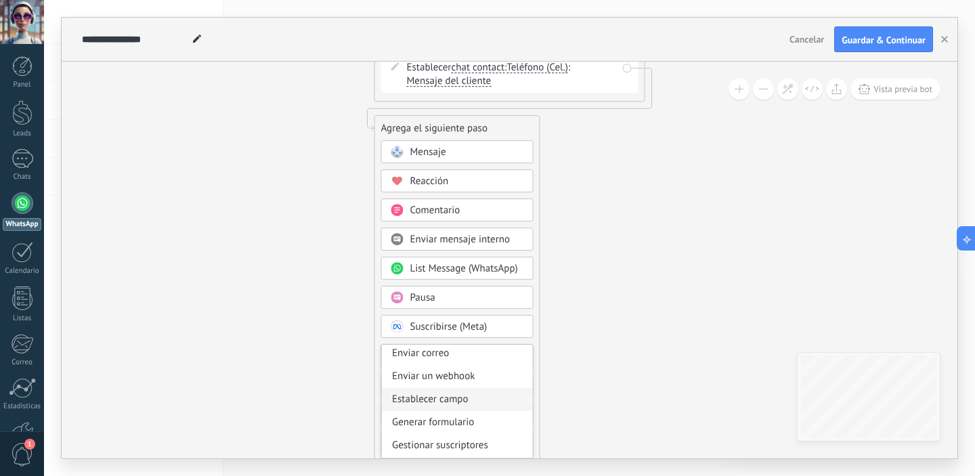
click at [496, 399] on div "Establecer campo" at bounding box center [457, 399] width 151 height 23
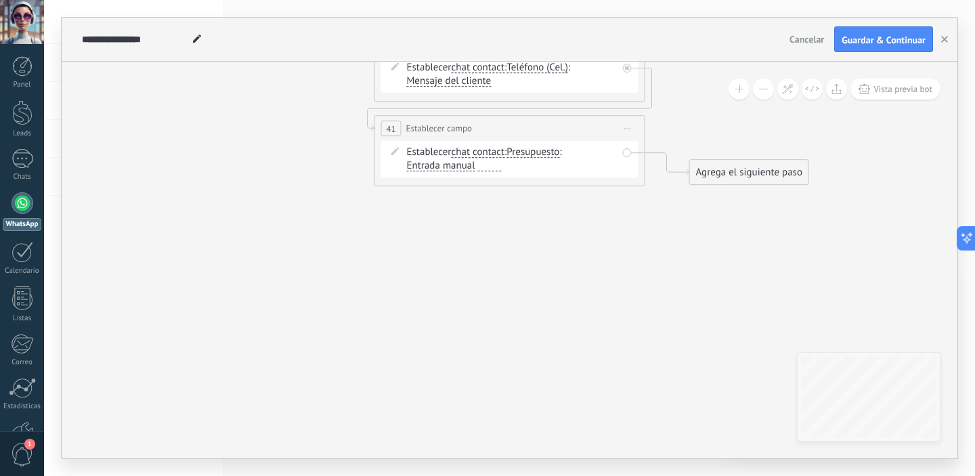
click at [491, 150] on span "chat contact" at bounding box center [478, 152] width 54 height 11
click at [491, 150] on button "chat contact" at bounding box center [528, 152] width 169 height 24
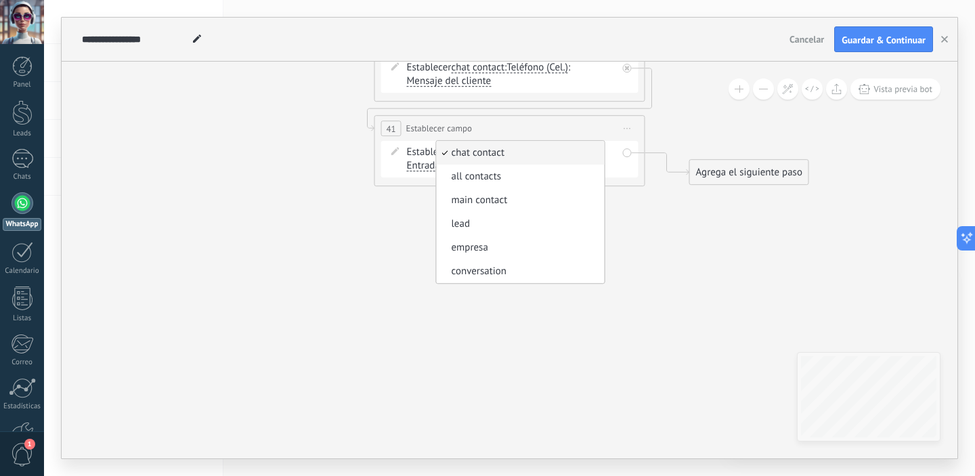
click at [491, 152] on span "chat contact" at bounding box center [518, 153] width 164 height 14
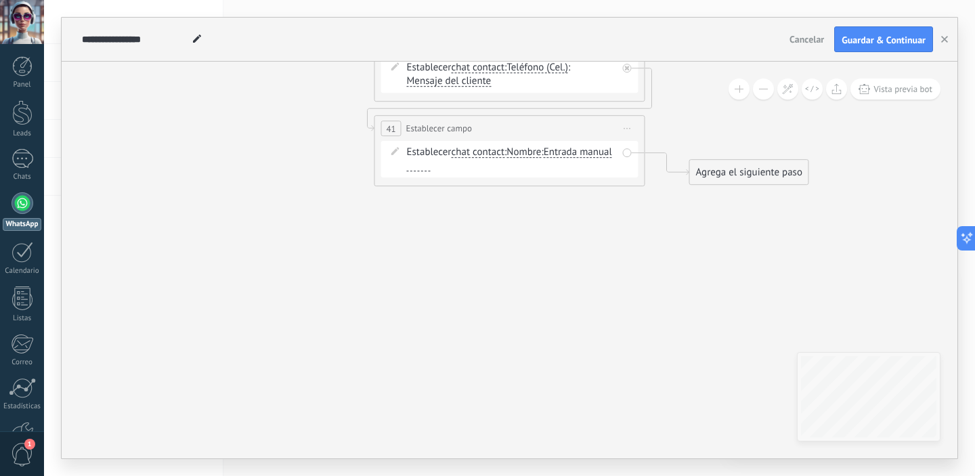
click at [491, 152] on span "chat contact" at bounding box center [478, 152] width 54 height 11
click at [491, 152] on button "chat contact" at bounding box center [528, 152] width 169 height 24
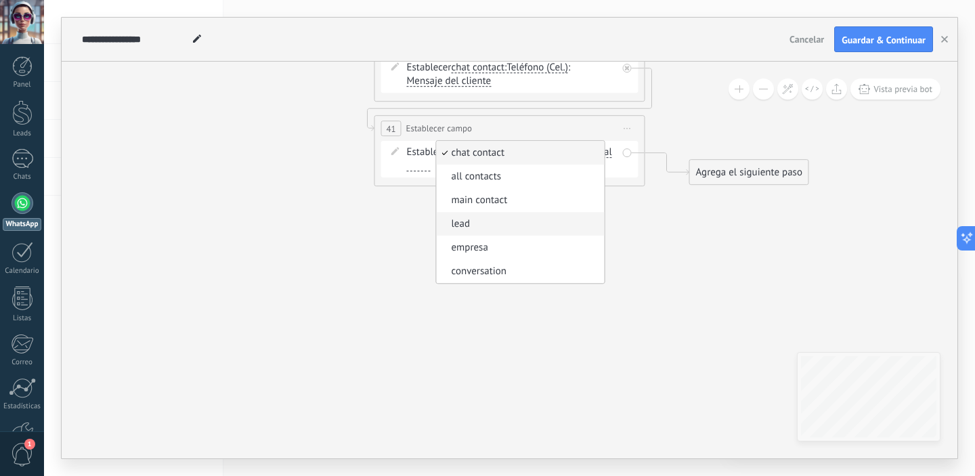
click at [491, 230] on span "lead" at bounding box center [518, 224] width 164 height 14
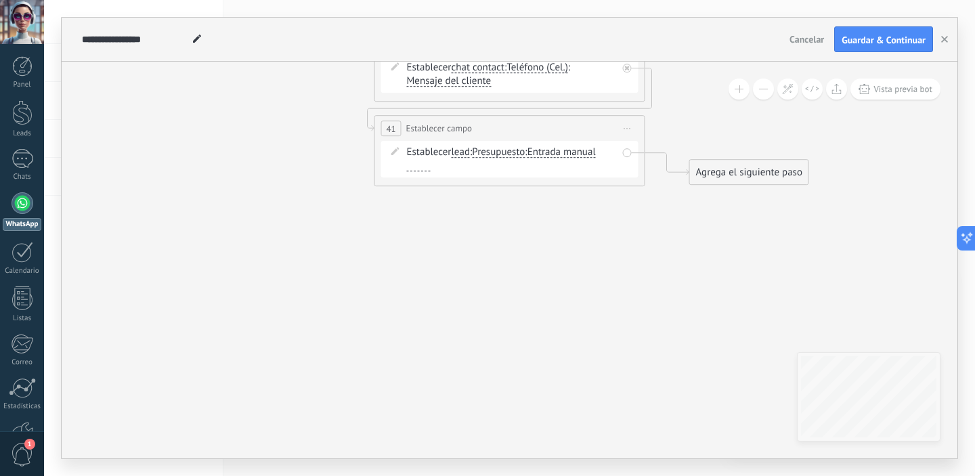
click at [555, 150] on span "Entrada manual" at bounding box center [562, 152] width 68 height 11
click at [555, 150] on button "Entrada manual" at bounding box center [605, 152] width 169 height 24
click at [555, 150] on span "..." at bounding box center [595, 153] width 164 height 14
click at [506, 154] on span "Presupuesto" at bounding box center [498, 152] width 53 height 11
click at [506, 154] on button "Presupuesto" at bounding box center [549, 152] width 169 height 24
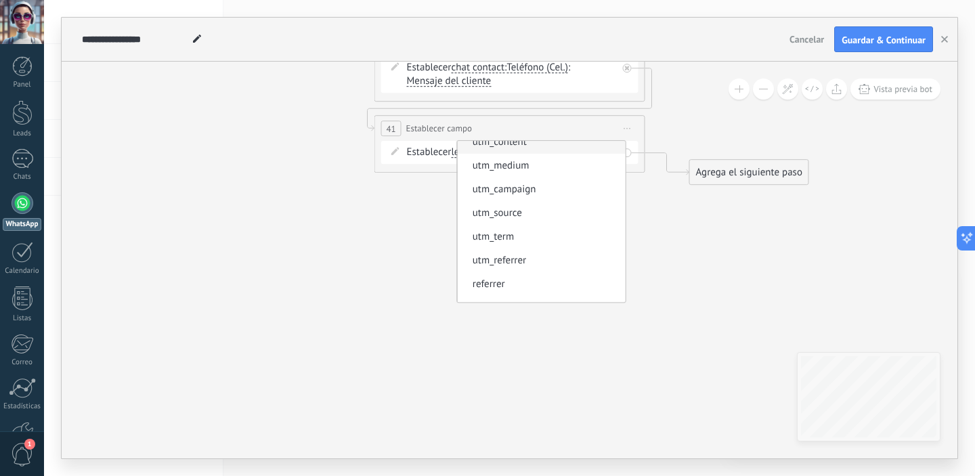
scroll to position [0, 0]
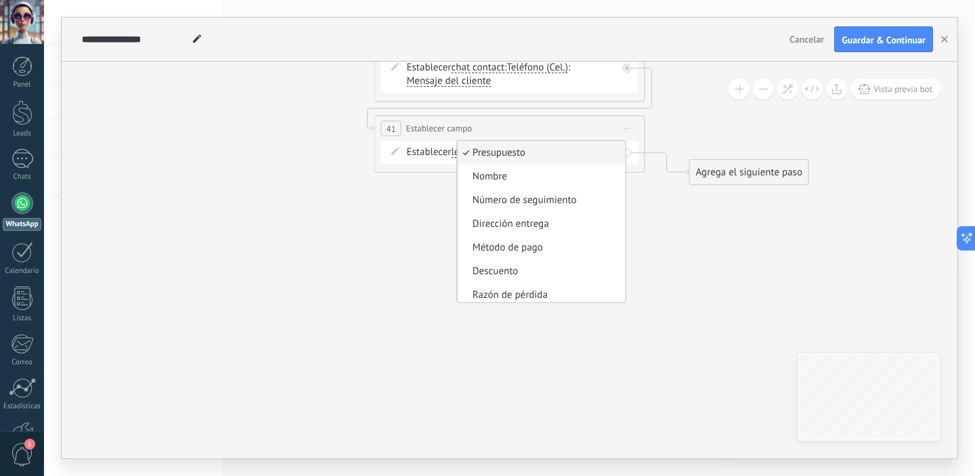
click at [437, 153] on div "Establecer lead chat contact all contacts main contact lead empresa conversatio…" at bounding box center [512, 153] width 211 height 14
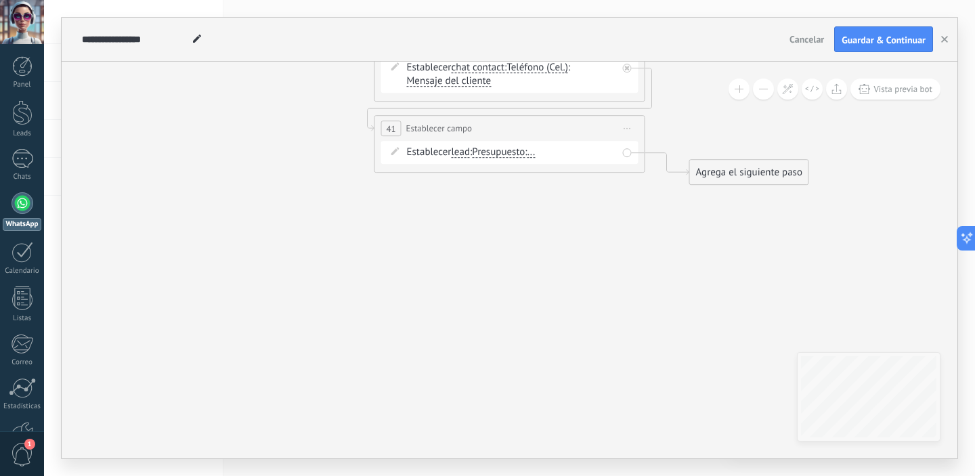
click at [470, 154] on span "lead" at bounding box center [460, 152] width 19 height 11
click at [472, 154] on button "lead" at bounding box center [528, 152] width 169 height 24
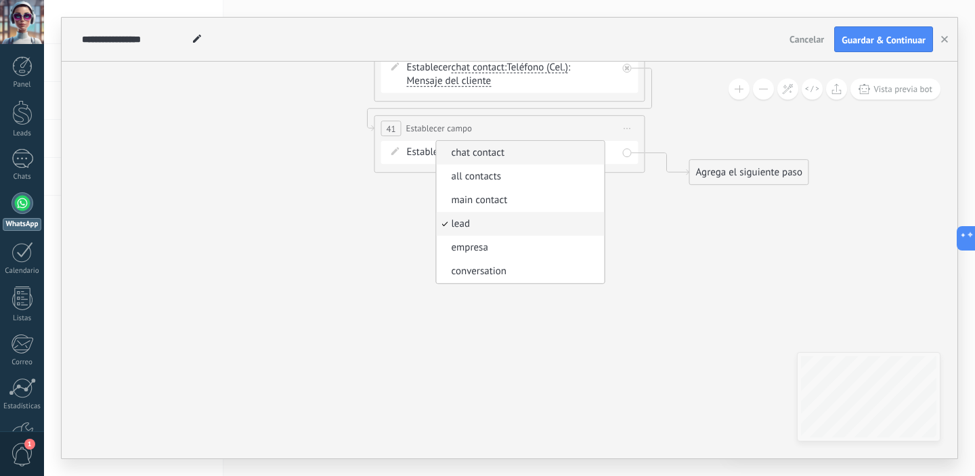
click at [521, 158] on span "chat contact" at bounding box center [518, 153] width 164 height 14
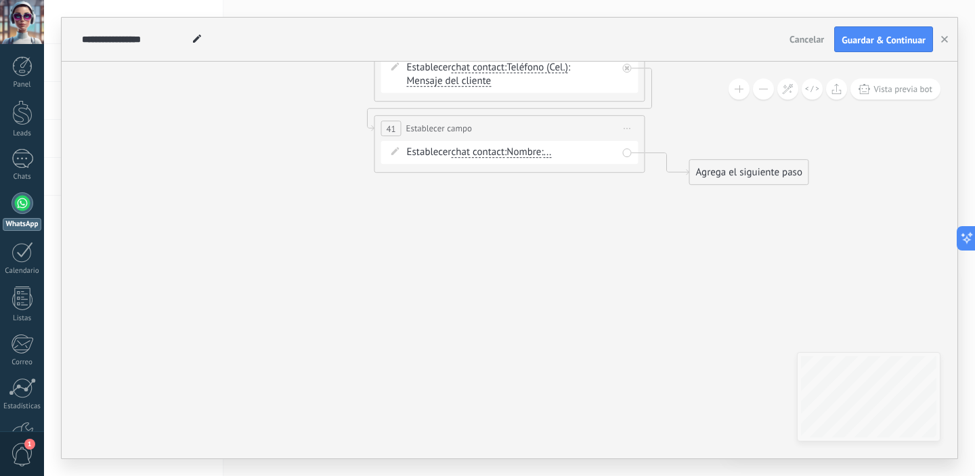
click at [525, 155] on span "Nombre" at bounding box center [524, 152] width 35 height 11
click at [525, 155] on button "Nombre" at bounding box center [584, 152] width 169 height 24
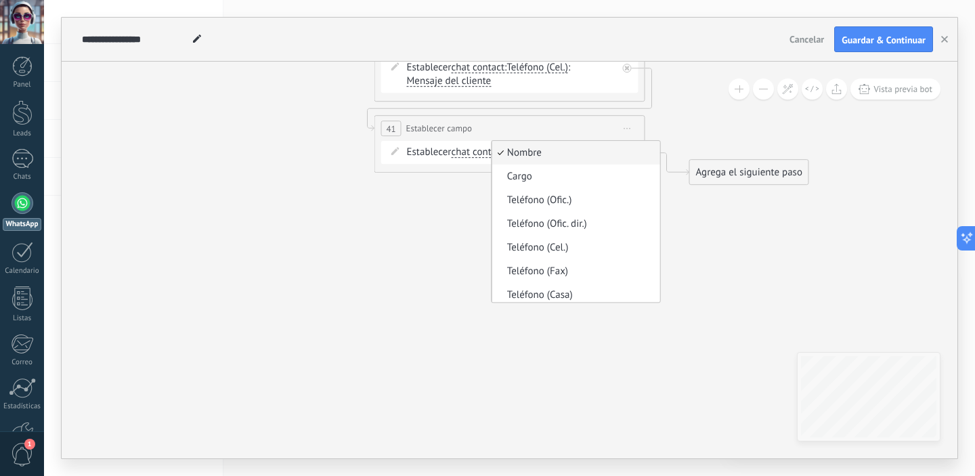
click at [458, 155] on span "chat contact" at bounding box center [478, 152] width 54 height 11
click at [458, 155] on button "chat contact" at bounding box center [528, 152] width 169 height 24
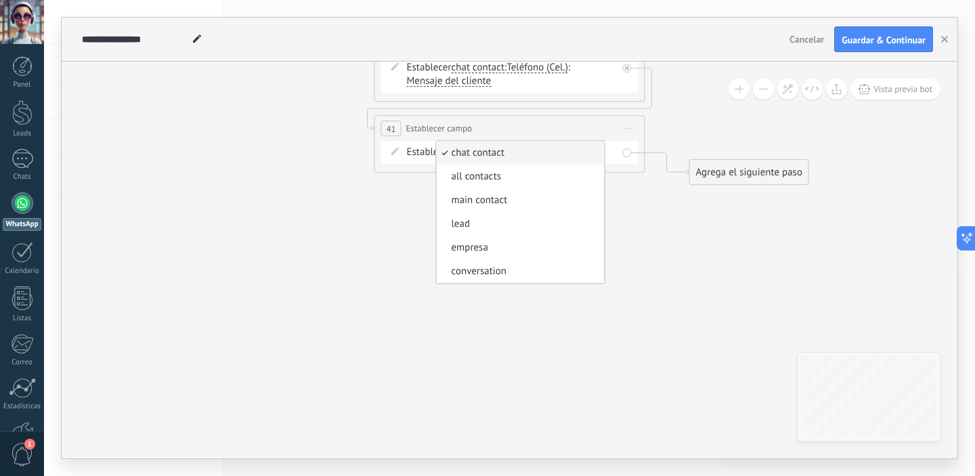
drag, startPoint x: 561, startPoint y: 224, endPoint x: 561, endPoint y: 204, distance: 20.3
click at [561, 225] on span "lead" at bounding box center [518, 224] width 164 height 14
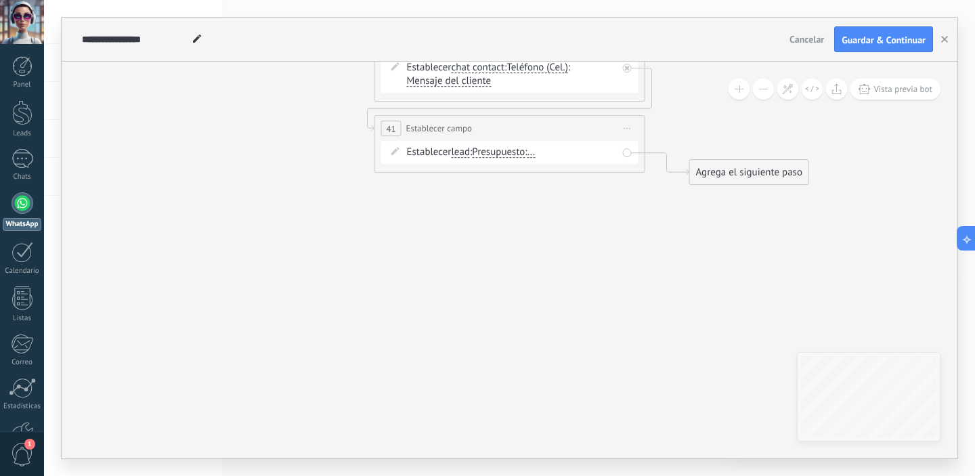
click at [525, 153] on span "Presupuesto" at bounding box center [498, 152] width 53 height 11
click at [526, 153] on button "Presupuesto" at bounding box center [549, 152] width 169 height 24
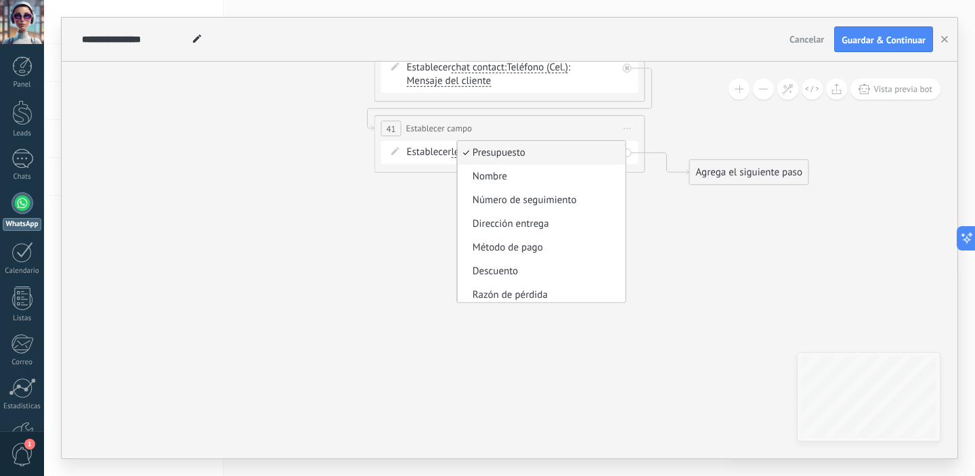
click at [445, 131] on span "Establecer campo" at bounding box center [439, 128] width 66 height 13
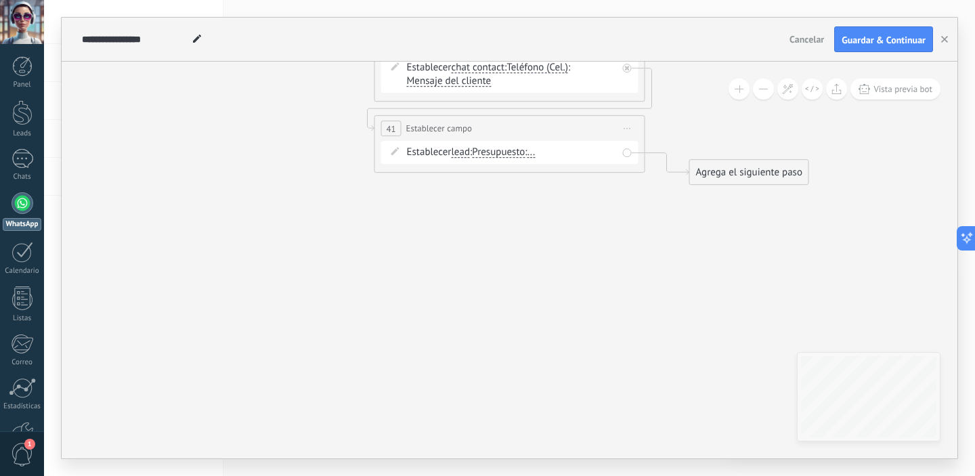
click at [452, 153] on div "Establecer lead chat contact all contacts main contact lead empresa conversatio…" at bounding box center [512, 153] width 211 height 14
click at [461, 152] on span "lead" at bounding box center [460, 152] width 19 height 11
click at [461, 152] on button "lead" at bounding box center [528, 152] width 169 height 24
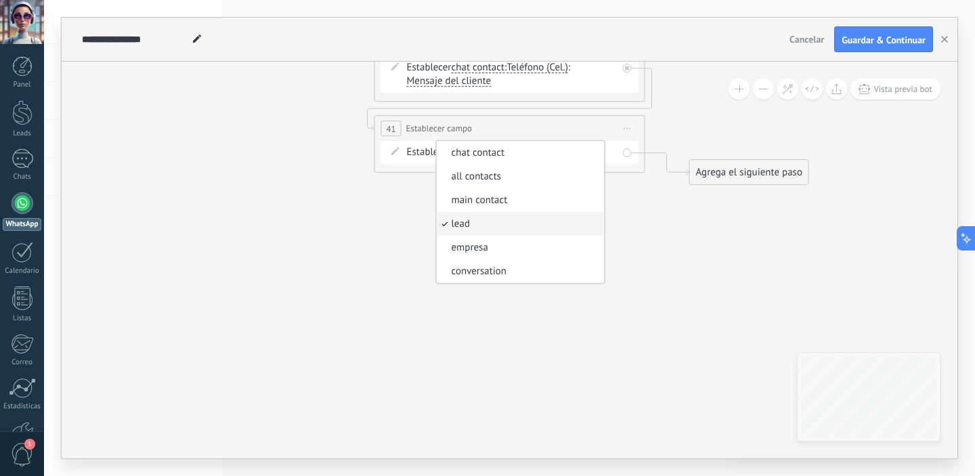
click at [624, 129] on span "Iniciar vista previa aquí Cambiar nombre Duplicar [GEOGRAPHIC_DATA]" at bounding box center [628, 129] width 22 height 20
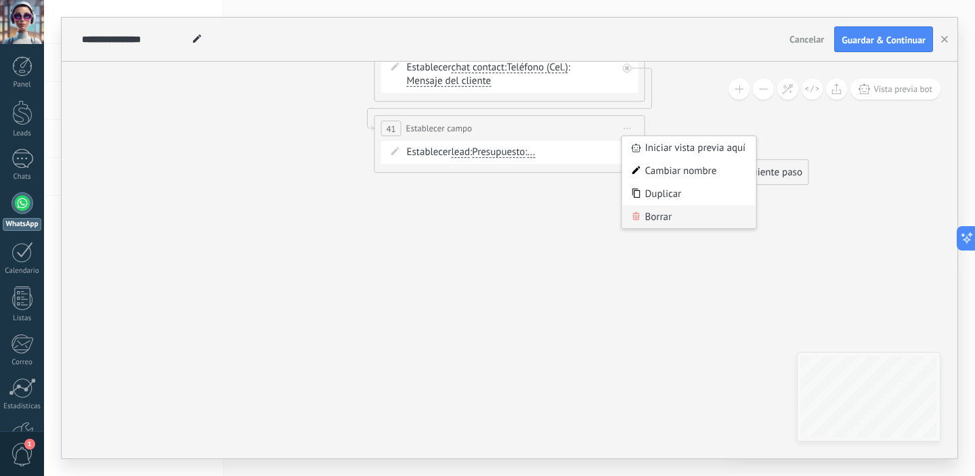
click at [660, 215] on div "Borrar" at bounding box center [689, 216] width 134 height 23
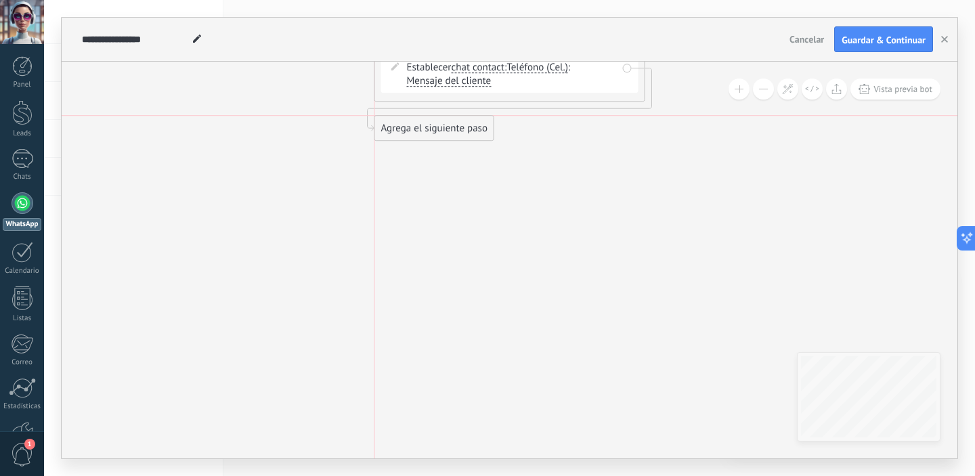
drag, startPoint x: 699, startPoint y: 92, endPoint x: 381, endPoint y: 131, distance: 320.0
click at [381, 131] on div "Agrega el siguiente paso" at bounding box center [434, 128] width 119 height 22
click at [406, 131] on div "Agrega el siguiente paso" at bounding box center [434, 128] width 119 height 22
click at [407, 131] on div "Agrega el siguiente paso" at bounding box center [434, 128] width 119 height 22
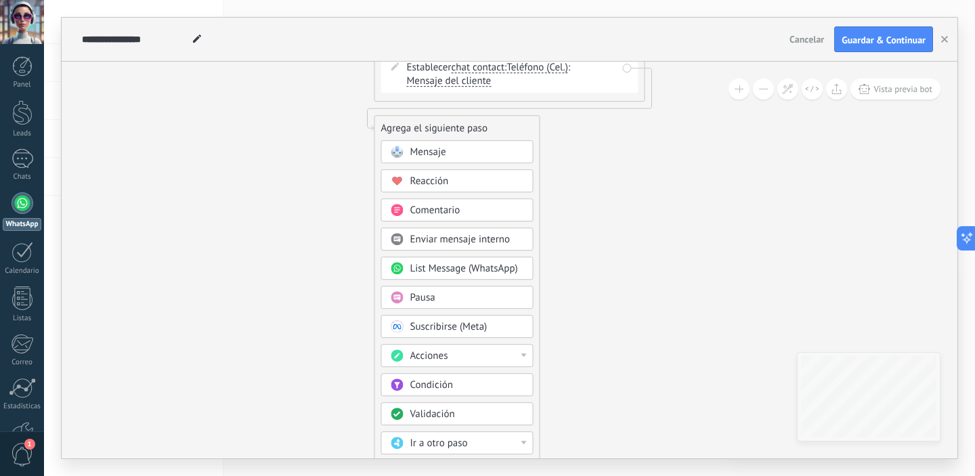
click at [512, 357] on div "Acciones" at bounding box center [467, 356] width 114 height 14
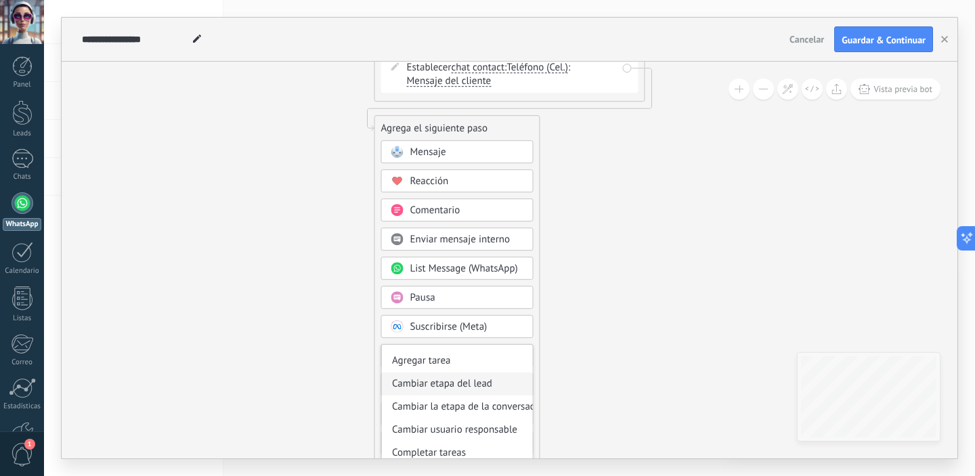
scroll to position [30, 0]
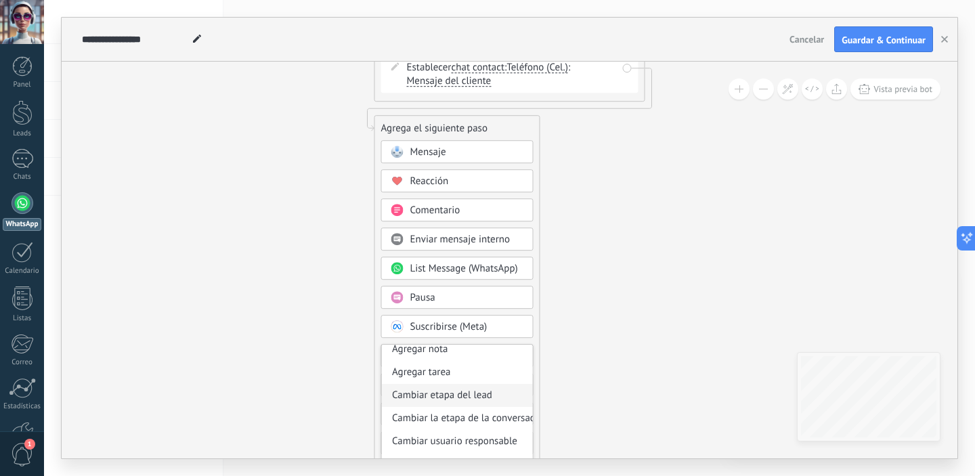
click at [495, 398] on div "Cambiar etapa del lead" at bounding box center [457, 395] width 151 height 23
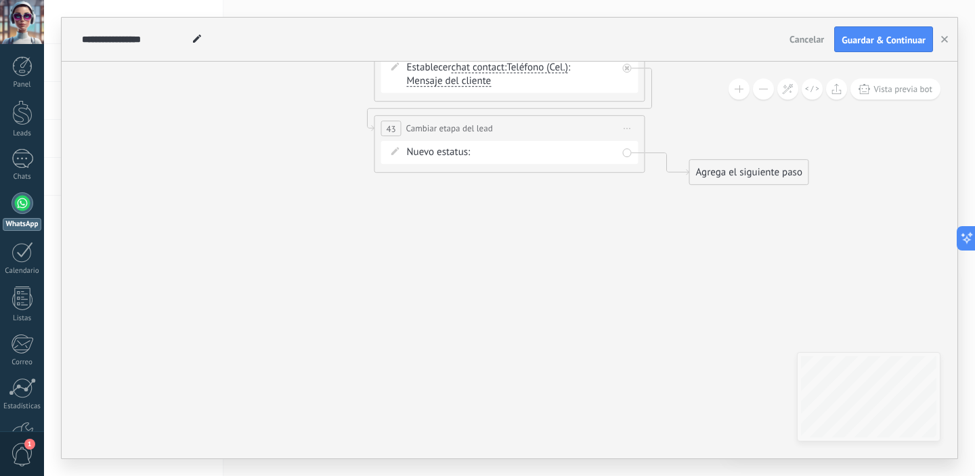
click at [0, 0] on div "Nueva consulta Cualificado Cotización enviada Pedido creado [PERSON_NAME] compl…" at bounding box center [0, 0] width 0 height 0
click at [516, 155] on span at bounding box center [516, 156] width 69 height 12
click at [639, 166] on div at bounding box center [509, 238] width 931 height 476
click at [0, 0] on div "Nueva consulta Cualificado Cotización enviada Pedido creado [PERSON_NAME] compl…" at bounding box center [0, 0] width 0 height 0
click at [0, 0] on label "Nueva consulta" at bounding box center [0, 0] width 0 height 0
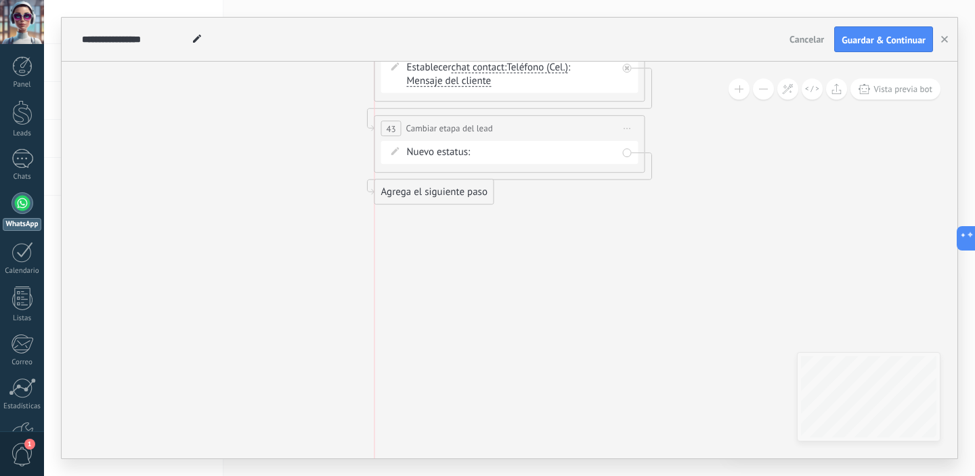
drag, startPoint x: 746, startPoint y: 181, endPoint x: 456, endPoint y: 196, distance: 289.5
click at [456, 196] on div "Agrega el siguiente paso" at bounding box center [434, 192] width 119 height 22
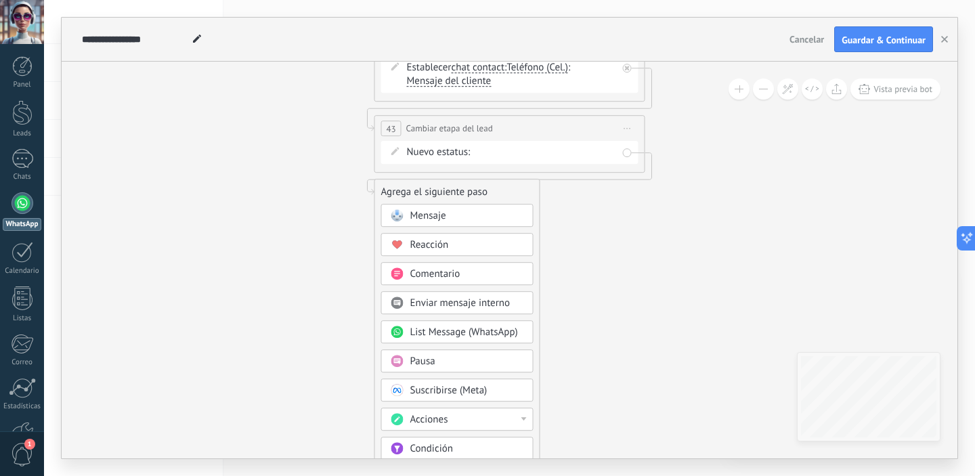
click at [517, 422] on div "Acciones" at bounding box center [467, 420] width 114 height 14
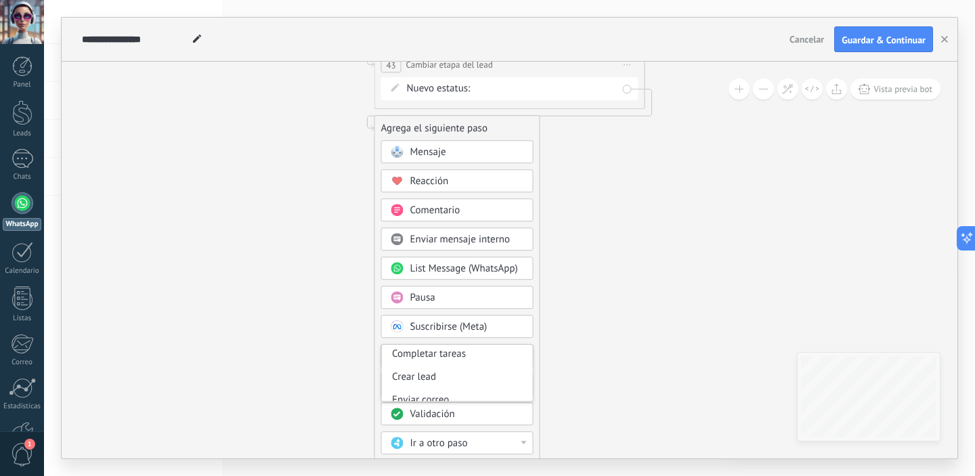
scroll to position [161, 0]
click at [479, 360] on div "Crear lead" at bounding box center [457, 356] width 151 height 23
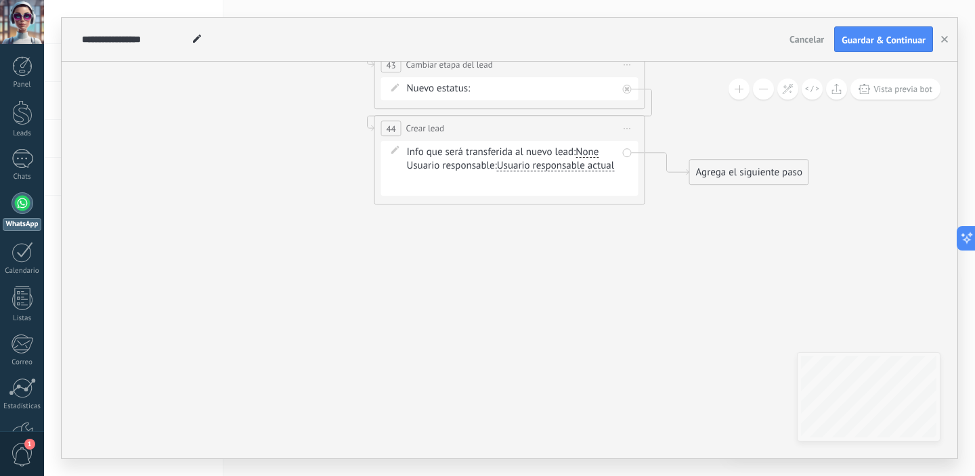
click at [594, 147] on div "None" at bounding box center [587, 152] width 23 height 11
click at [617, 232] on div "Contactos" at bounding box center [620, 234] width 43 height 14
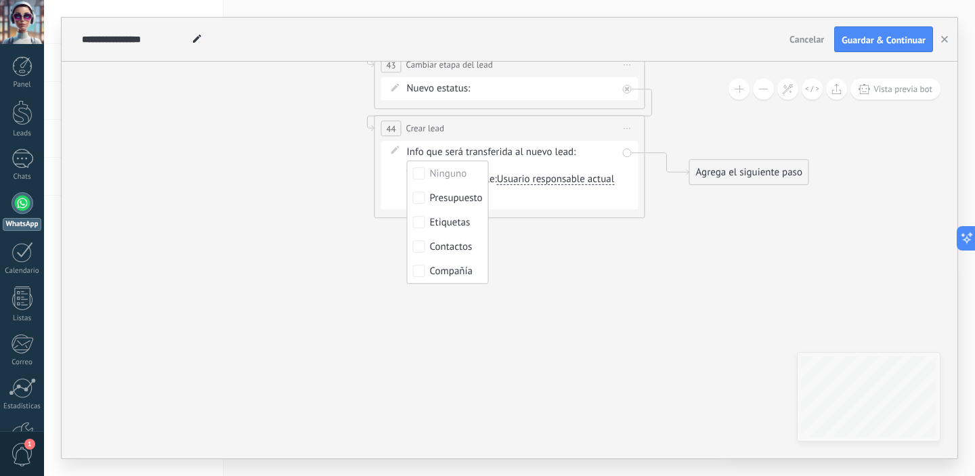
click at [558, 189] on div "Nueva consulta Cualificado Cotización enviada Pedido creado [PERSON_NAME] compl…" at bounding box center [512, 196] width 211 height 16
click at [629, 67] on span "Iniciar vista previa aquí Cambiar nombre Duplicar [GEOGRAPHIC_DATA]" at bounding box center [628, 65] width 22 height 20
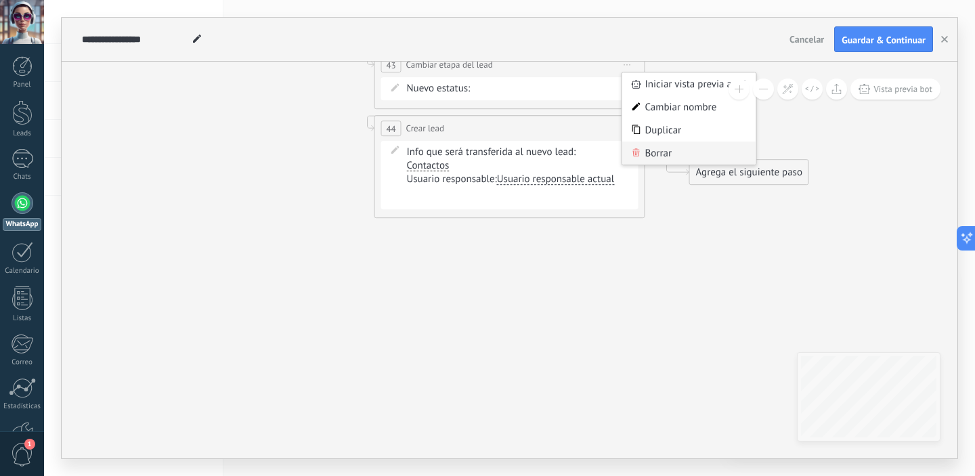
click at [659, 154] on div "Borrar" at bounding box center [689, 153] width 134 height 23
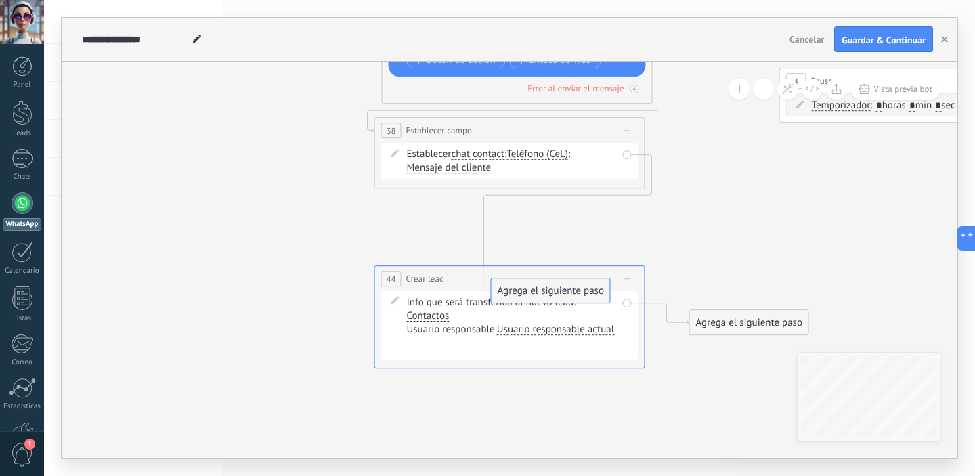
drag, startPoint x: 727, startPoint y: 177, endPoint x: 529, endPoint y: 294, distance: 230.4
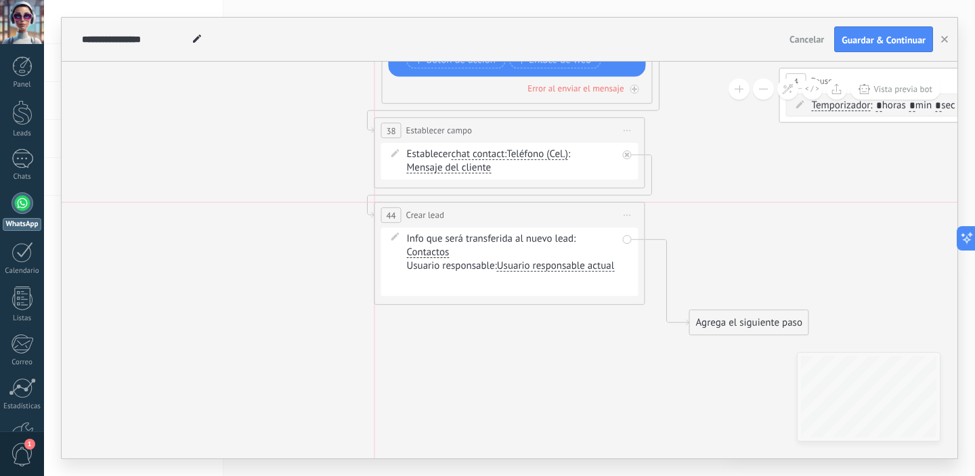
drag, startPoint x: 555, startPoint y: 277, endPoint x: 551, endPoint y: 211, distance: 65.8
click at [551, 211] on div "**********" at bounding box center [510, 214] width 270 height 25
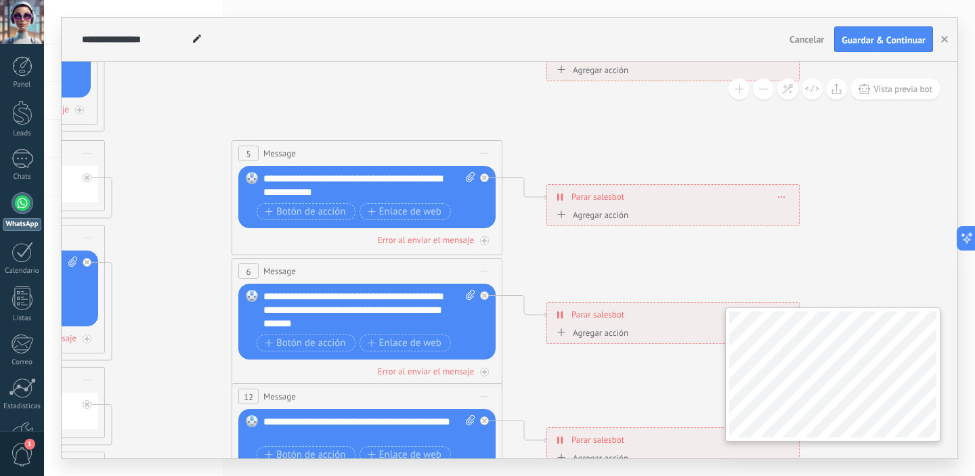
click at [937, 402] on div at bounding box center [832, 374] width 215 height 134
drag, startPoint x: 619, startPoint y: 211, endPoint x: 755, endPoint y: 158, distance: 145.8
click at [782, 198] on span at bounding box center [782, 196] width 6 height 7
click at [794, 223] on div "Borrar" at bounding box center [807, 216] width 60 height 23
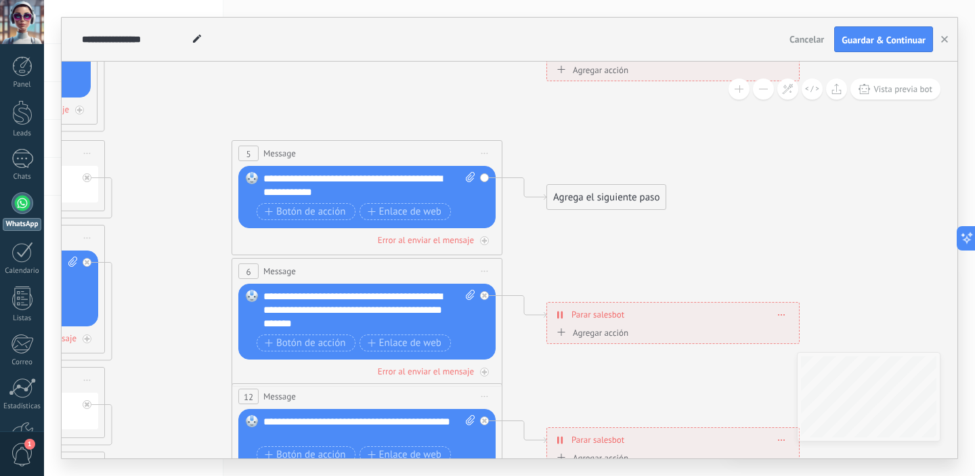
click at [784, 317] on span at bounding box center [782, 314] width 6 height 7
click at [788, 335] on icon at bounding box center [791, 333] width 7 height 8
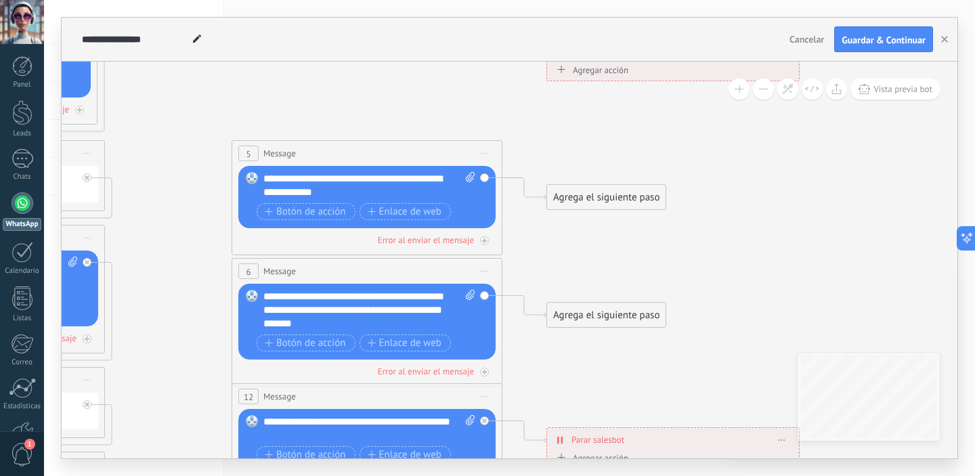
click at [784, 440] on span at bounding box center [782, 439] width 6 height 7
click at [790, 452] on div "Borrar" at bounding box center [807, 459] width 60 height 23
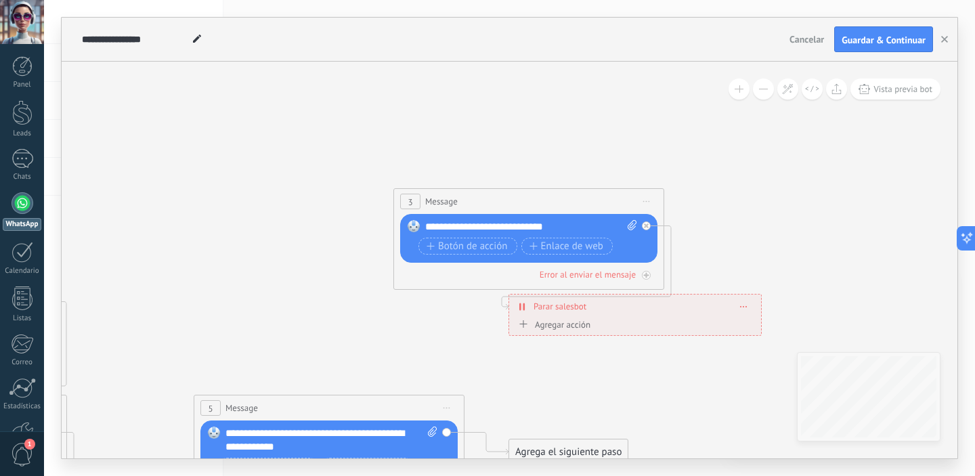
click at [747, 306] on icon at bounding box center [744, 306] width 7 height 1
click at [764, 322] on div "Borrar" at bounding box center [769, 325] width 60 height 23
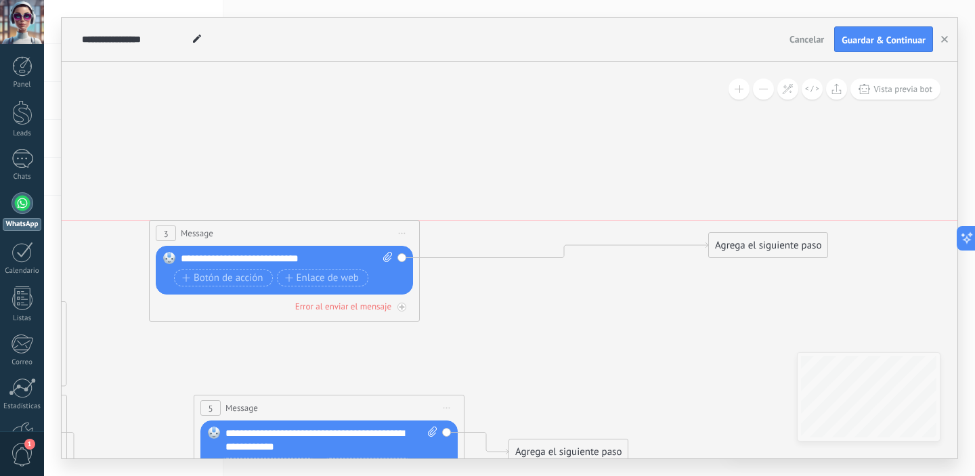
drag, startPoint x: 579, startPoint y: 200, endPoint x: 318, endPoint y: 237, distance: 263.3
click at [318, 237] on div "3 Message ******* (a): Todos los contactos - canales seleccionados Todos los co…" at bounding box center [285, 233] width 270 height 25
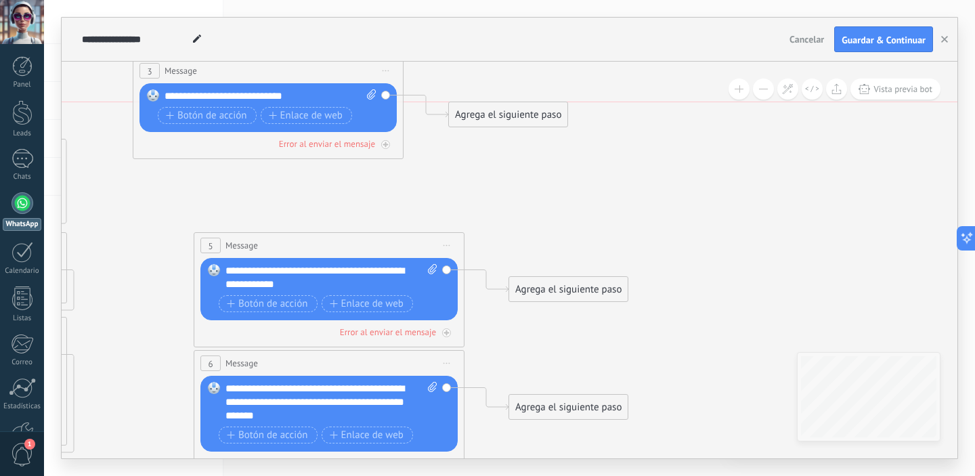
drag, startPoint x: 716, startPoint y: 81, endPoint x: 456, endPoint y: 113, distance: 262.0
click at [456, 113] on div "Agrega el siguiente paso" at bounding box center [508, 115] width 119 height 22
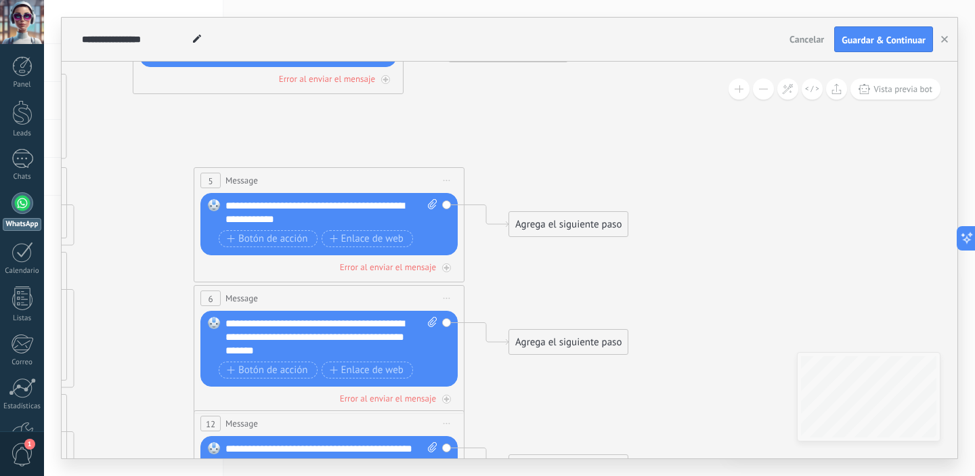
click at [445, 178] on span "Iniciar vista previa aquí Cambiar nombre Duplicar [GEOGRAPHIC_DATA]" at bounding box center [447, 181] width 22 height 20
click at [515, 267] on div "Borrar" at bounding box center [509, 268] width 134 height 23
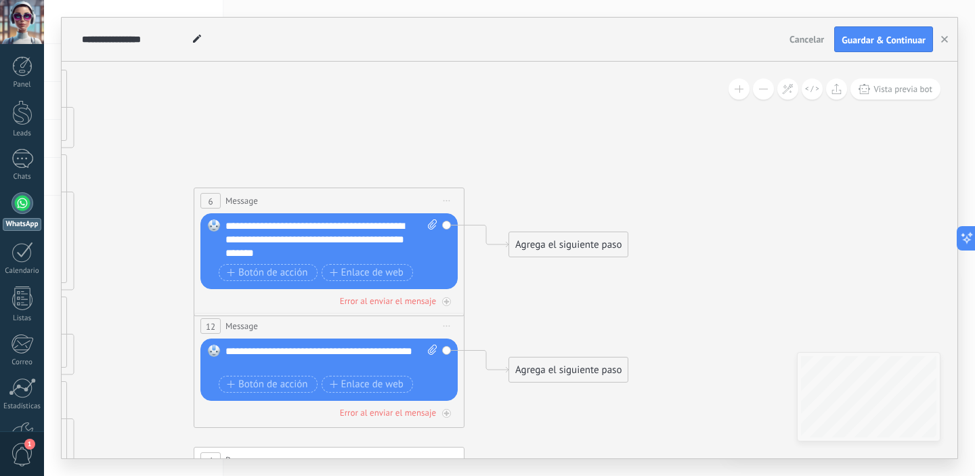
click at [447, 203] on span "Iniciar vista previa aquí Cambiar nombre Duplicar [GEOGRAPHIC_DATA]" at bounding box center [447, 201] width 22 height 20
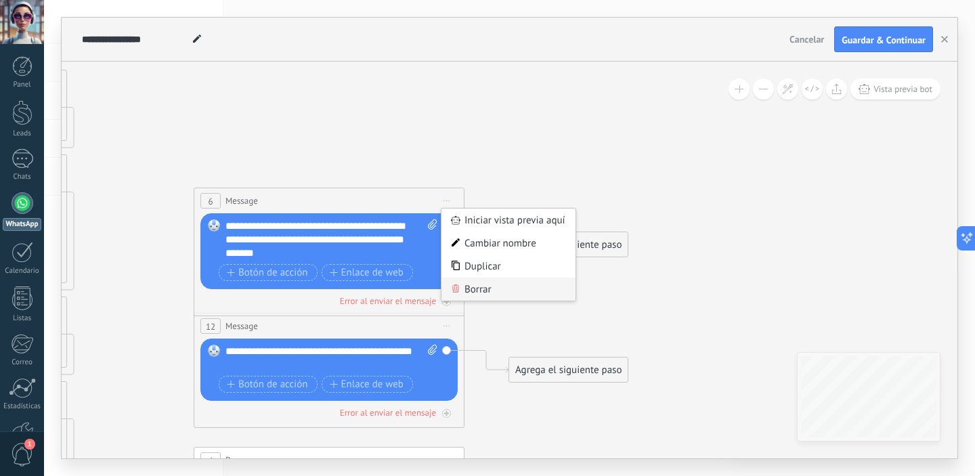
click at [519, 286] on div "Borrar" at bounding box center [509, 289] width 134 height 23
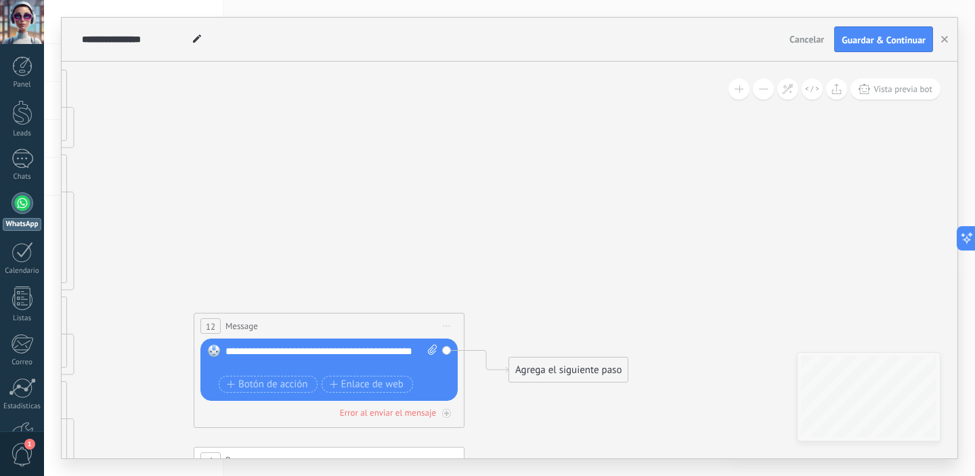
click at [452, 327] on span "Iniciar vista previa aquí Cambiar nombre Duplicar [GEOGRAPHIC_DATA]" at bounding box center [447, 326] width 22 height 20
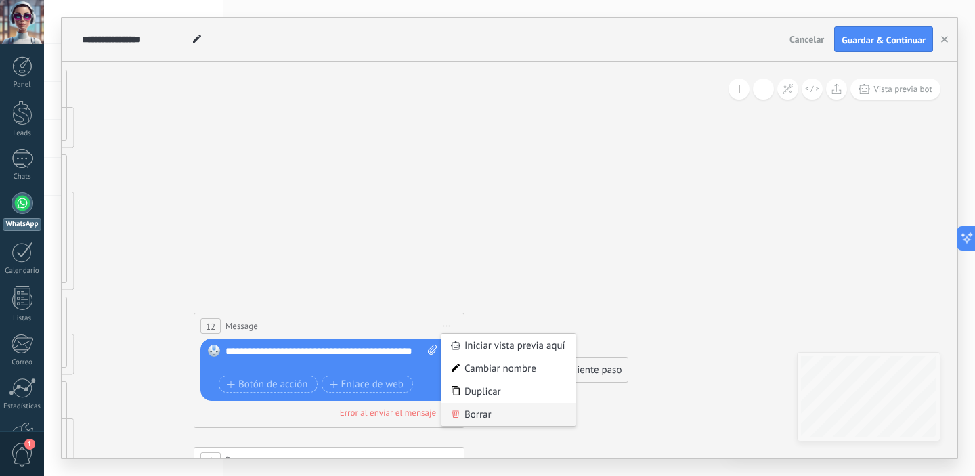
click at [515, 410] on div "Borrar" at bounding box center [509, 414] width 134 height 23
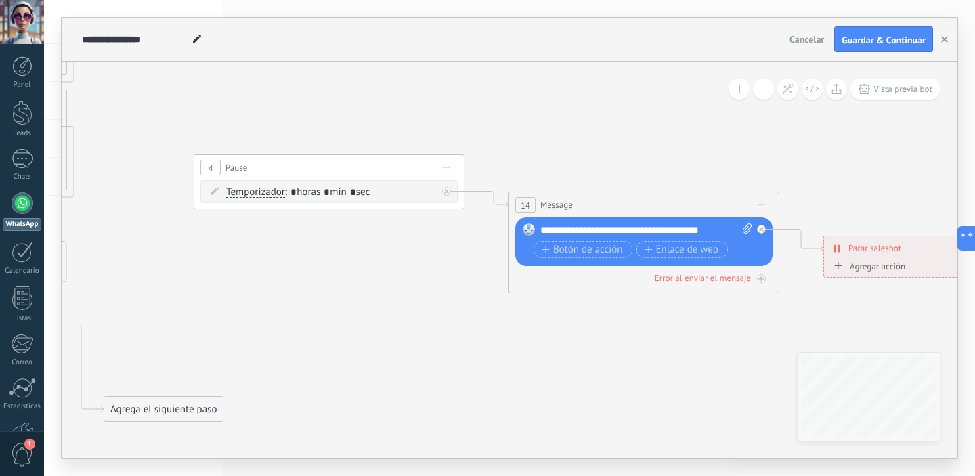
click at [452, 167] on span "Iniciar vista previa aquí Cambiar nombre Duplicar [GEOGRAPHIC_DATA]" at bounding box center [447, 168] width 22 height 20
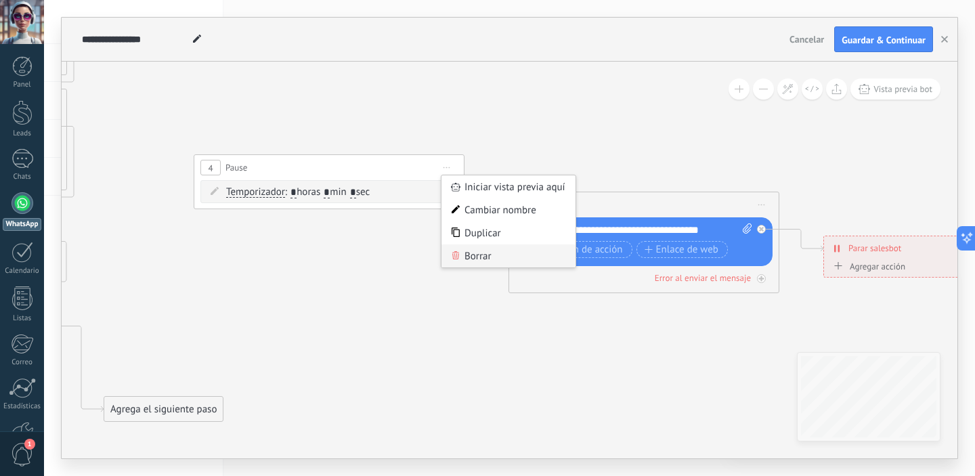
click at [497, 259] on div "Borrar" at bounding box center [509, 255] width 134 height 23
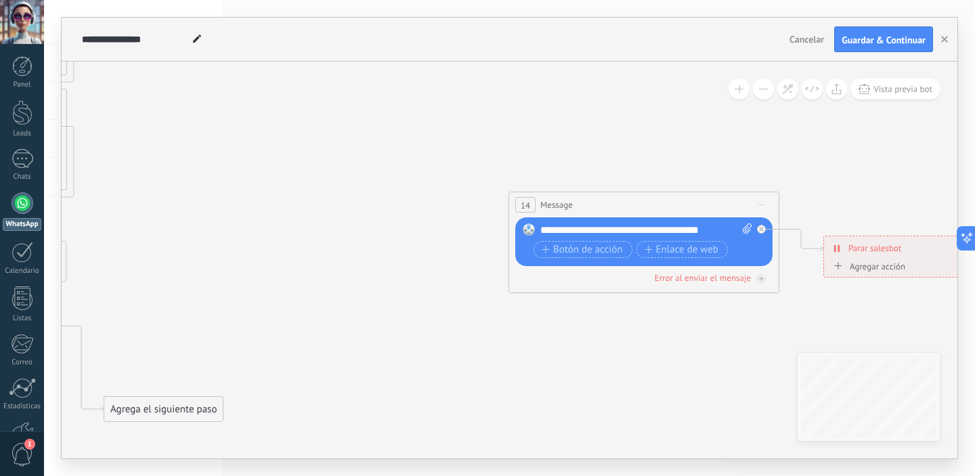
click at [770, 205] on span "Iniciar vista previa aquí Cambiar nombre Duplicar [GEOGRAPHIC_DATA]" at bounding box center [762, 205] width 22 height 20
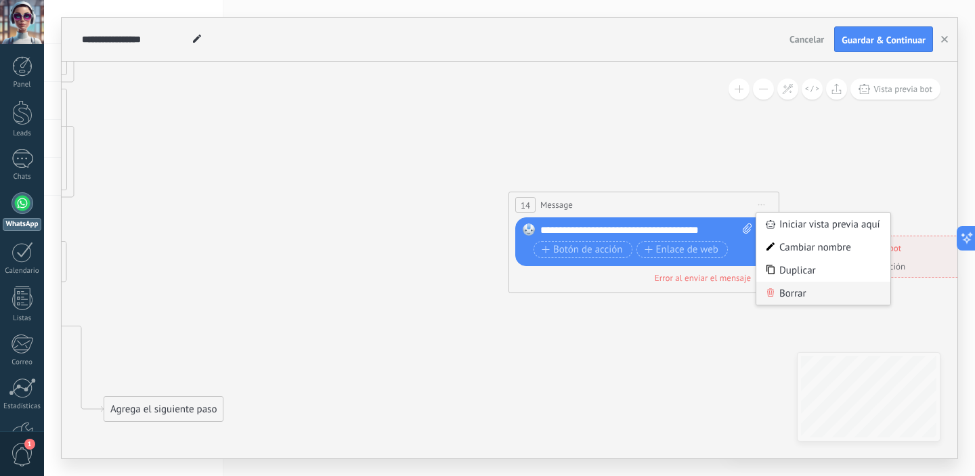
click at [798, 293] on div "Borrar" at bounding box center [823, 293] width 134 height 23
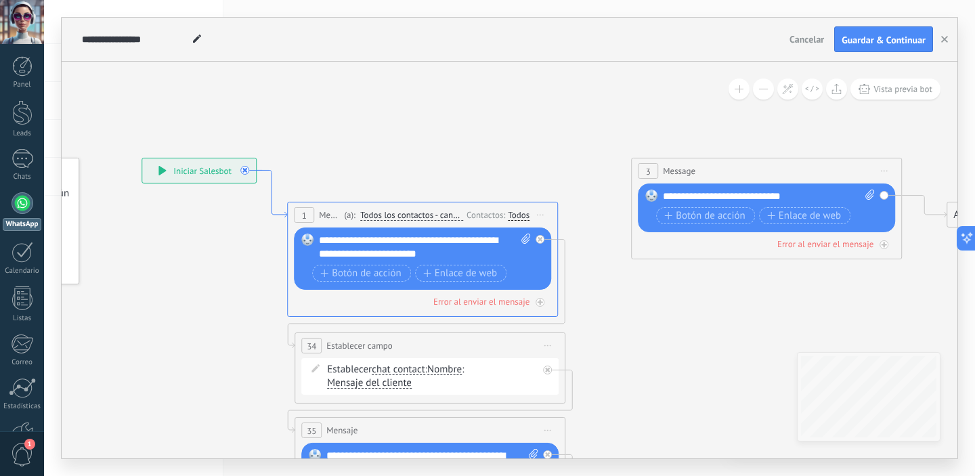
drag, startPoint x: 305, startPoint y: 184, endPoint x: 280, endPoint y: 215, distance: 39.9
click at [280, 213] on icon at bounding box center [272, 193] width 30 height 47
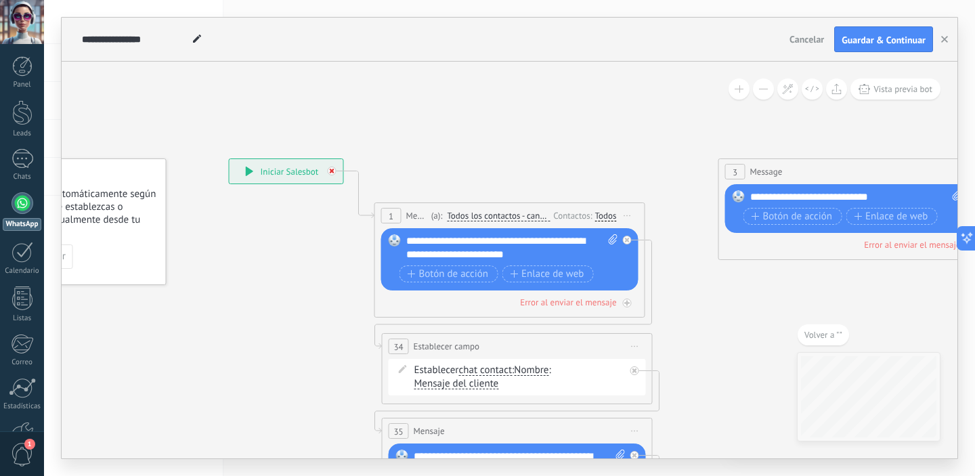
click at [334, 171] on icon at bounding box center [332, 171] width 5 height 5
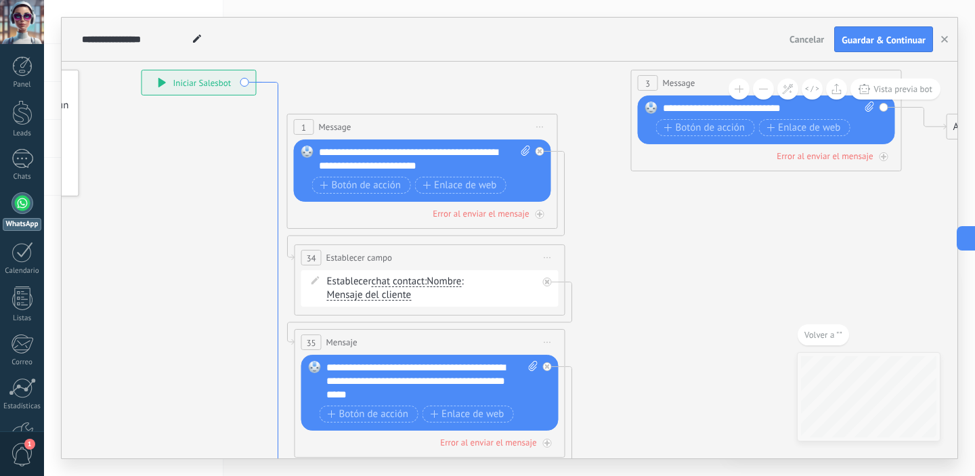
drag, startPoint x: 362, startPoint y: 171, endPoint x: 272, endPoint y: 79, distance: 128.4
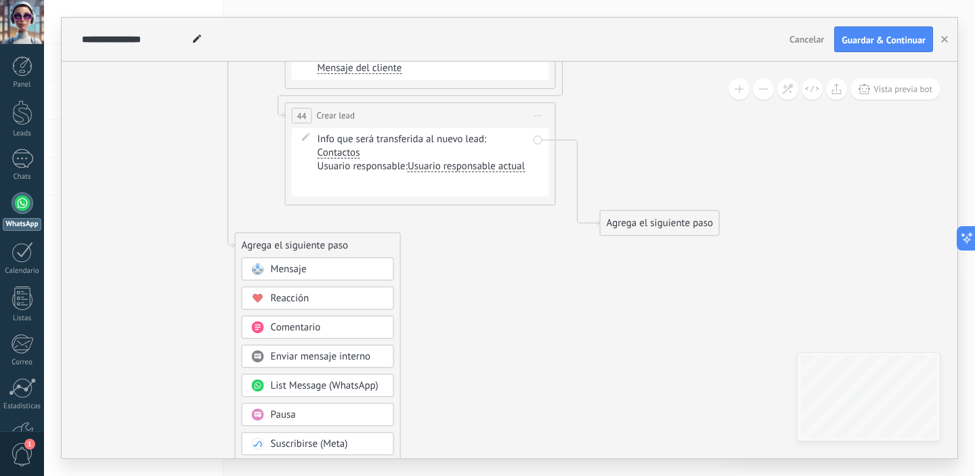
drag, startPoint x: 402, startPoint y: 223, endPoint x: 339, endPoint y: 243, distance: 66.2
click at [339, 243] on div "Agrega el siguiente paso" at bounding box center [318, 245] width 165 height 22
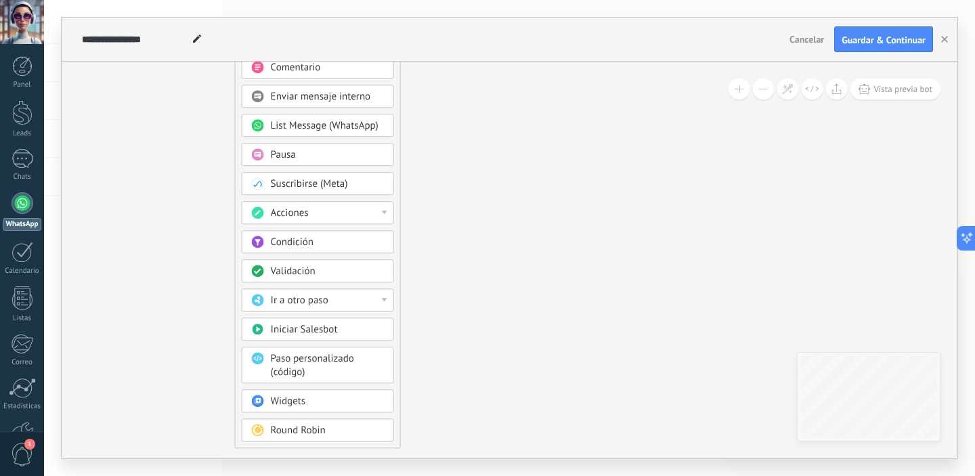
click at [370, 248] on div "Condición" at bounding box center [328, 243] width 114 height 14
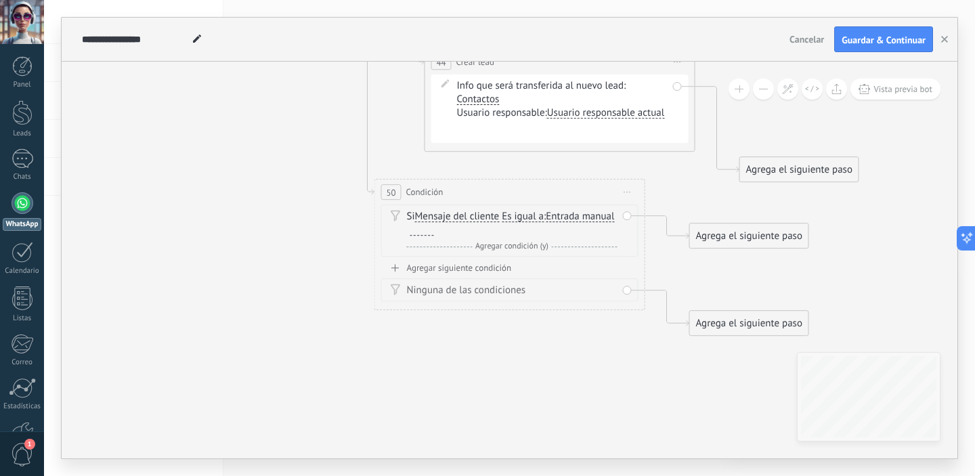
click at [482, 216] on span "Mensaje del cliente" at bounding box center [457, 216] width 85 height 11
click at [482, 216] on button "Mensaje del cliente" at bounding box center [492, 217] width 169 height 24
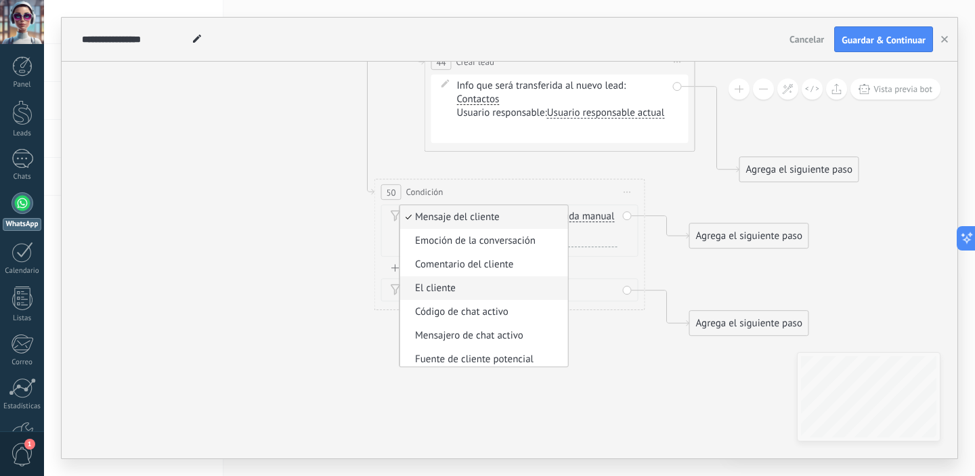
click at [534, 286] on span "El cliente" at bounding box center [482, 289] width 164 height 14
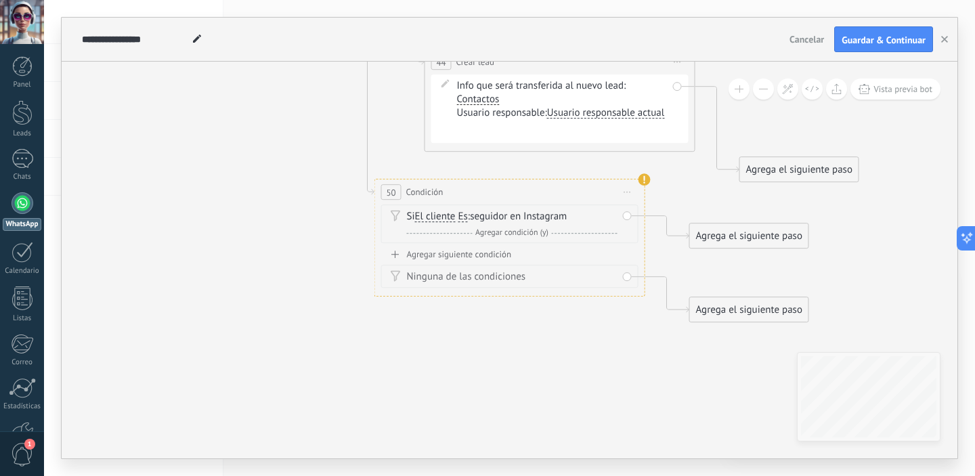
click at [519, 219] on span "seguidor en Instagram Vacío seguidor en Instagram seguidor en Instagram Vacío s…" at bounding box center [518, 216] width 97 height 13
click at [466, 217] on span "Es" at bounding box center [462, 216] width 9 height 11
click at [466, 217] on button "Es" at bounding box center [535, 217] width 169 height 24
click at [466, 217] on span "Es" at bounding box center [525, 218] width 164 height 14
click at [524, 217] on span "seguidor en Instagram Vacío seguidor en Instagram seguidor en Instagram Vacío s…" at bounding box center [518, 216] width 97 height 13
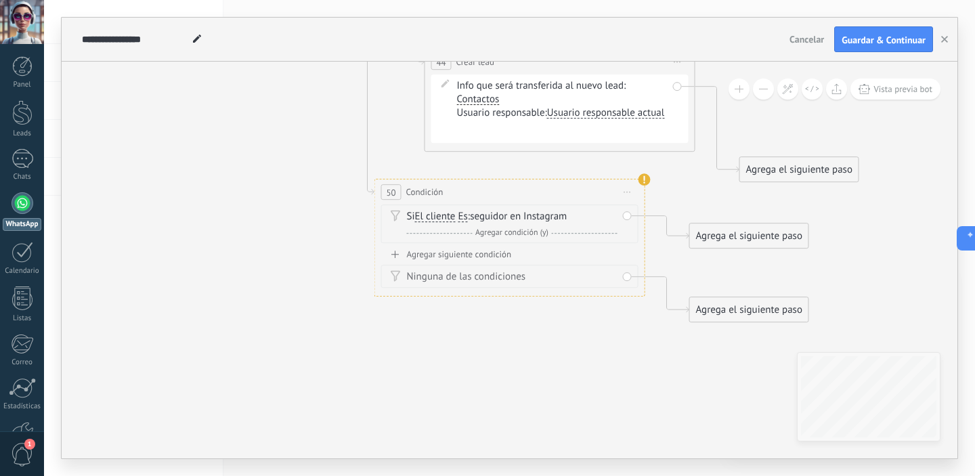
click at [559, 219] on span "seguidor en Instagram Vacío seguidor en Instagram seguidor en Instagram Vacío s…" at bounding box center [518, 216] width 97 height 13
click at [559, 217] on span "seguidor en Instagram Vacío seguidor en Instagram seguidor en Instagram Vacío s…" at bounding box center [518, 216] width 97 height 13
click at [446, 215] on span "El cliente" at bounding box center [435, 216] width 41 height 11
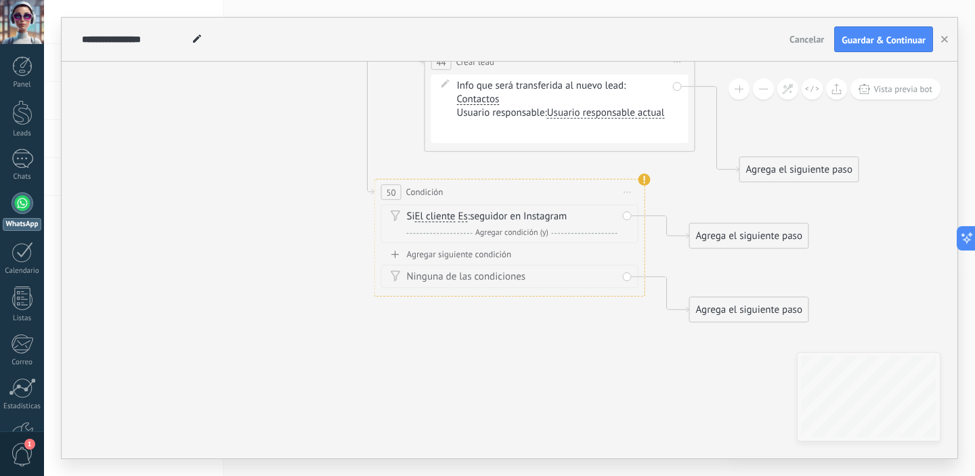
click at [446, 215] on button "El cliente" at bounding box center [492, 217] width 169 height 24
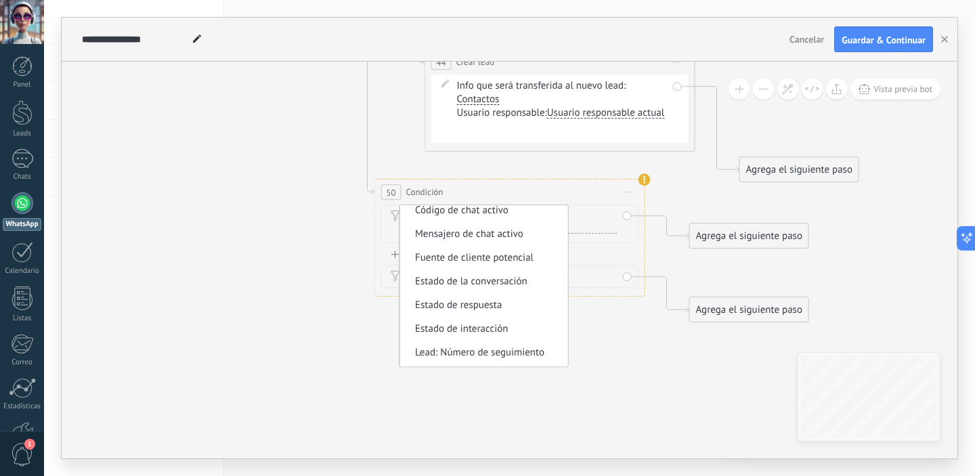
scroll to position [108, 0]
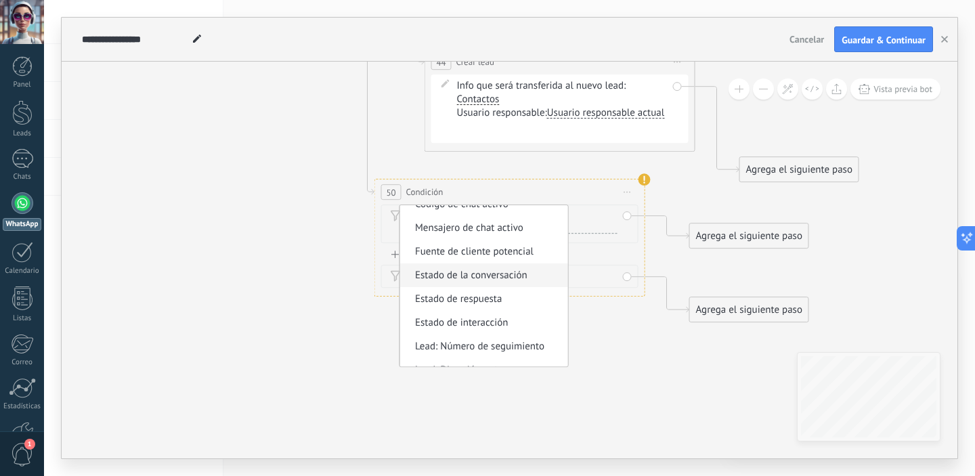
click at [540, 279] on span "Estado de la conversación" at bounding box center [482, 276] width 164 height 14
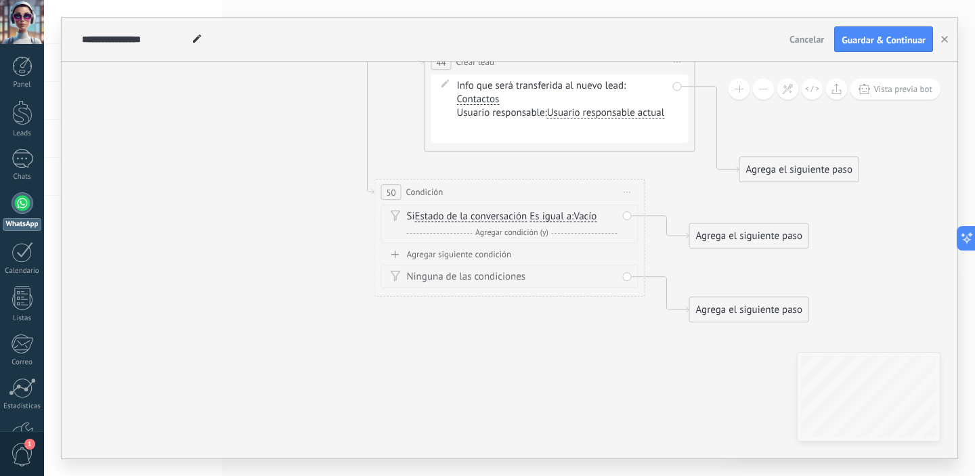
click at [624, 192] on icon at bounding box center [627, 192] width 7 height 1
drag, startPoint x: 681, startPoint y: 285, endPoint x: 735, endPoint y: 279, distance: 54.5
click at [681, 285] on div "Borrar" at bounding box center [689, 280] width 134 height 23
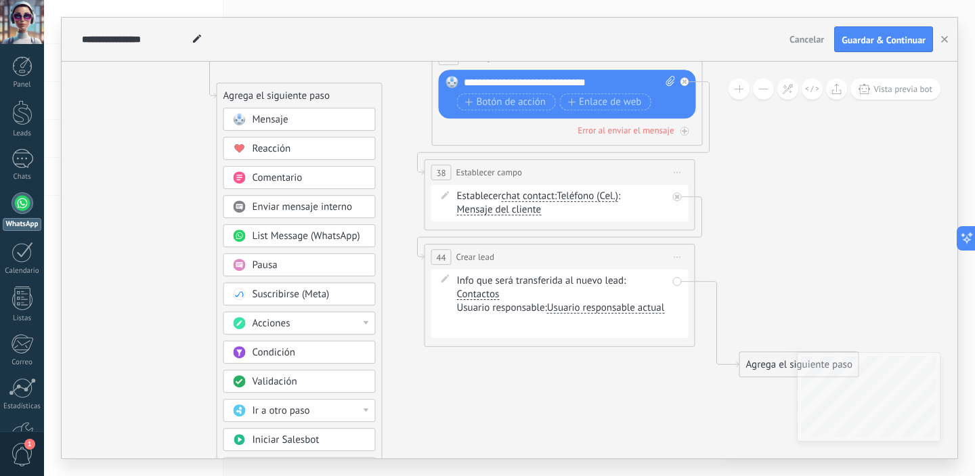
drag, startPoint x: 521, startPoint y: 364, endPoint x: 300, endPoint y: 93, distance: 349.5
click at [300, 93] on div "Agrega el siguiente paso" at bounding box center [299, 96] width 165 height 22
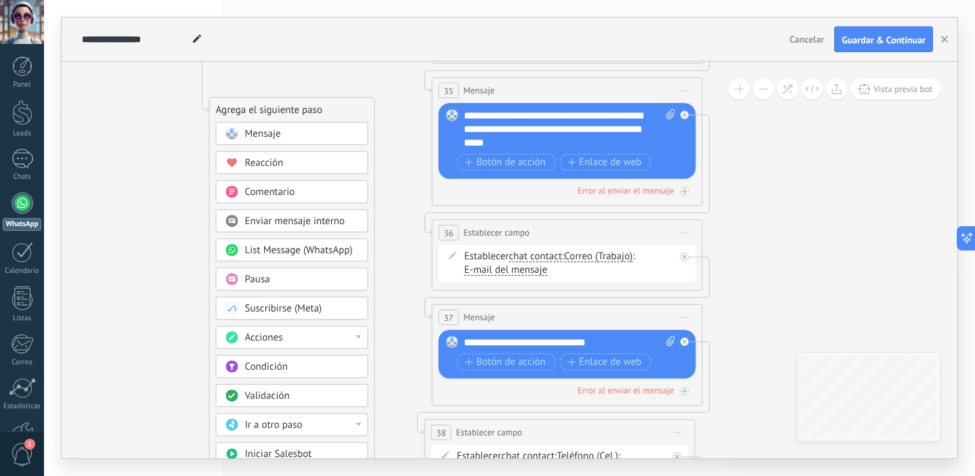
drag, startPoint x: 333, startPoint y: 354, endPoint x: 330, endPoint y: 98, distance: 256.0
click at [330, 99] on div "Agrega el siguiente paso" at bounding box center [292, 110] width 165 height 22
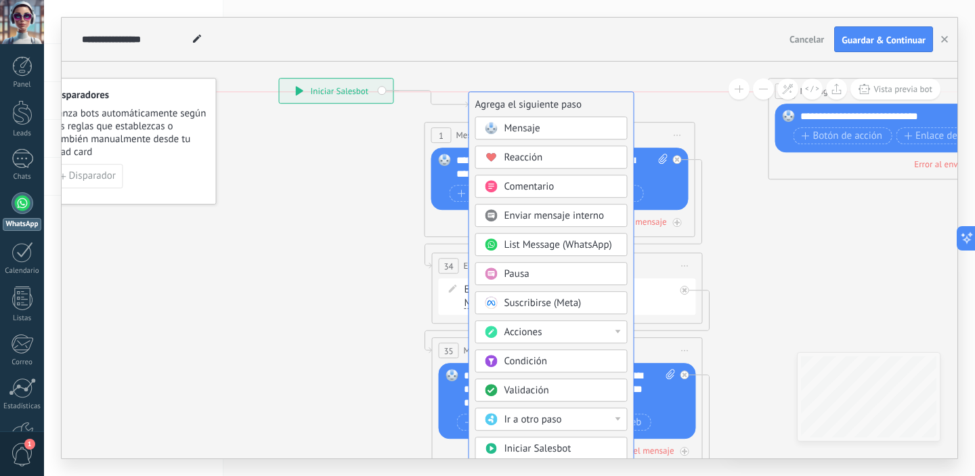
drag, startPoint x: 346, startPoint y: 352, endPoint x: 601, endPoint y: 93, distance: 364.0
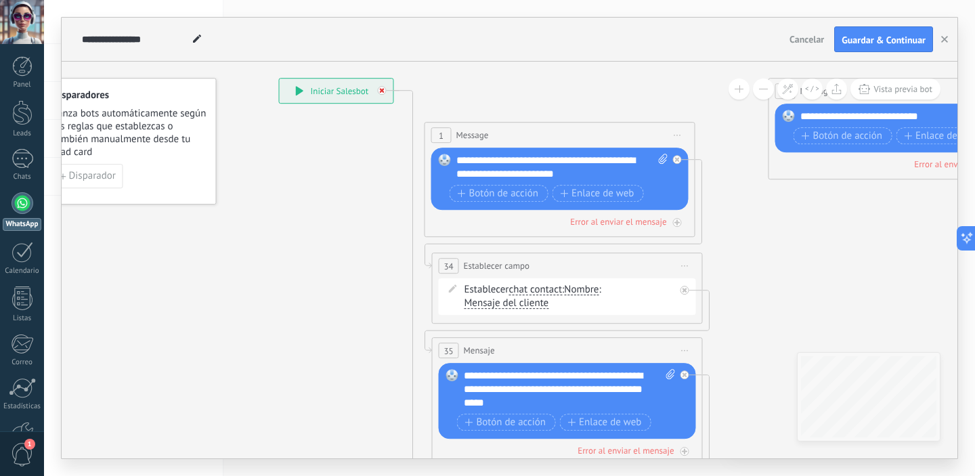
click at [383, 91] on icon at bounding box center [382, 90] width 5 height 5
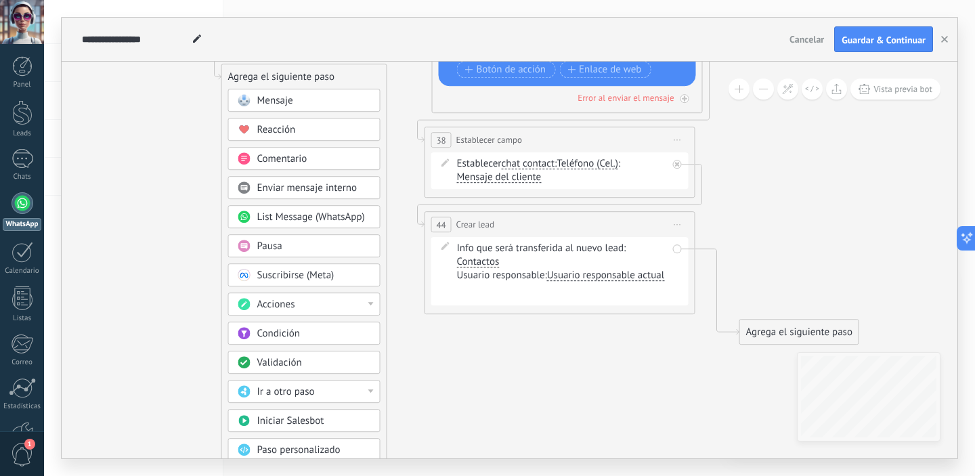
drag, startPoint x: 494, startPoint y: 337, endPoint x: 278, endPoint y: 77, distance: 338.5
click at [278, 77] on div "Agrega el siguiente paso" at bounding box center [304, 77] width 165 height 22
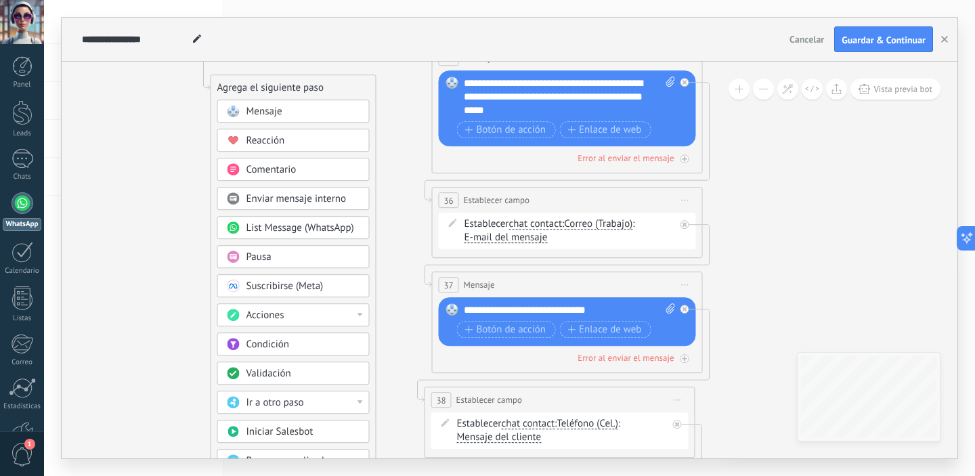
drag, startPoint x: 339, startPoint y: 330, endPoint x: 329, endPoint y: 84, distance: 246.0
click at [329, 84] on div "Agrega el siguiente paso" at bounding box center [293, 88] width 165 height 22
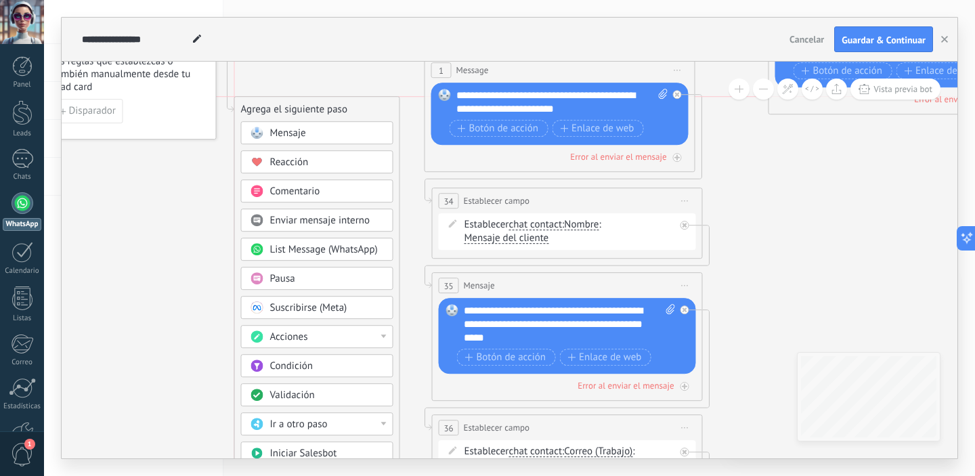
drag, startPoint x: 349, startPoint y: 320, endPoint x: 364, endPoint y: 104, distance: 216.5
click at [364, 104] on div "Agrega el siguiente paso" at bounding box center [317, 109] width 165 height 22
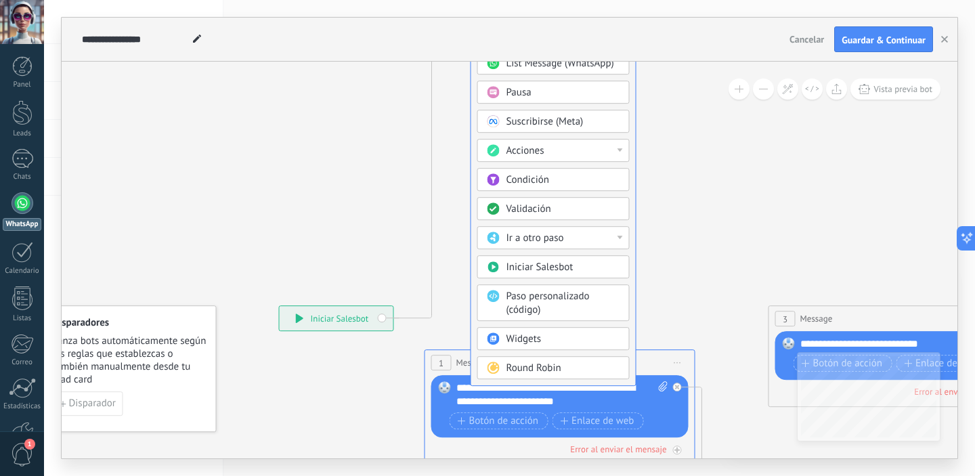
drag, startPoint x: 342, startPoint y: 392, endPoint x: 589, endPoint y: -76, distance: 529.2
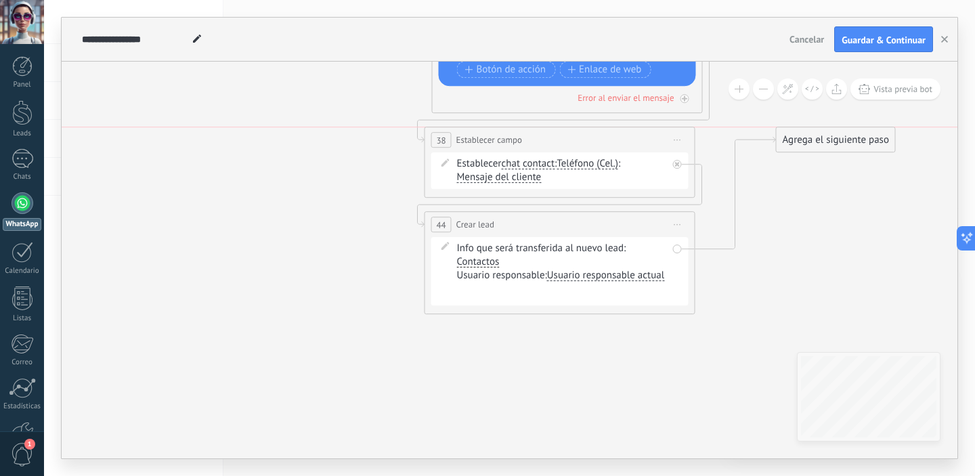
drag, startPoint x: 824, startPoint y: 333, endPoint x: 860, endPoint y: 142, distance: 194.4
click at [860, 142] on div "Agrega el siguiente paso" at bounding box center [836, 140] width 119 height 22
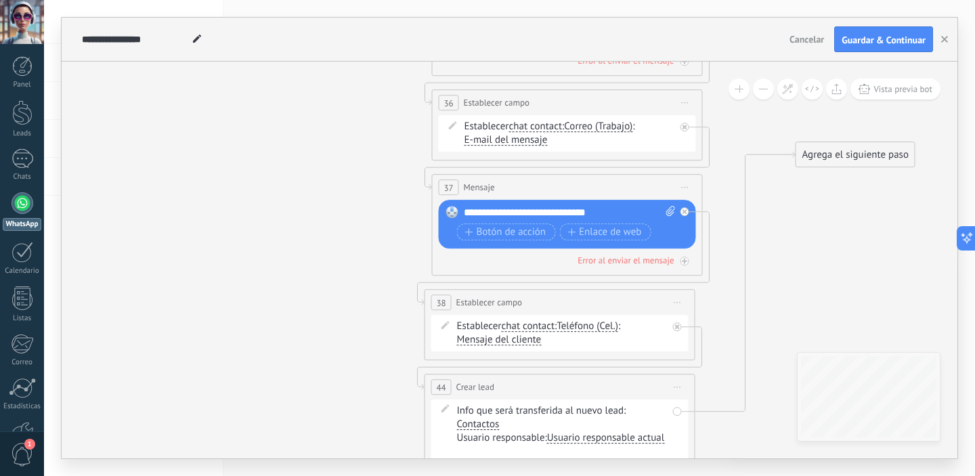
drag, startPoint x: 838, startPoint y: 305, endPoint x: 858, endPoint y: 157, distance: 149.0
click at [858, 157] on div "Agrega el siguiente paso" at bounding box center [855, 155] width 119 height 22
drag, startPoint x: 649, startPoint y: 301, endPoint x: 660, endPoint y: 300, distance: 11.6
click at [660, 300] on div "**********" at bounding box center [568, 302] width 270 height 25
drag, startPoint x: 572, startPoint y: 381, endPoint x: 580, endPoint y: 379, distance: 8.2
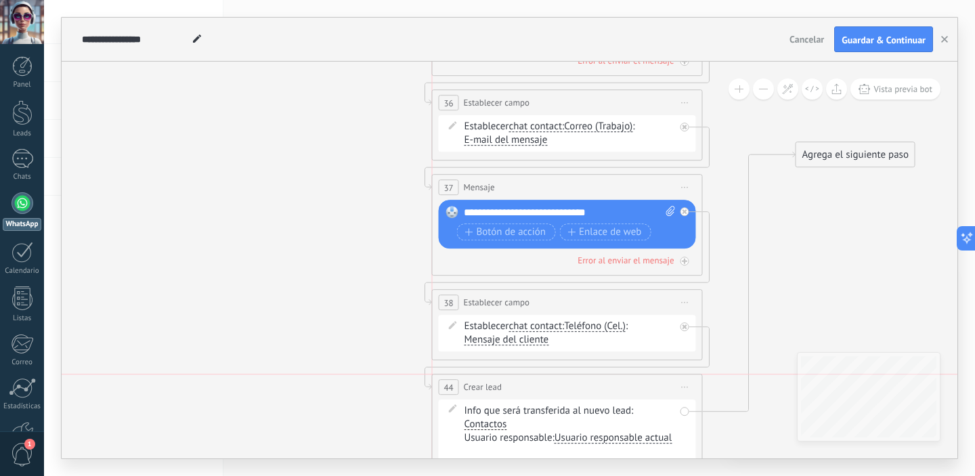
click at [580, 379] on div "**********" at bounding box center [568, 387] width 270 height 25
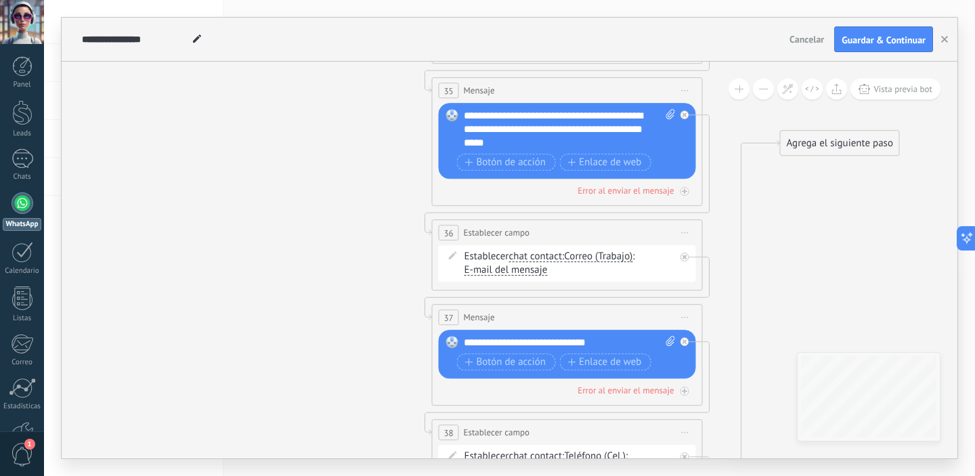
drag, startPoint x: 845, startPoint y: 284, endPoint x: 829, endPoint y: 143, distance: 141.7
click at [829, 143] on div "Agrega el siguiente paso" at bounding box center [840, 143] width 119 height 22
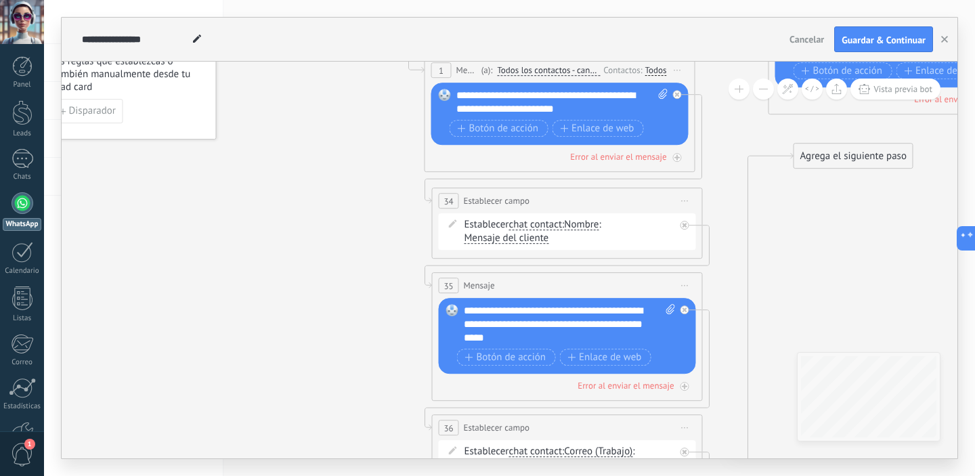
drag, startPoint x: 813, startPoint y: 341, endPoint x: 828, endPoint y: 159, distance: 182.7
click at [828, 159] on div "Agrega el siguiente paso" at bounding box center [853, 156] width 119 height 22
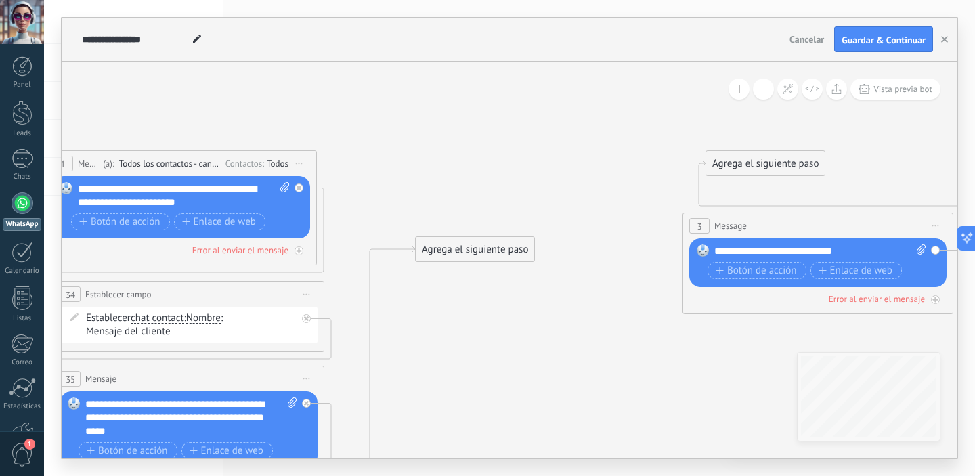
drag, startPoint x: 575, startPoint y: 116, endPoint x: 868, endPoint y: 223, distance: 312.4
click at [868, 223] on div "3 Message ******* (a): Todos los contactos - canales seleccionados Todos los co…" at bounding box center [818, 225] width 270 height 25
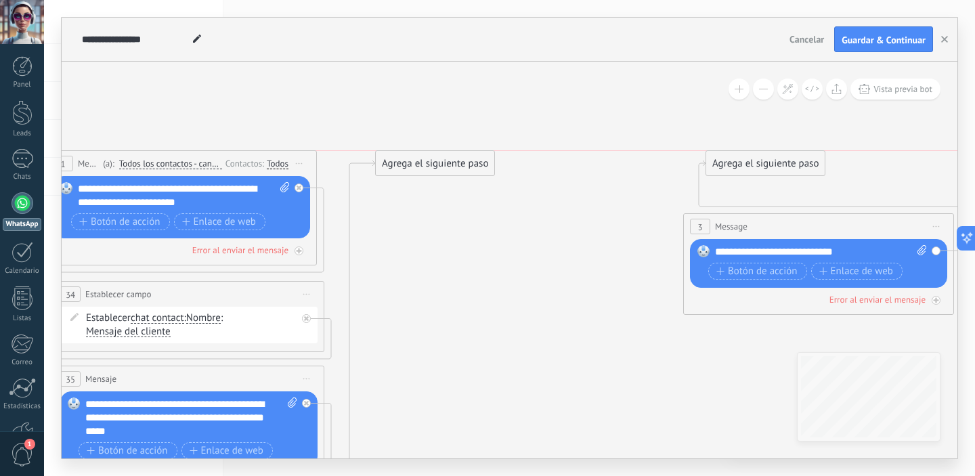
drag, startPoint x: 486, startPoint y: 251, endPoint x: 446, endPoint y: 163, distance: 96.7
click at [446, 163] on div "Agrega el siguiente paso" at bounding box center [435, 163] width 119 height 22
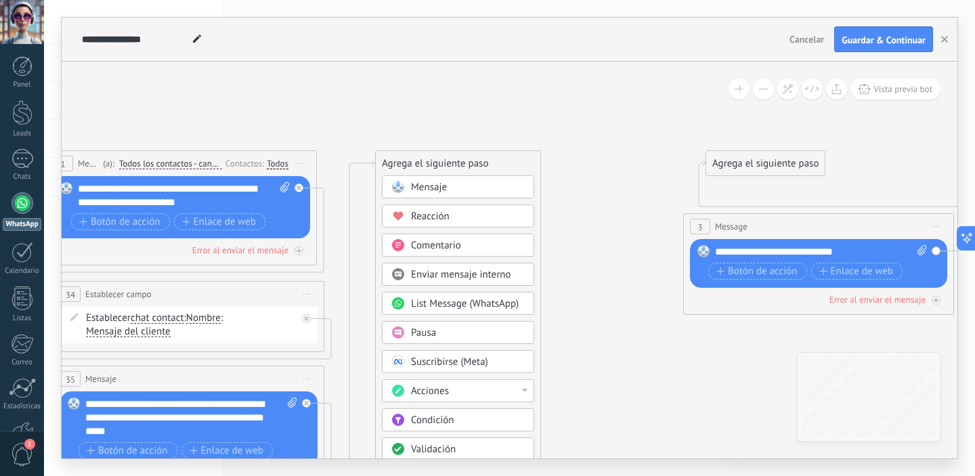
click at [498, 189] on div "Mensaje" at bounding box center [468, 188] width 114 height 14
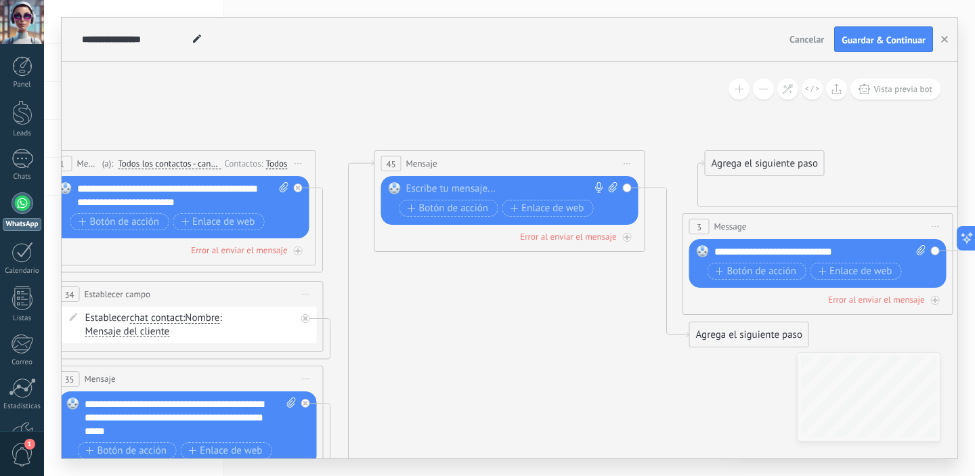
click at [496, 189] on div at bounding box center [506, 189] width 201 height 14
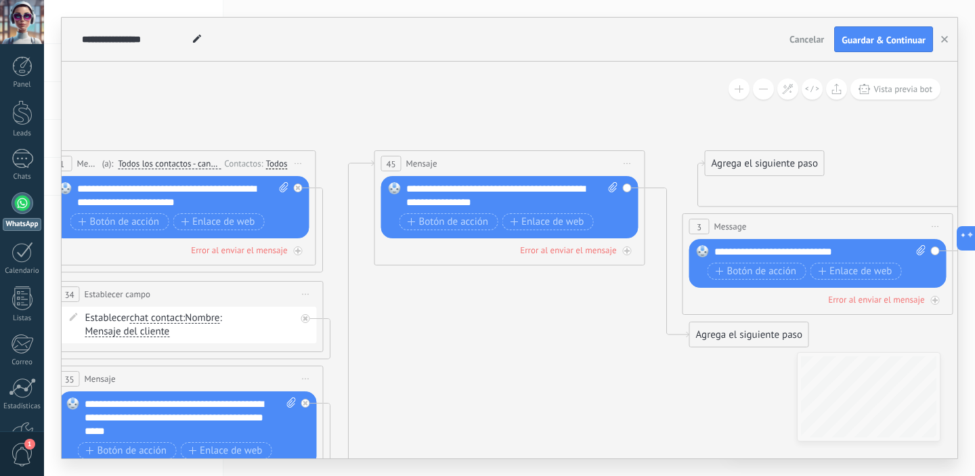
click at [408, 190] on div "**********" at bounding box center [512, 195] width 212 height 27
click at [476, 223] on span "Botón de acción" at bounding box center [448, 222] width 81 height 11
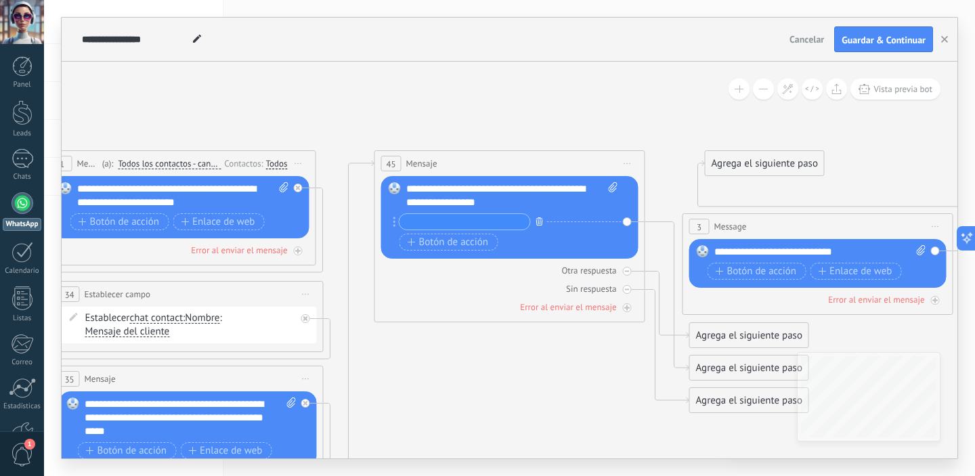
click at [536, 226] on button "button" at bounding box center [539, 221] width 15 height 17
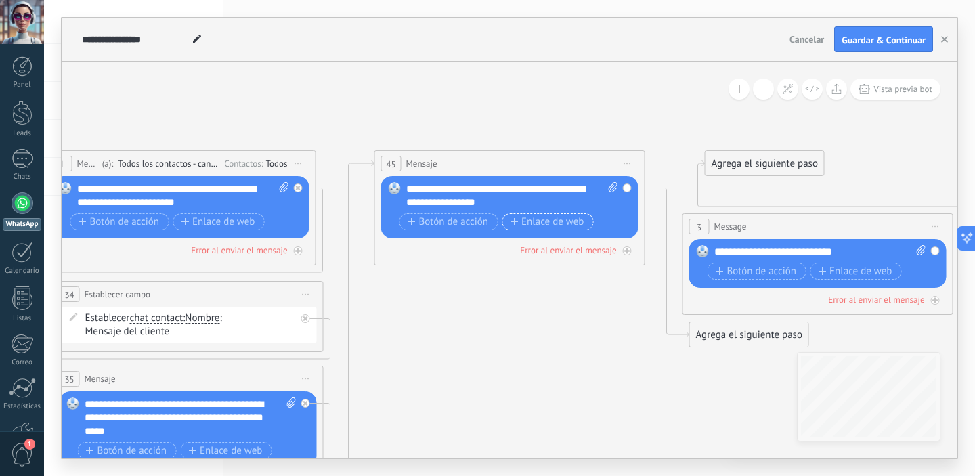
click at [542, 226] on span "Enlace de web" at bounding box center [547, 222] width 74 height 11
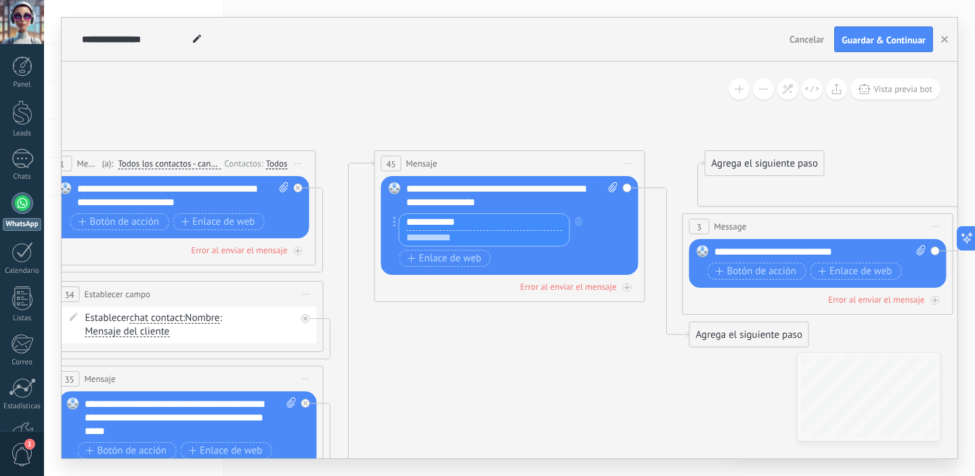
type input "**********"
click at [488, 241] on input "text" at bounding box center [485, 238] width 170 height 16
paste input "**********"
type input "**********"
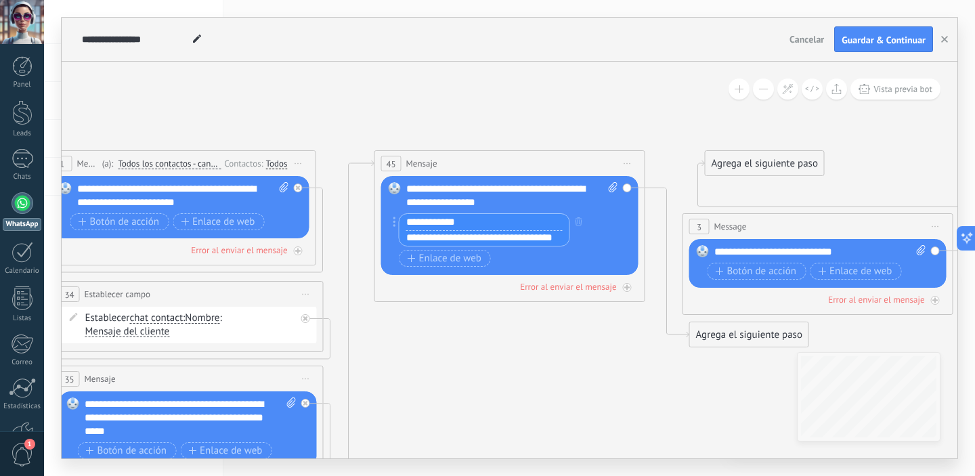
scroll to position [0, 0]
click at [521, 261] on div "Botón de acción Enlace de web" at bounding box center [509, 258] width 218 height 17
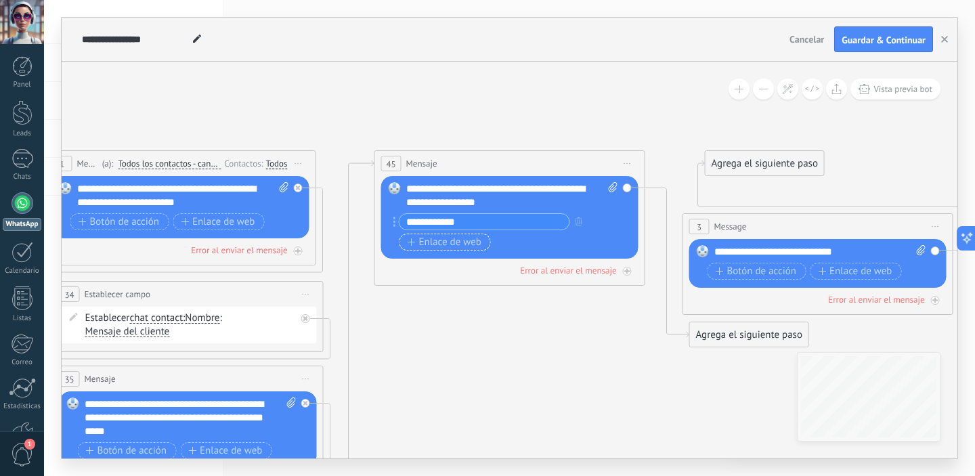
click at [471, 242] on span "Enlace de web" at bounding box center [445, 242] width 74 height 11
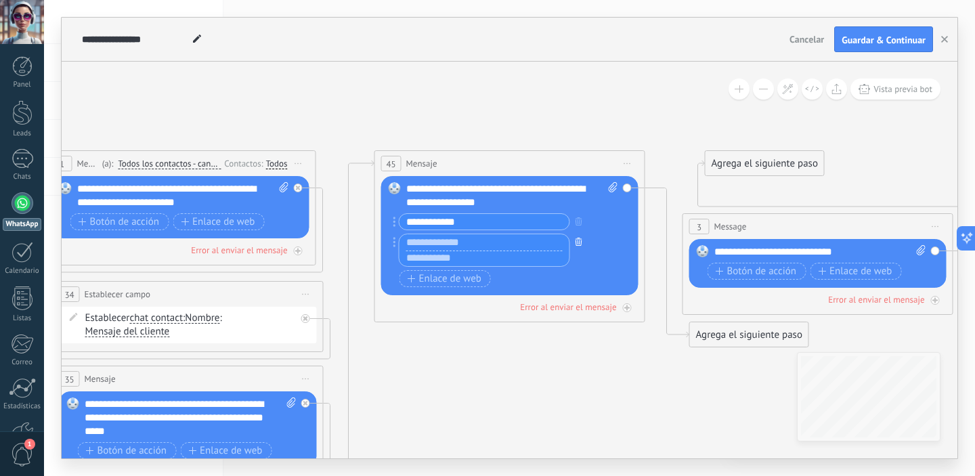
click at [580, 246] on button "button" at bounding box center [579, 241] width 15 height 17
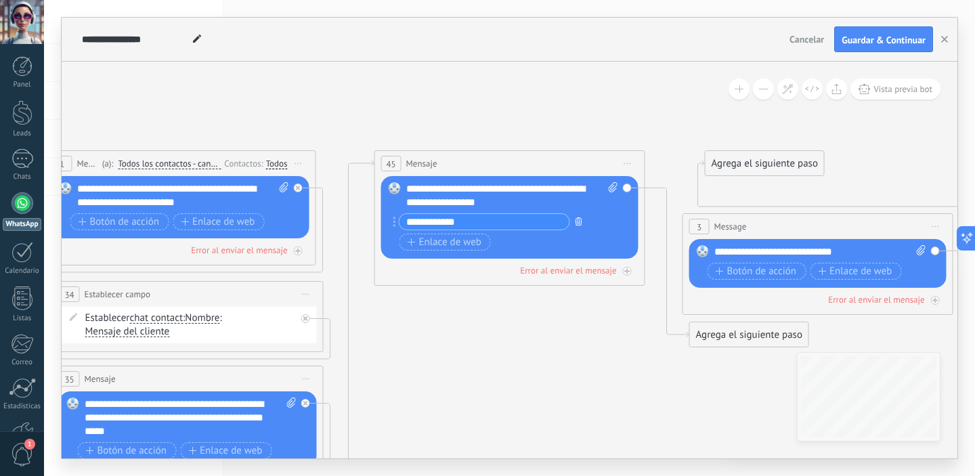
click at [585, 221] on button "button" at bounding box center [579, 221] width 15 height 17
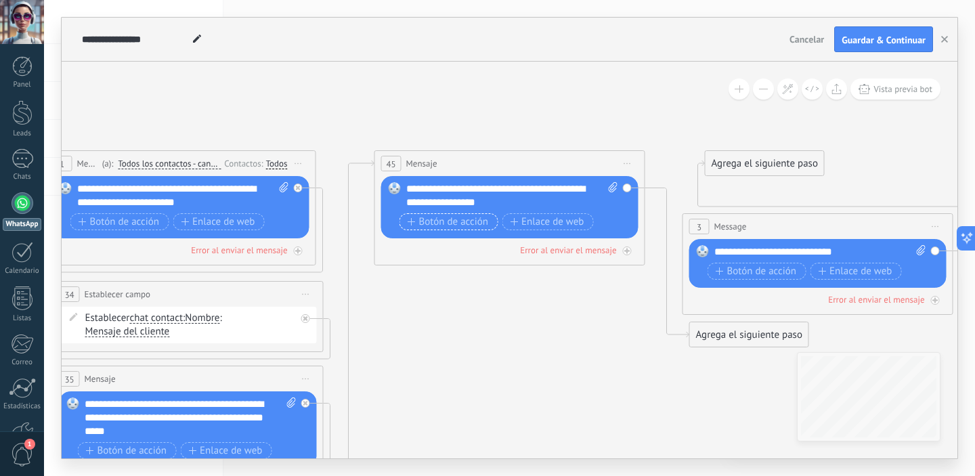
click at [465, 225] on span "Botón de acción" at bounding box center [448, 222] width 81 height 11
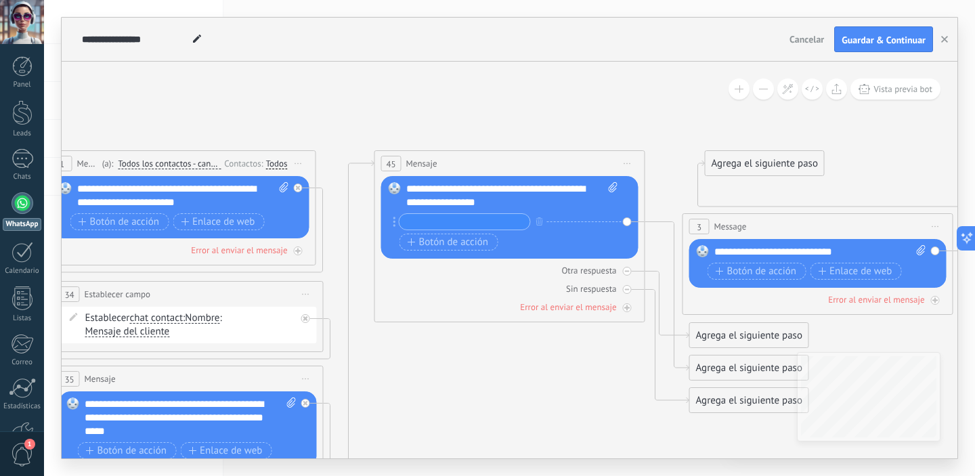
click at [496, 221] on input "text" at bounding box center [465, 222] width 131 height 16
type input "*"
type input "**********"
click at [546, 254] on div "Reemplazar Quitar Convertir a mensaje de voz Arrastre la imagen aquí para adjun…" at bounding box center [509, 217] width 257 height 83
click at [449, 244] on span "Botón de acción" at bounding box center [448, 242] width 81 height 11
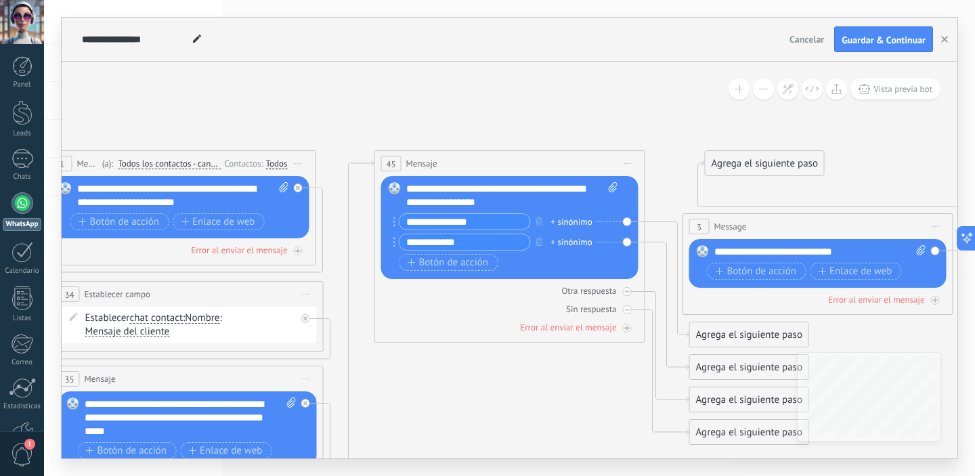
type input "**********"
click at [627, 243] on div "Reemplazar Quitar Convertir a mensaje de voz Arrastre la imagen aquí para adjun…" at bounding box center [509, 227] width 257 height 103
drag, startPoint x: 628, startPoint y: 228, endPoint x: 578, endPoint y: 226, distance: 50.1
click at [627, 228] on div "Reemplazar Quitar Convertir a mensaje de voz Arrastre la imagen aquí para adjun…" at bounding box center [509, 227] width 257 height 103
click at [574, 226] on div "+ sinónimo" at bounding box center [571, 222] width 41 height 14
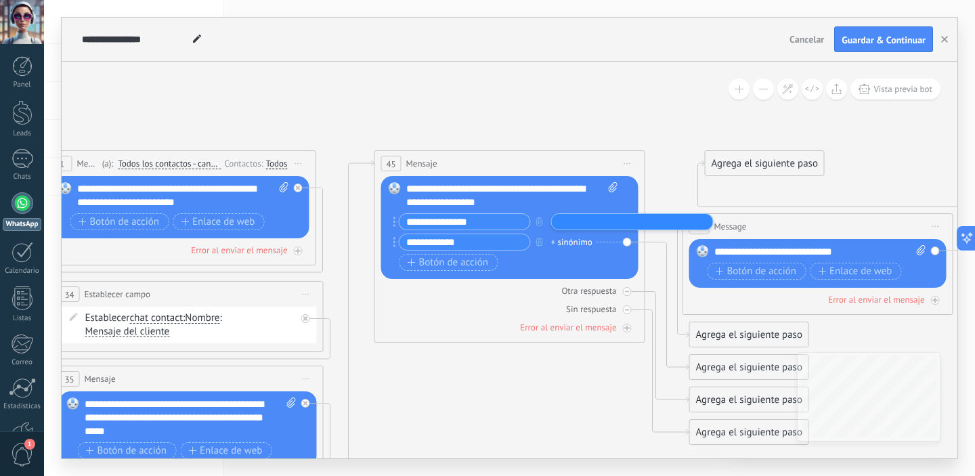
click at [574, 226] on li at bounding box center [631, 222] width 152 height 10
click at [559, 267] on div "Botón de acción Enlace de web" at bounding box center [509, 262] width 218 height 17
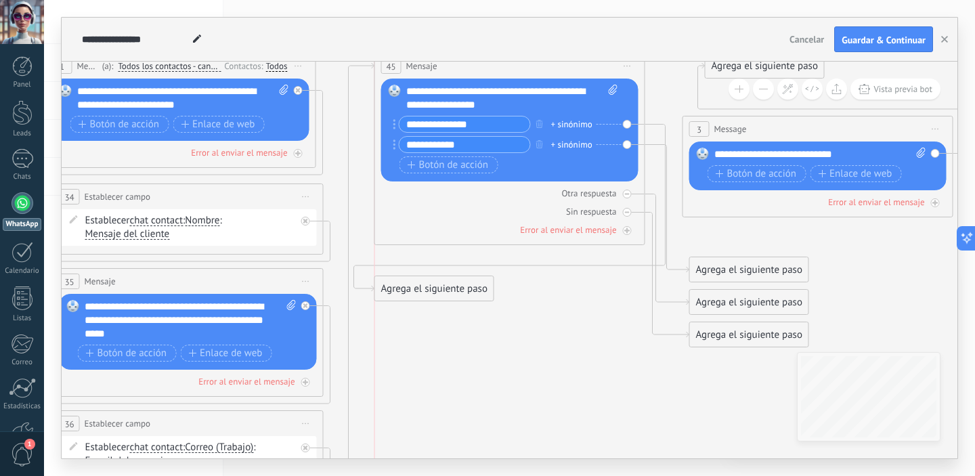
drag, startPoint x: 744, startPoint y: 238, endPoint x: 435, endPoint y: 291, distance: 313.2
click at [435, 291] on div "Agrega el siguiente paso" at bounding box center [434, 289] width 119 height 22
click at [471, 296] on div "Agrega el siguiente paso" at bounding box center [434, 289] width 119 height 22
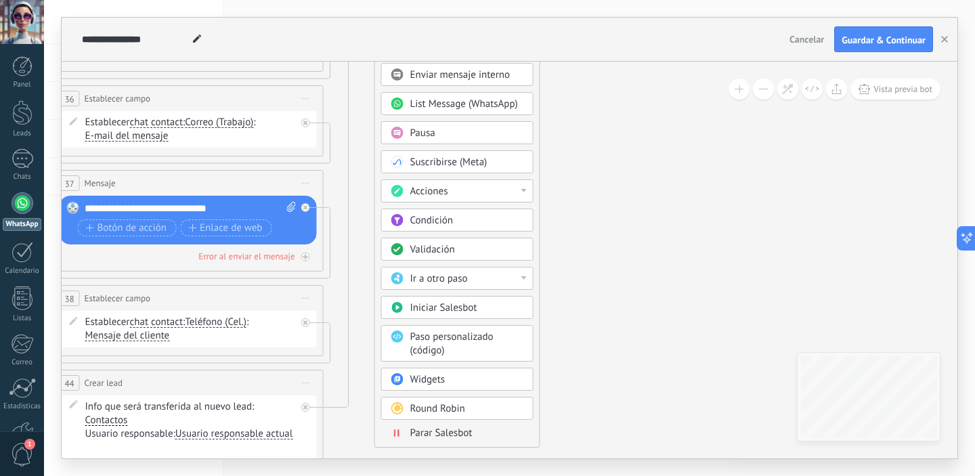
click at [498, 383] on body ".abccls-1,.abccls-2{fill-rule:evenodd}.abccls-2{fill:#fff} .abfcls-1{fill:none}…" at bounding box center [487, 238] width 975 height 476
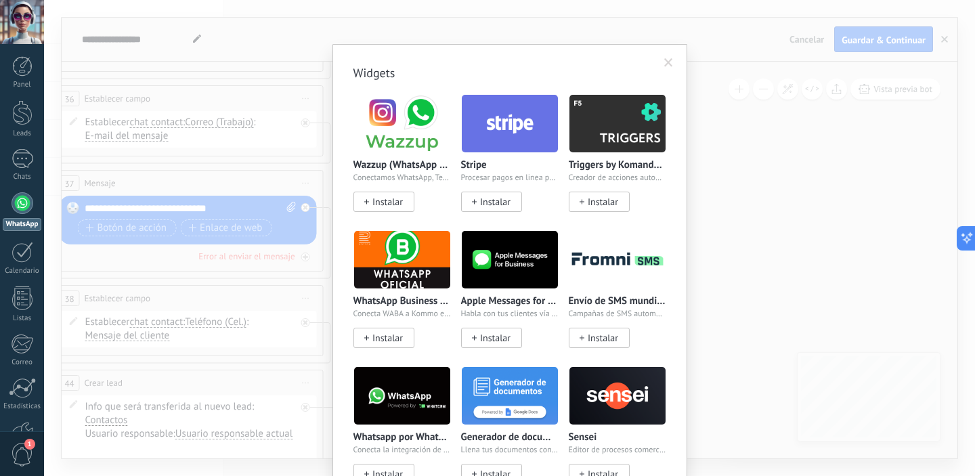
click at [666, 62] on span at bounding box center [668, 62] width 9 height 9
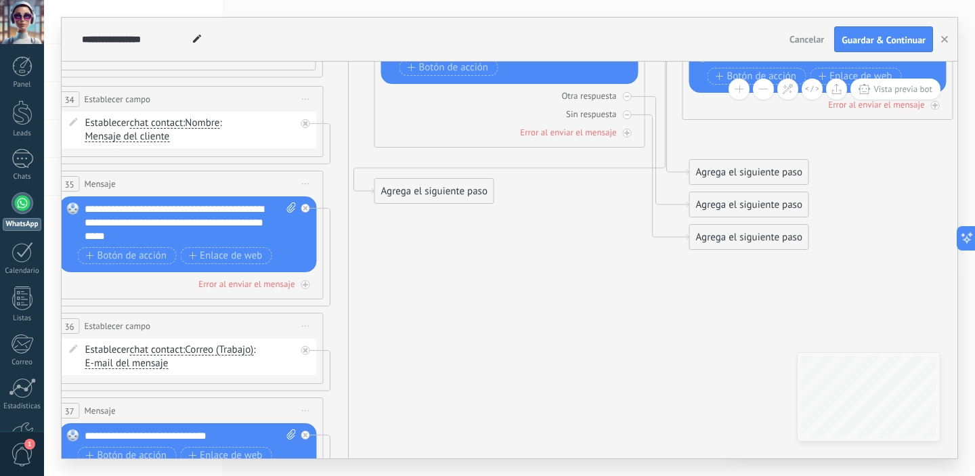
click at [450, 196] on div "Agrega el siguiente paso" at bounding box center [434, 191] width 119 height 22
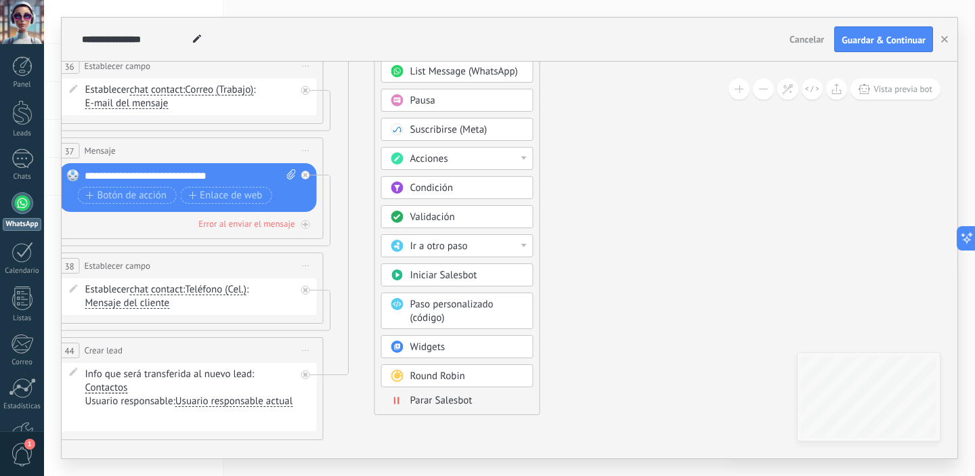
click at [479, 278] on div "Iniciar Salesbot" at bounding box center [467, 276] width 114 height 14
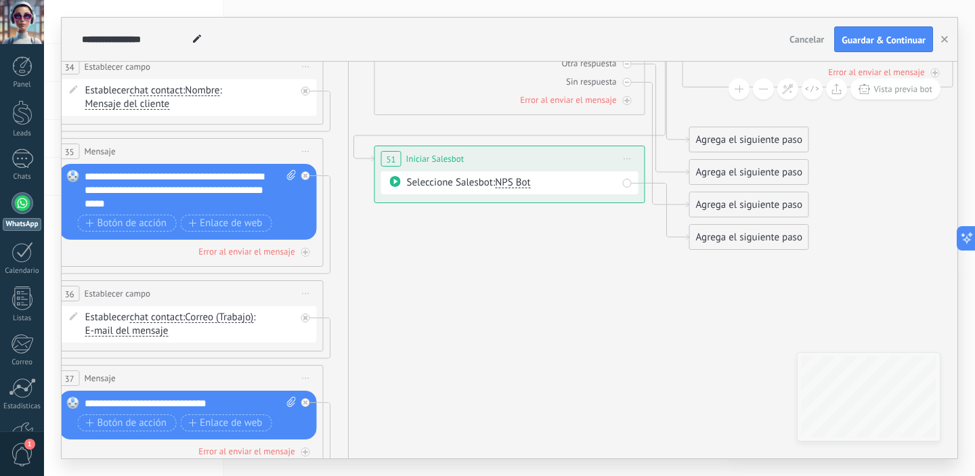
click at [631, 159] on span "Iniciar vista previa aquí Cambiar nombre Duplicar [GEOGRAPHIC_DATA]" at bounding box center [628, 159] width 22 height 20
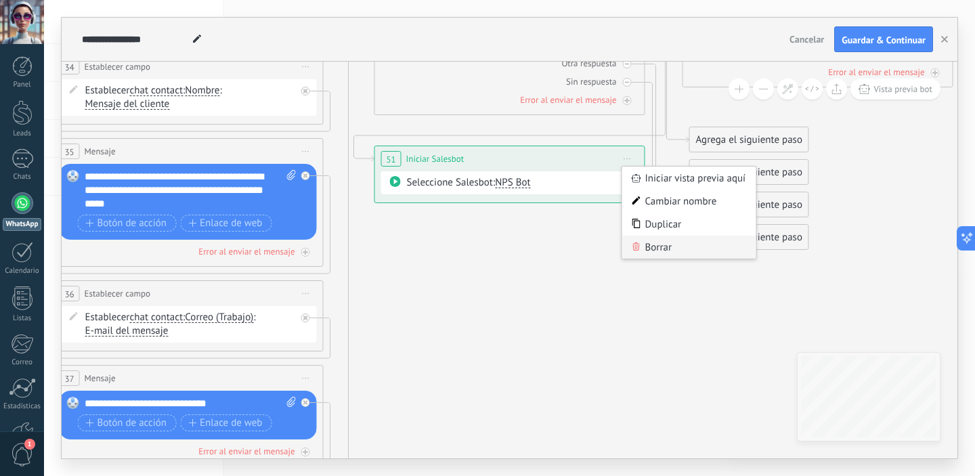
click at [670, 248] on div "Borrar" at bounding box center [689, 247] width 134 height 23
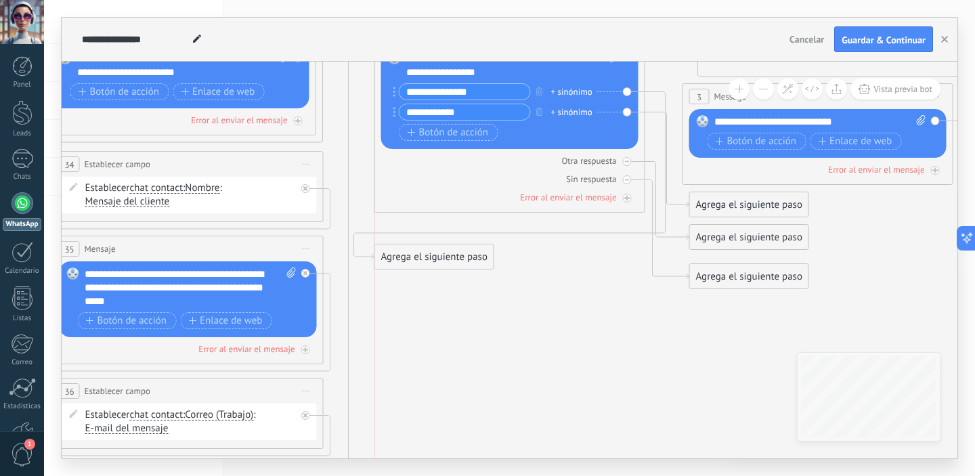
drag, startPoint x: 731, startPoint y: 314, endPoint x: 420, endPoint y: 262, distance: 315.2
click at [420, 262] on div "Agrega el siguiente paso" at bounding box center [434, 257] width 119 height 22
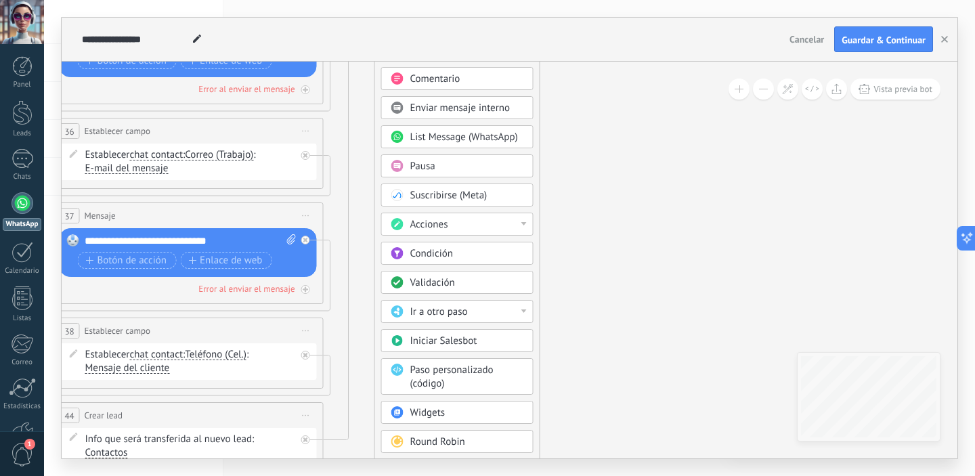
click at [482, 338] on div "Iniciar Salesbot" at bounding box center [467, 342] width 114 height 14
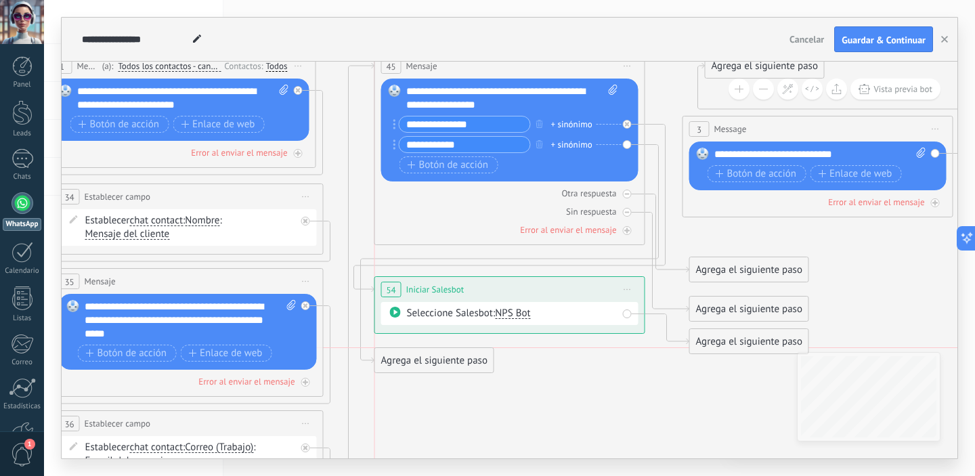
drag, startPoint x: 721, startPoint y: 236, endPoint x: 409, endPoint y: 356, distance: 334.4
click at [409, 356] on div "Agrega el siguiente paso" at bounding box center [434, 360] width 119 height 22
click at [469, 361] on div "Agrega el siguiente paso" at bounding box center [434, 360] width 119 height 22
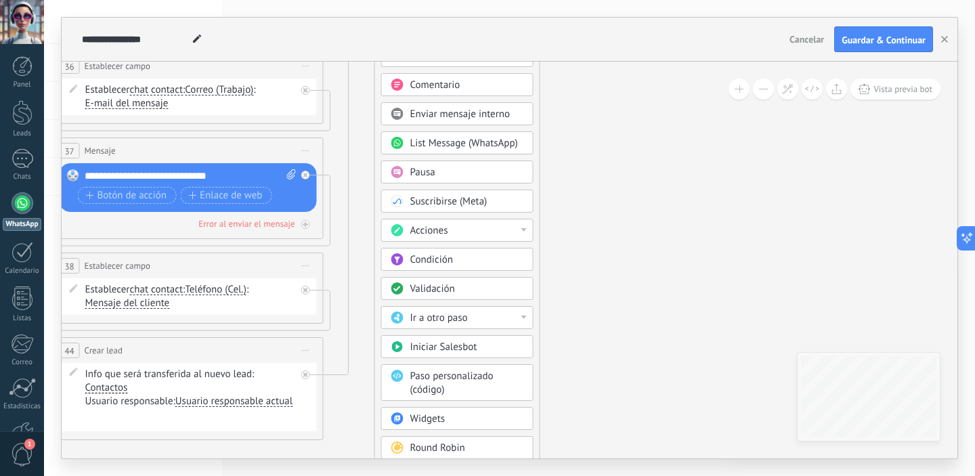
click at [496, 319] on div "Ir a otro paso" at bounding box center [467, 319] width 114 height 14
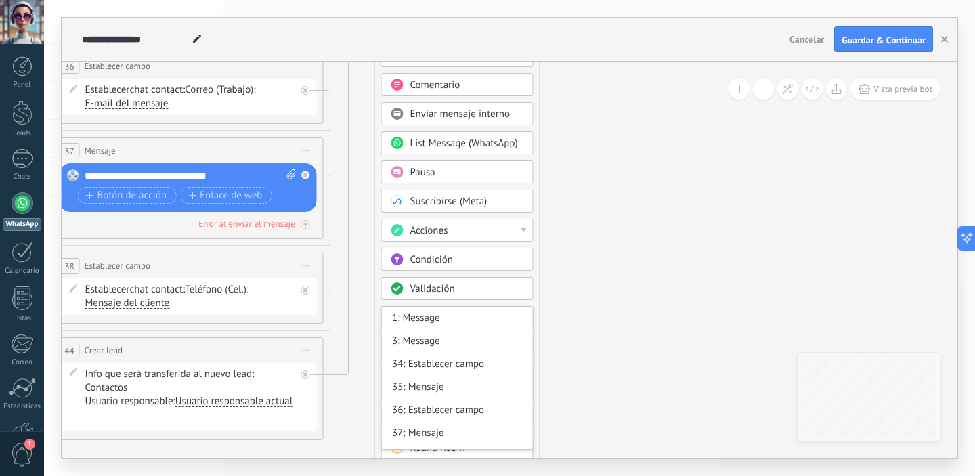
click at [535, 297] on div "Agrega el siguiente paso Mensaje Mensaje Mensaje Reacción Comentario Enviar men…" at bounding box center [458, 238] width 166 height 497
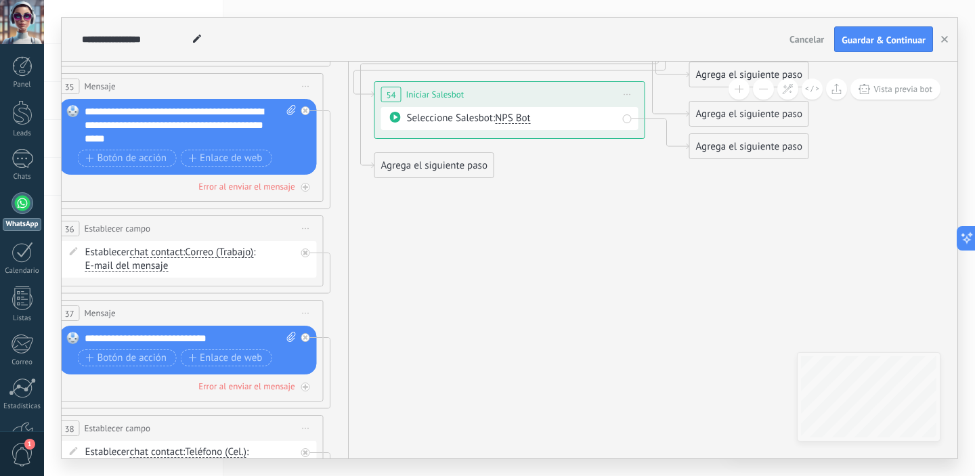
click at [461, 168] on div "Agrega el siguiente paso" at bounding box center [434, 165] width 119 height 22
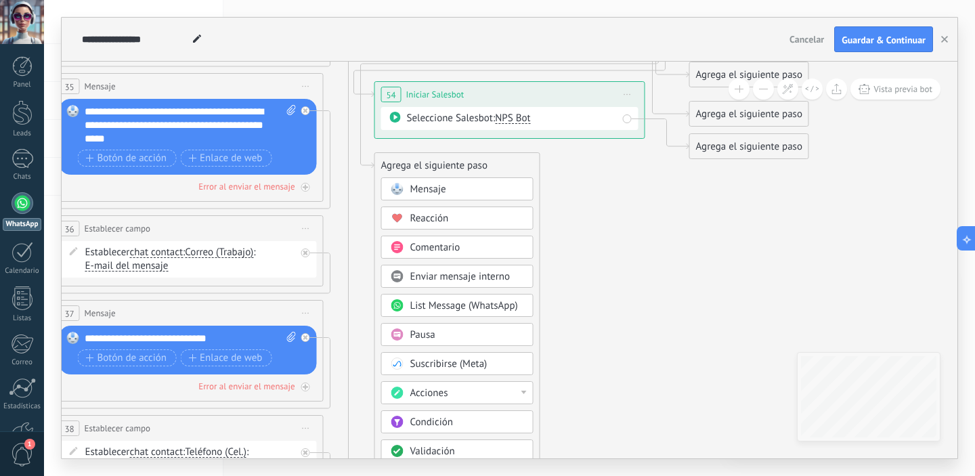
click at [471, 188] on div "Mensaje" at bounding box center [467, 190] width 114 height 14
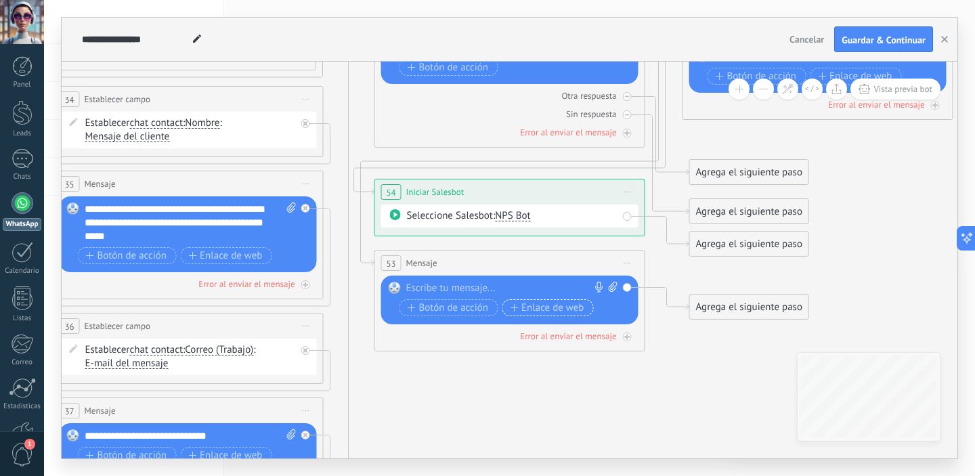
click at [544, 312] on span "Enlace de web" at bounding box center [547, 308] width 74 height 11
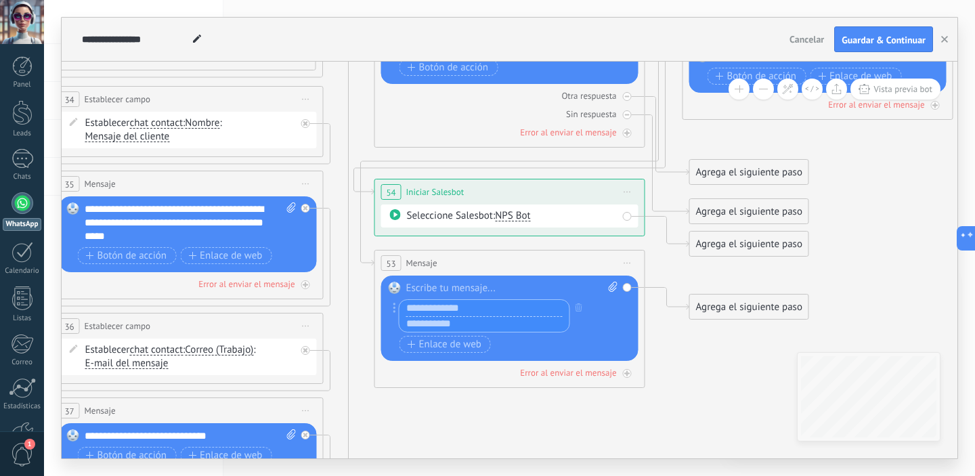
click at [464, 293] on div at bounding box center [512, 289] width 212 height 14
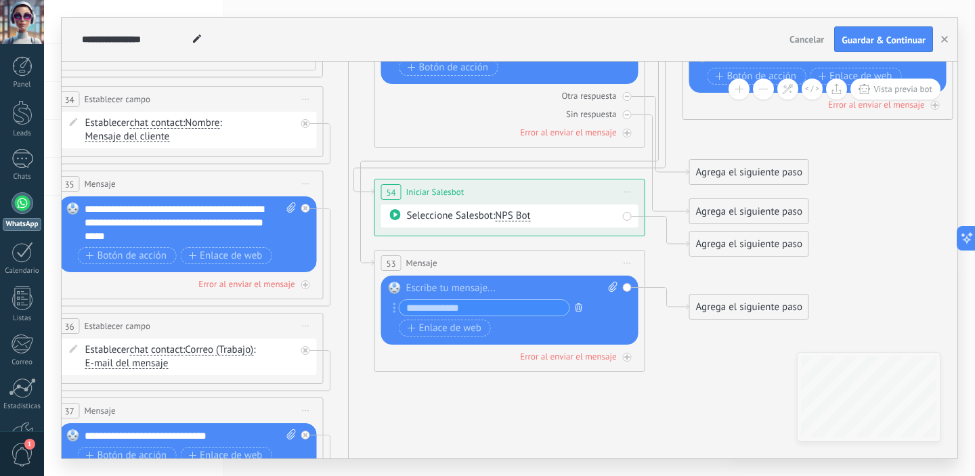
click at [576, 311] on button "button" at bounding box center [579, 307] width 15 height 17
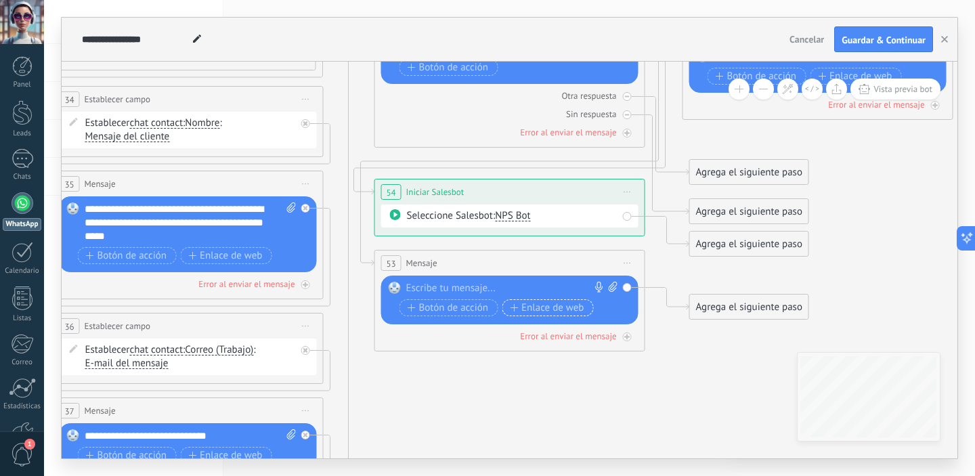
click at [576, 311] on span "Enlace de web" at bounding box center [547, 308] width 74 height 11
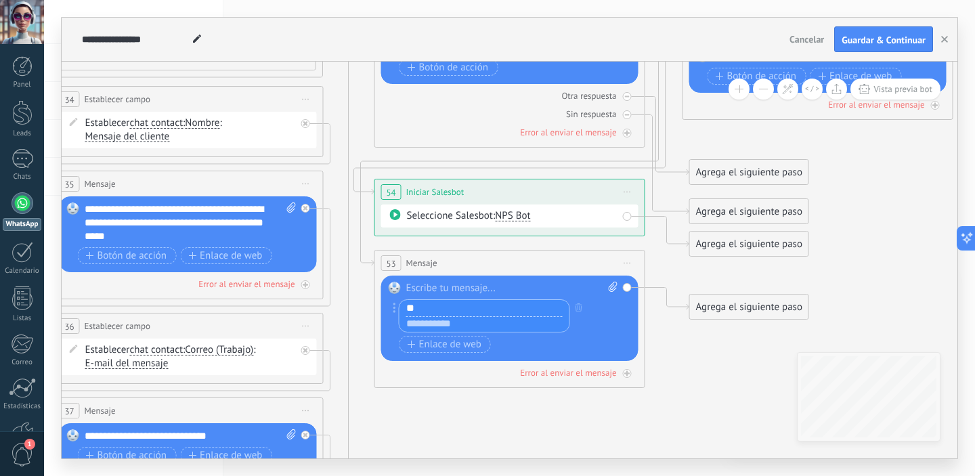
type input "*"
type input "**********"
click at [462, 322] on input "text" at bounding box center [485, 324] width 170 height 16
paste input "**********"
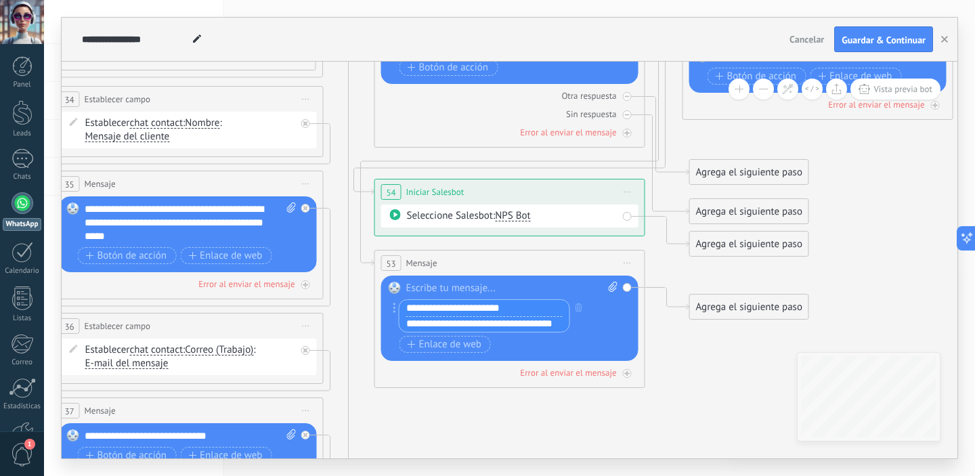
type input "**********"
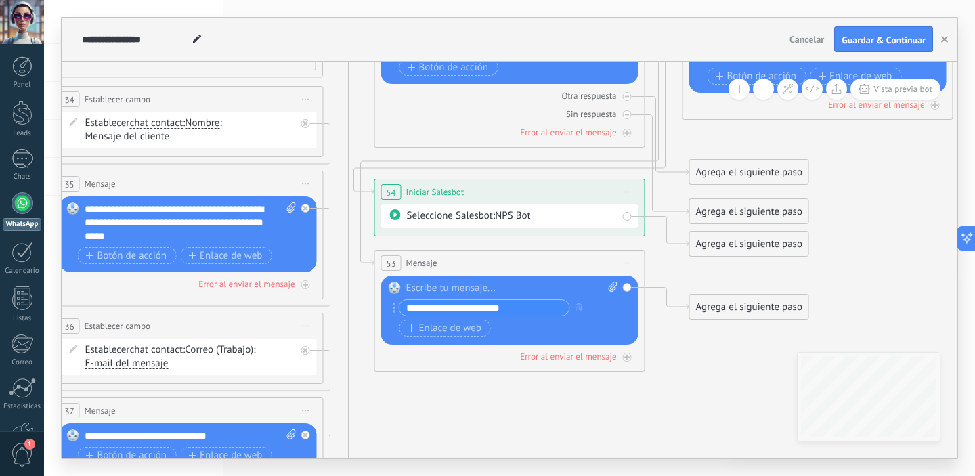
drag, startPoint x: 511, startPoint y: 410, endPoint x: 518, endPoint y: 414, distance: 8.2
click at [511, 411] on icon at bounding box center [426, 306] width 1731 height 1466
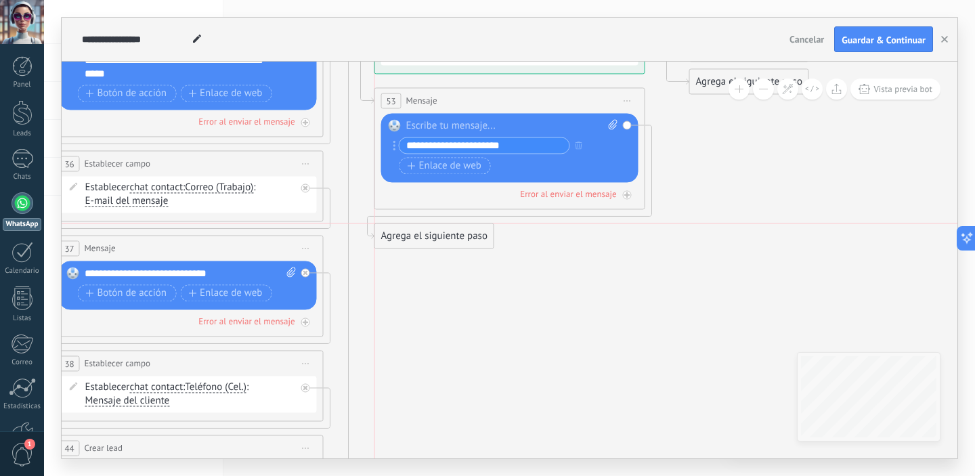
drag, startPoint x: 771, startPoint y: 144, endPoint x: 458, endPoint y: 232, distance: 325.0
click at [458, 232] on div "Agrega el siguiente paso" at bounding box center [434, 236] width 119 height 22
click at [468, 238] on div "Agrega el siguiente paso" at bounding box center [434, 236] width 119 height 22
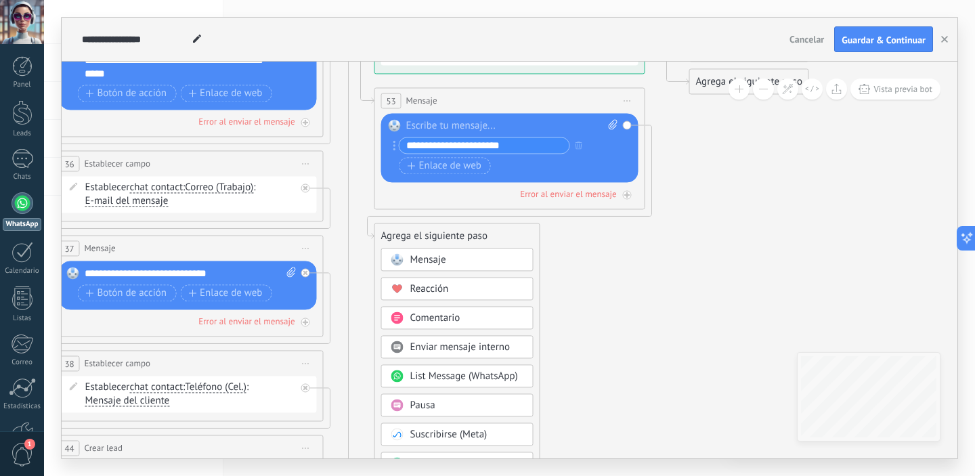
click at [476, 259] on div "Mensaje" at bounding box center [467, 260] width 114 height 14
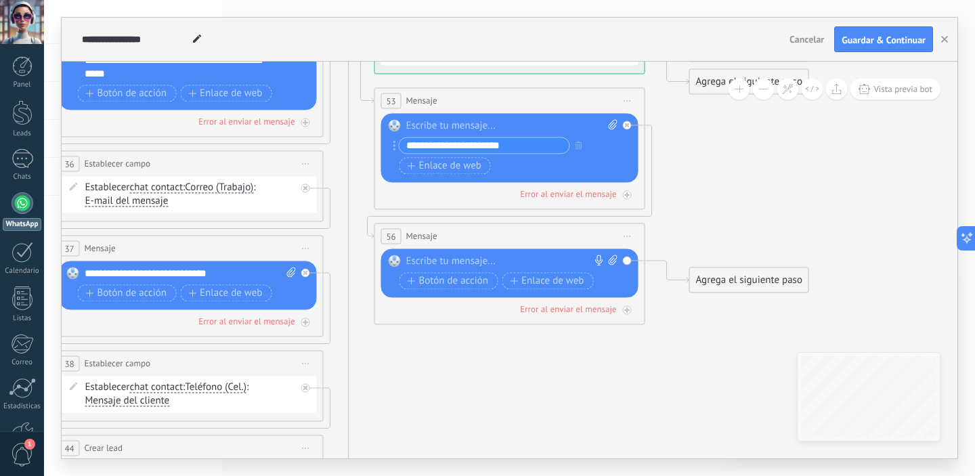
click at [476, 259] on div at bounding box center [506, 262] width 201 height 14
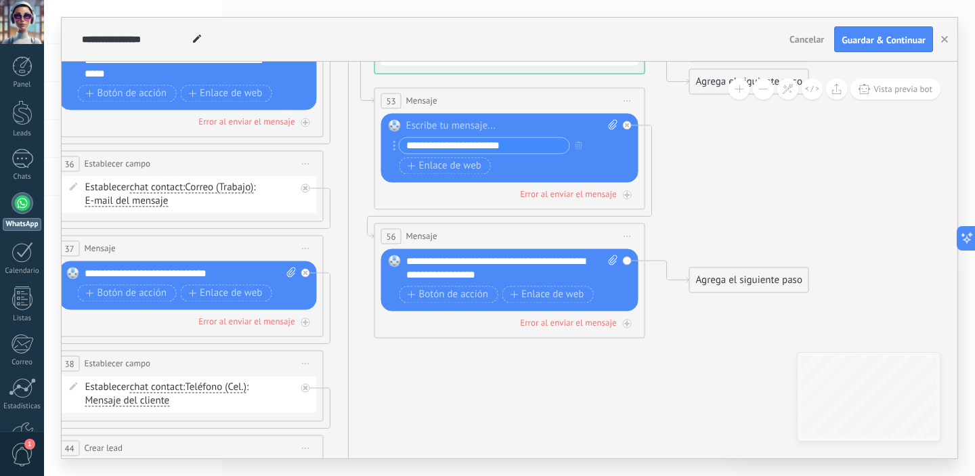
click at [406, 259] on div "**********" at bounding box center [512, 268] width 212 height 27
click at [453, 299] on span "Botón de acción" at bounding box center [448, 294] width 81 height 11
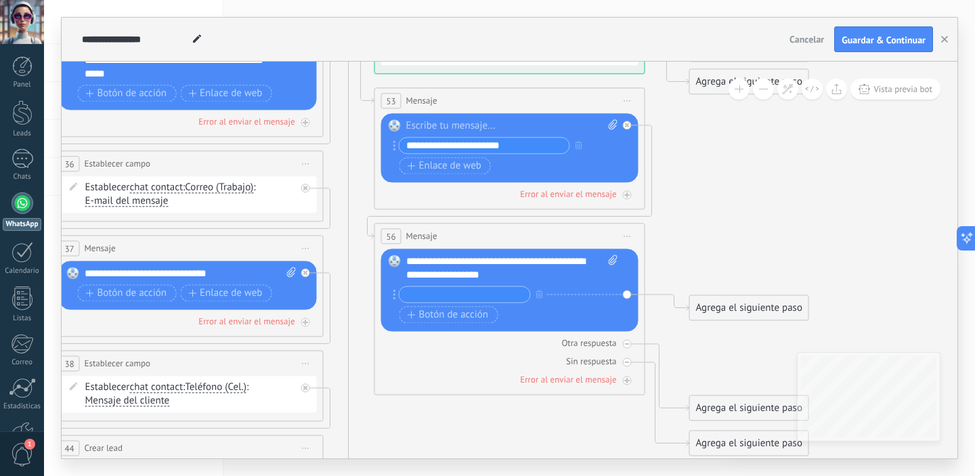
type input "*"
type input "**********"
click at [466, 316] on span "Botón de acción" at bounding box center [448, 314] width 81 height 11
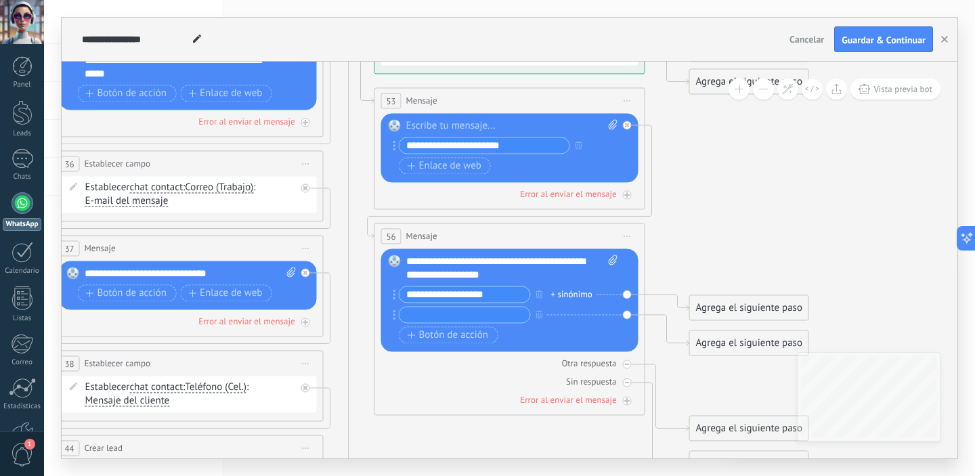
click at [466, 318] on input "text" at bounding box center [465, 315] width 131 height 16
type input "**********"
click at [728, 253] on icon at bounding box center [426, 143] width 1731 height 1466
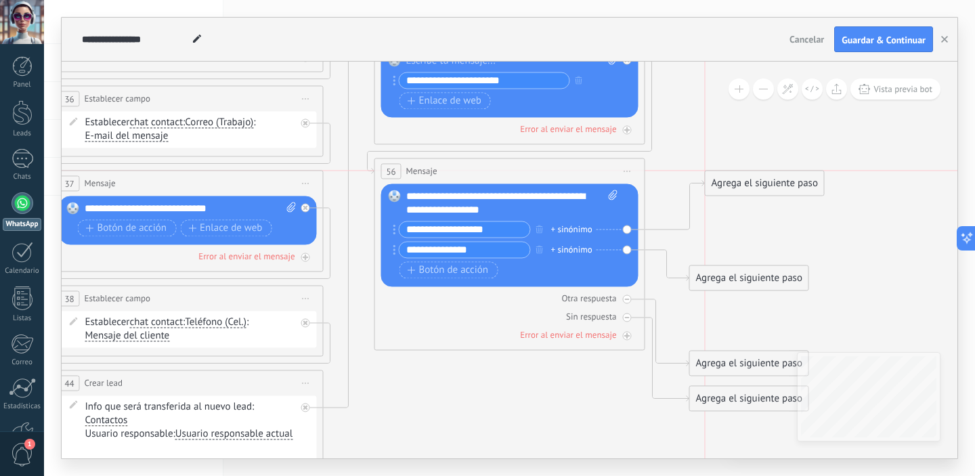
drag, startPoint x: 777, startPoint y: 243, endPoint x: 791, endPoint y: 181, distance: 63.9
click at [791, 181] on div "Agrega el siguiente paso" at bounding box center [765, 183] width 119 height 22
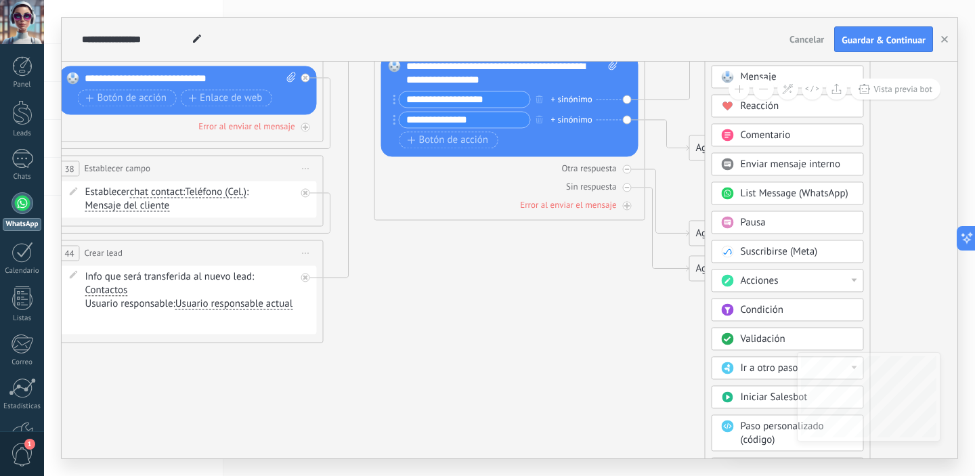
click at [753, 398] on span "Iniciar Salesbot" at bounding box center [774, 397] width 67 height 13
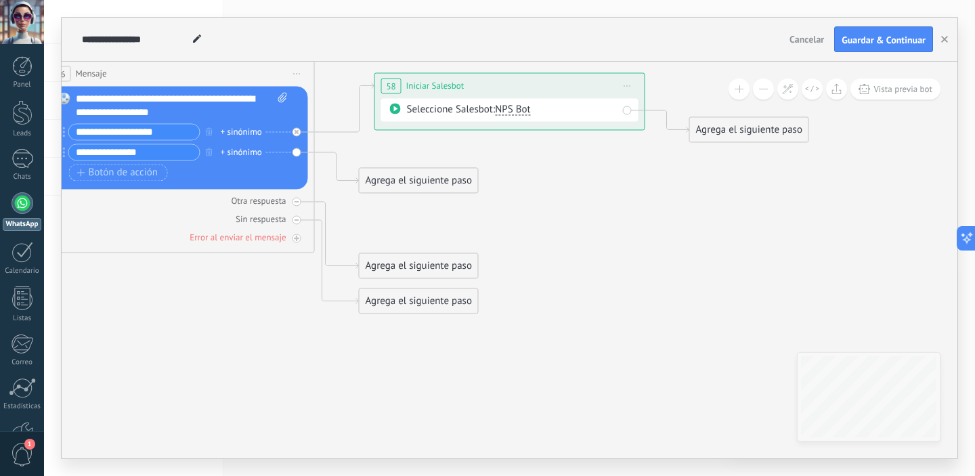
click at [446, 184] on div "Agrega el siguiente paso" at bounding box center [419, 180] width 119 height 22
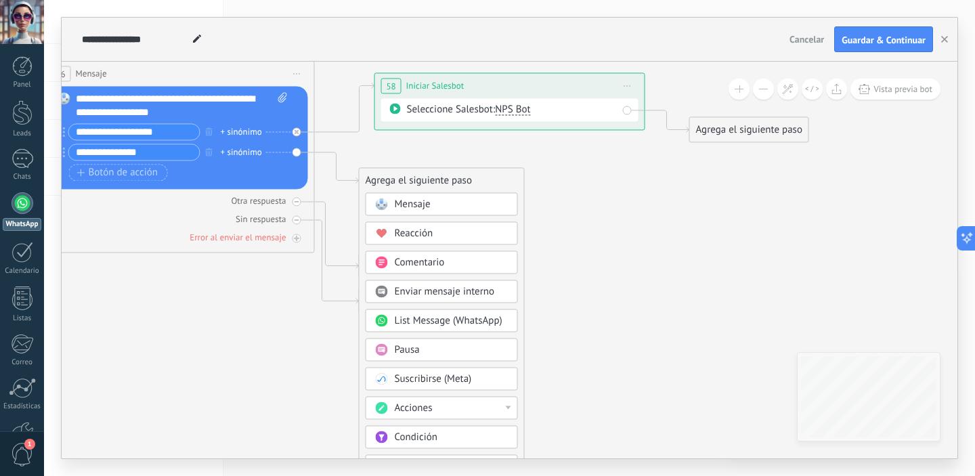
click at [450, 202] on div "Mensaje" at bounding box center [452, 205] width 114 height 14
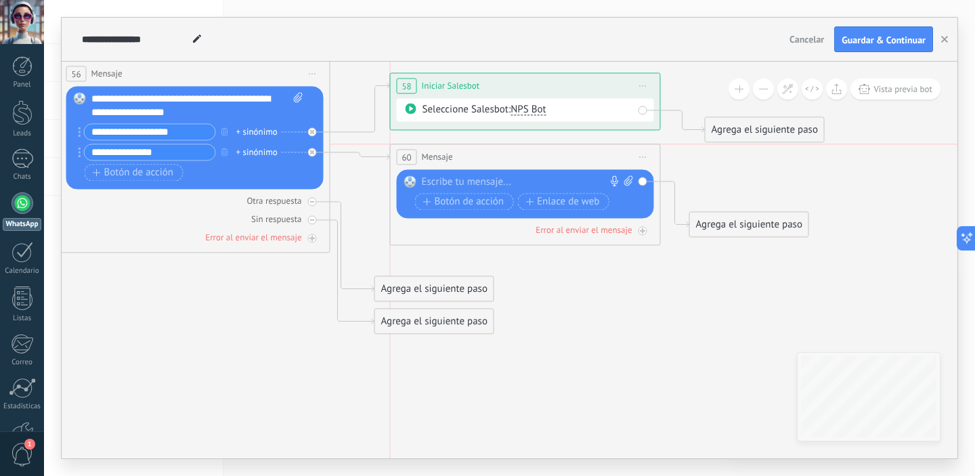
drag, startPoint x: 492, startPoint y: 179, endPoint x: 506, endPoint y: 149, distance: 33.0
click at [506, 149] on div "60 Mensaje ******* (a): Todos los contactos - canales seleccionados Todos los c…" at bounding box center [526, 156] width 270 height 25
click at [496, 178] on div at bounding box center [522, 182] width 201 height 14
click at [209, 114] on div "**********" at bounding box center [197, 105] width 212 height 27
drag, startPoint x: 185, startPoint y: 112, endPoint x: 250, endPoint y: 110, distance: 65.0
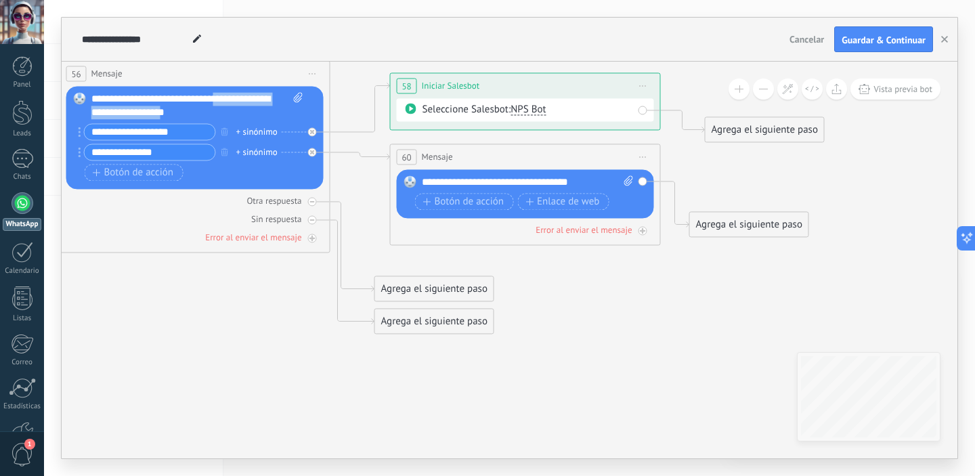
click at [219, 101] on div "**********" at bounding box center [197, 105] width 212 height 27
click at [597, 182] on div "**********" at bounding box center [528, 182] width 212 height 14
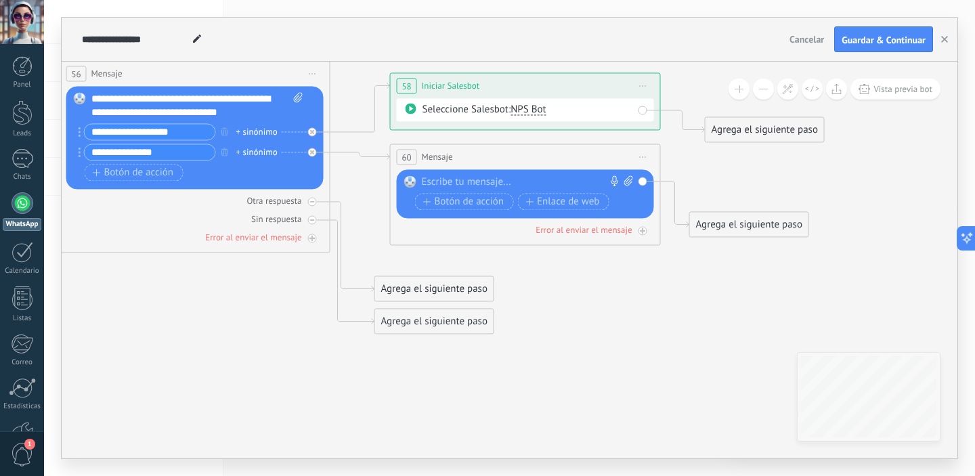
click at [642, 156] on icon at bounding box center [643, 156] width 7 height 1
click at [682, 243] on div "Borrar" at bounding box center [705, 245] width 134 height 23
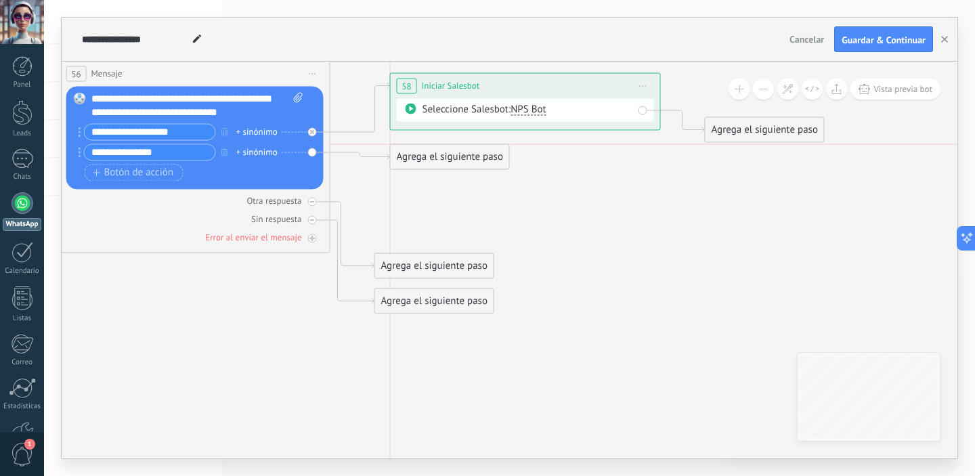
click at [482, 152] on div "Agrega el siguiente paso" at bounding box center [450, 157] width 119 height 22
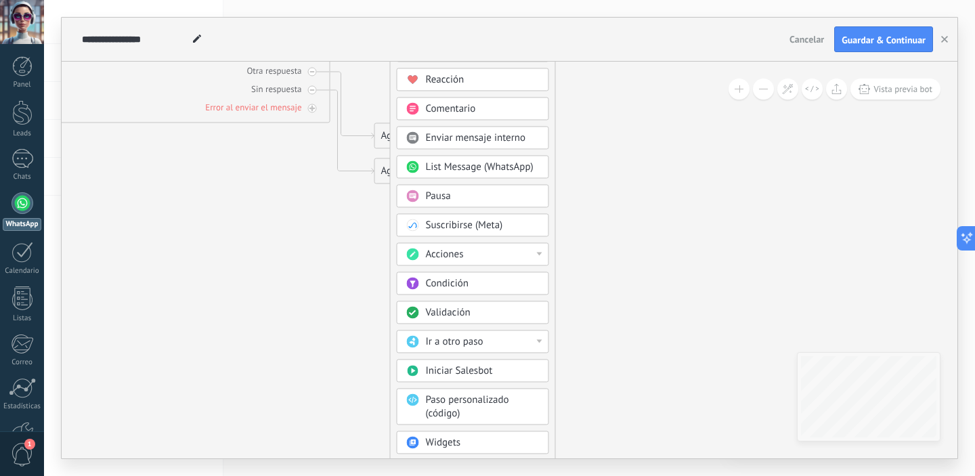
click at [494, 368] on div "Iniciar Salesbot" at bounding box center [483, 371] width 114 height 14
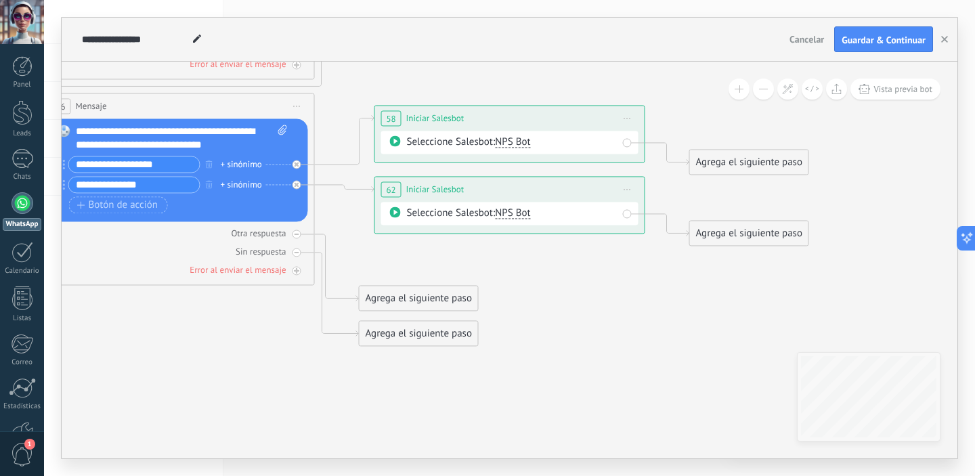
click at [526, 219] on button "NPS Bot" at bounding box center [512, 213] width 35 height 11
click at [533, 238] on span "TestBot" at bounding box center [562, 237] width 164 height 14
click at [578, 311] on icon at bounding box center [166, 13] width 1871 height 1466
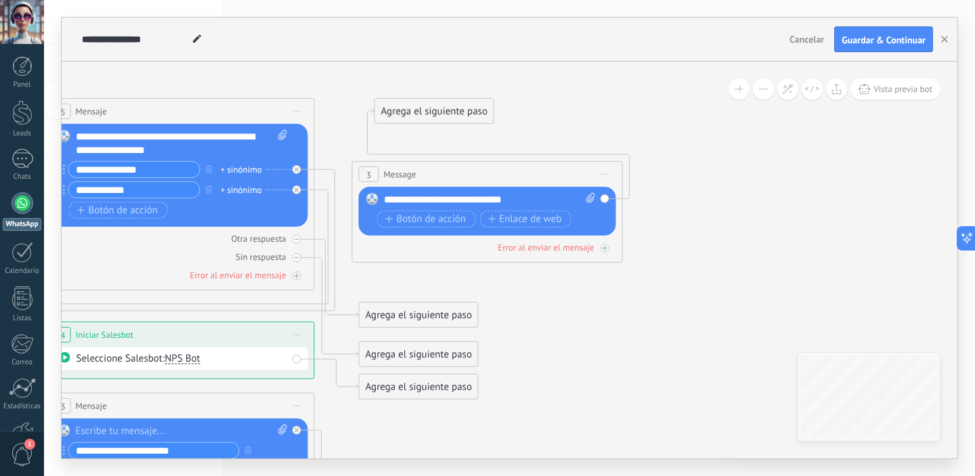
click at [607, 177] on span "Iniciar vista previa aquí Cambiar nombre Duplicar [GEOGRAPHIC_DATA]" at bounding box center [606, 175] width 22 height 20
click at [635, 259] on div "Borrar" at bounding box center [667, 262] width 134 height 23
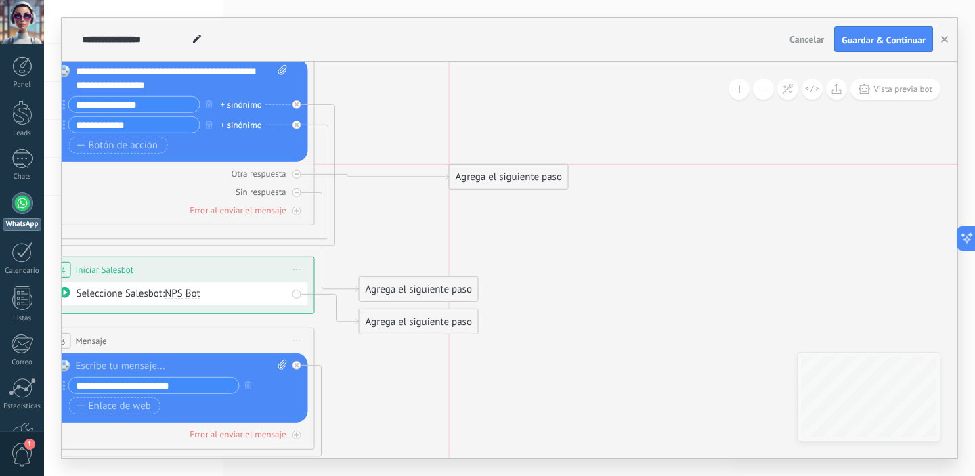
drag, startPoint x: 446, startPoint y: 255, endPoint x: 532, endPoint y: 180, distance: 113.7
click at [532, 180] on div "Agrega el siguiente paso" at bounding box center [509, 177] width 119 height 22
drag, startPoint x: 447, startPoint y: 287, endPoint x: 535, endPoint y: 209, distance: 118.0
click at [535, 209] on div "Agrega el siguiente paso" at bounding box center [509, 216] width 119 height 22
click at [685, 219] on icon at bounding box center [166, 340] width 1871 height 1379
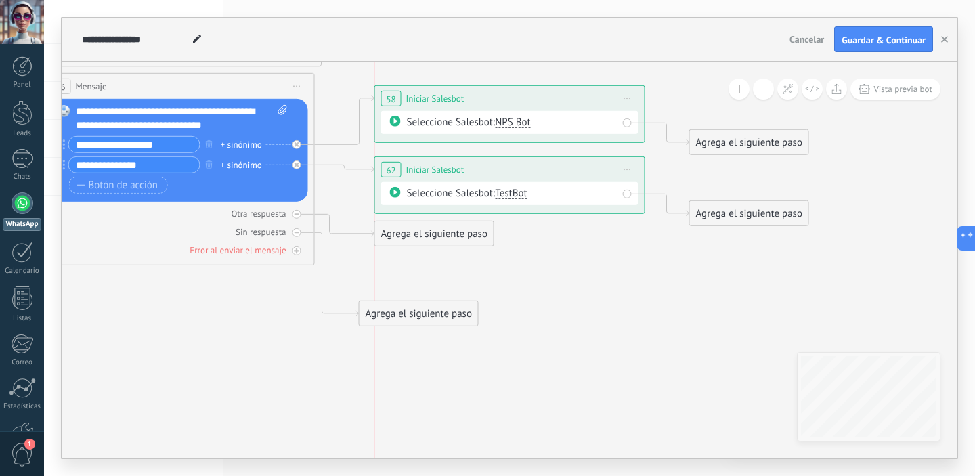
drag, startPoint x: 456, startPoint y: 278, endPoint x: 474, endPoint y: 234, distance: 47.7
click at [474, 234] on div "Agrega el siguiente paso" at bounding box center [434, 234] width 119 height 22
drag, startPoint x: 437, startPoint y: 318, endPoint x: 458, endPoint y: 275, distance: 47.6
click at [458, 275] on div "Agrega el siguiente paso" at bounding box center [434, 273] width 119 height 22
click at [906, 41] on span "Guardar & Continuar" at bounding box center [884, 39] width 84 height 9
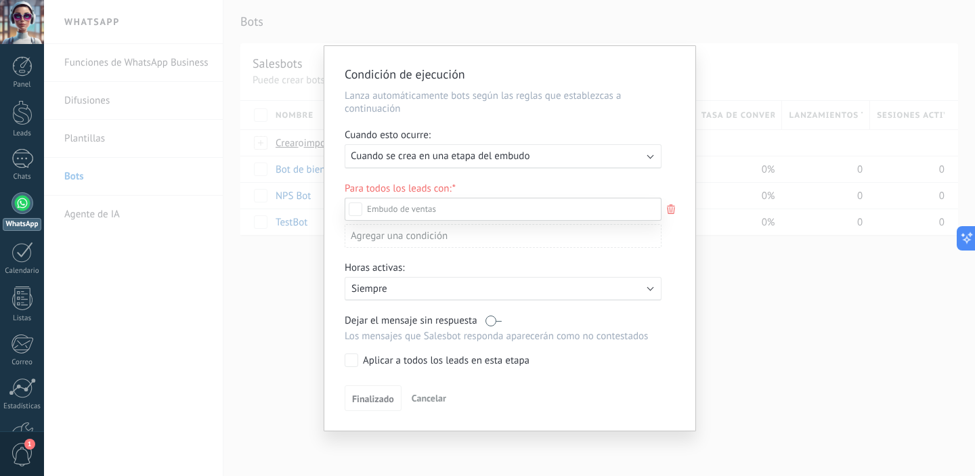
click at [654, 160] on div at bounding box center [509, 238] width 931 height 476
click at [654, 160] on div "Ejecutar: Cuando se crea en una etapa del embudo" at bounding box center [503, 156] width 317 height 24
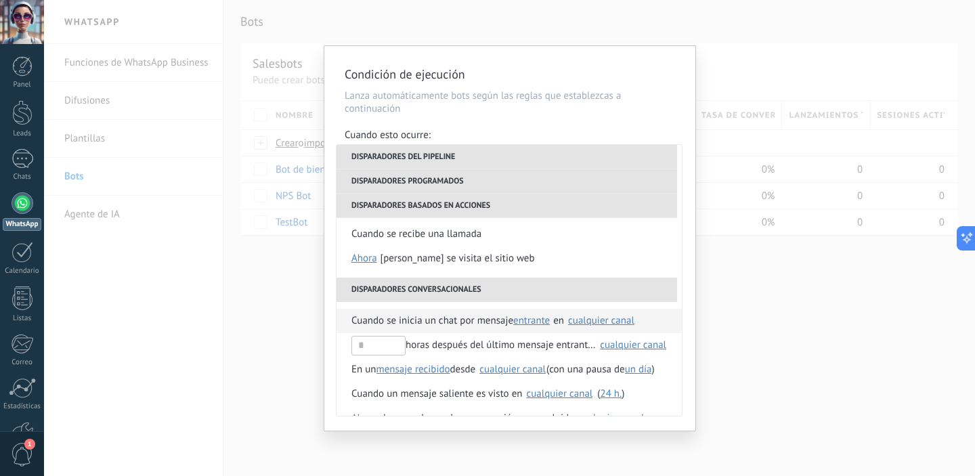
scroll to position [299, 0]
click at [459, 321] on span "Cuando se inicia un chat por mensaje" at bounding box center [432, 320] width 162 height 24
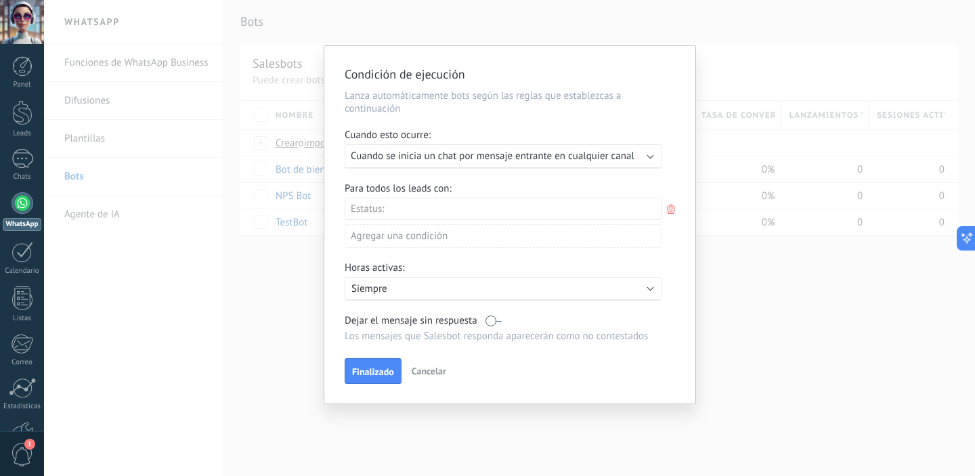
click at [0, 0] on div "Incoming leads Nueva consulta Cualificado Cotización enviada Pedido creado Pedi…" at bounding box center [0, 0] width 0 height 0
click at [0, 0] on label "Incoming leads" at bounding box center [0, 0] width 0 height 0
click at [454, 184] on div at bounding box center [509, 238] width 931 height 476
click at [0, 0] on div "Incoming leads Nueva consulta Cualificado Cotización enviada Pedido creado Pedi…" at bounding box center [0, 0] width 0 height 0
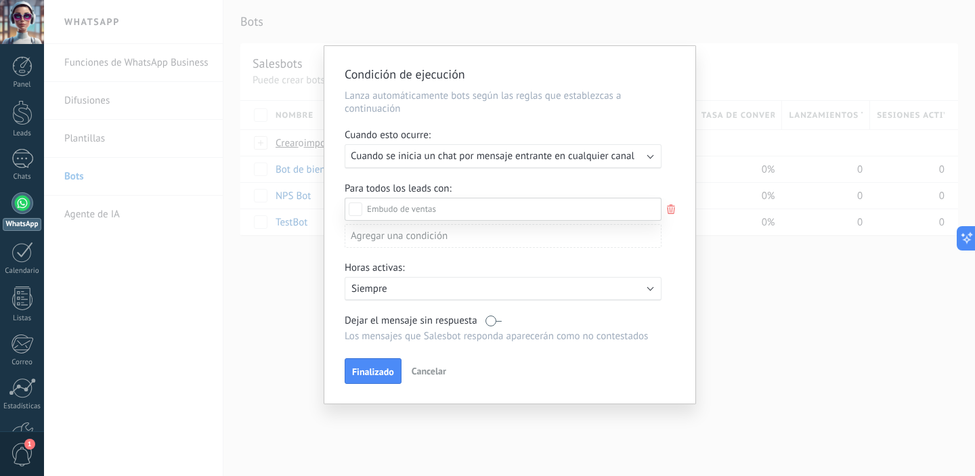
click at [0, 0] on label "Incoming leads" at bounding box center [0, 0] width 0 height 0
click at [686, 242] on div at bounding box center [509, 238] width 931 height 476
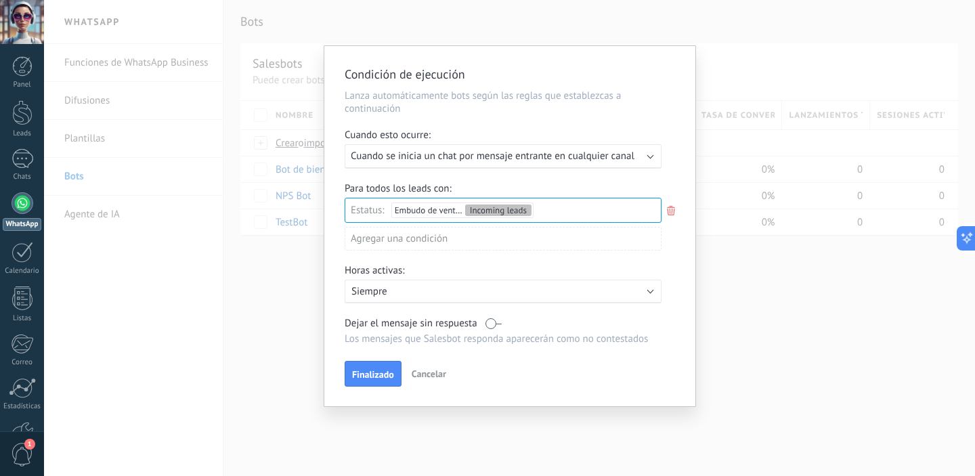
click at [0, 0] on div "Incoming leads Nueva consulta Cualificado Cotización enviada Pedido creado Pedi…" at bounding box center [0, 0] width 0 height 0
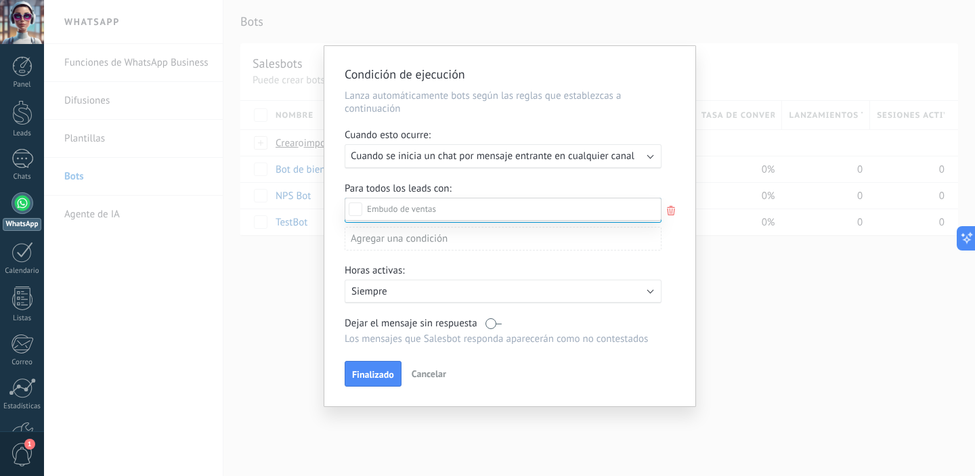
click at [673, 265] on div at bounding box center [509, 238] width 931 height 476
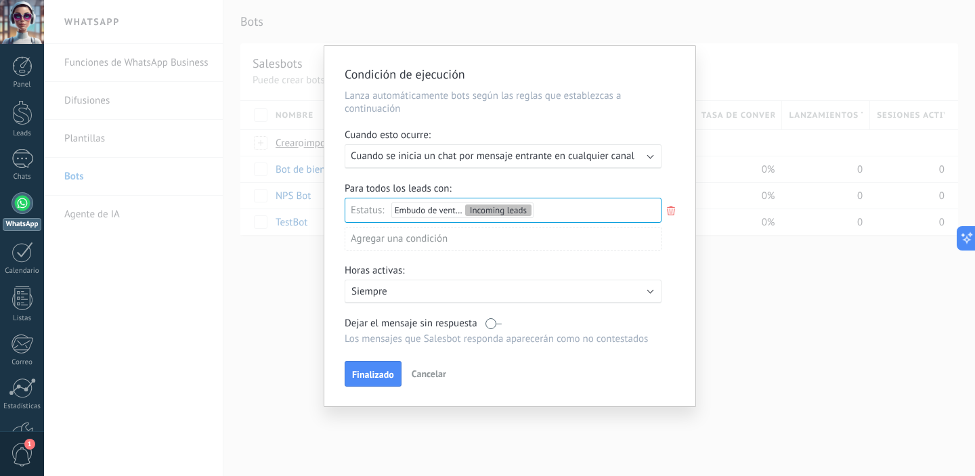
click at [674, 215] on icon at bounding box center [671, 210] width 15 height 16
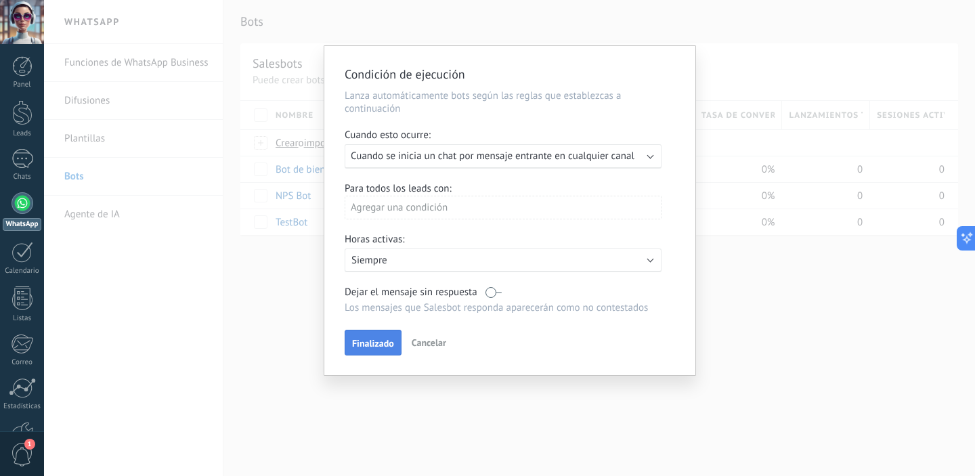
click at [373, 343] on span "Finalizado" at bounding box center [373, 343] width 42 height 9
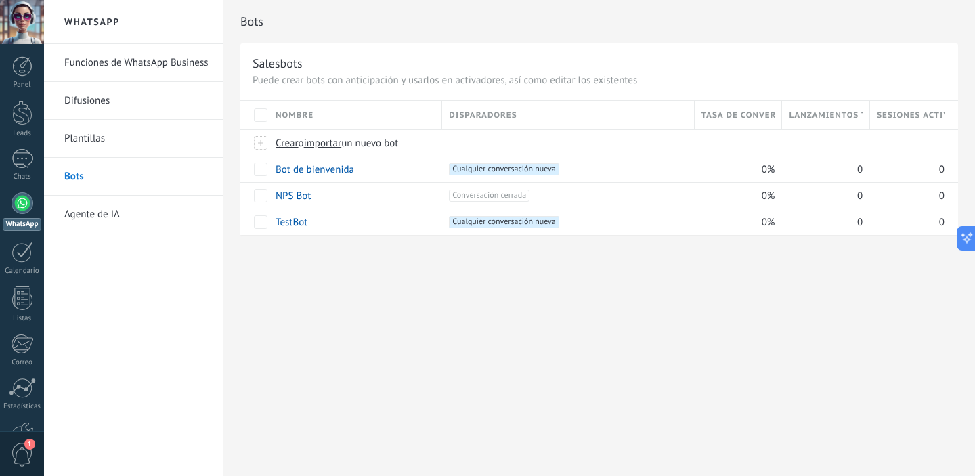
click at [591, 361] on div "Bots Salesbots Puede crear bots con anticipación y usarlos en activadores, así …" at bounding box center [599, 238] width 752 height 476
click at [712, 303] on div "Bots Salesbots Puede crear bots con anticipación y usarlos en activadores, así …" at bounding box center [599, 238] width 752 height 476
